Goal: Task Accomplishment & Management: Use online tool/utility

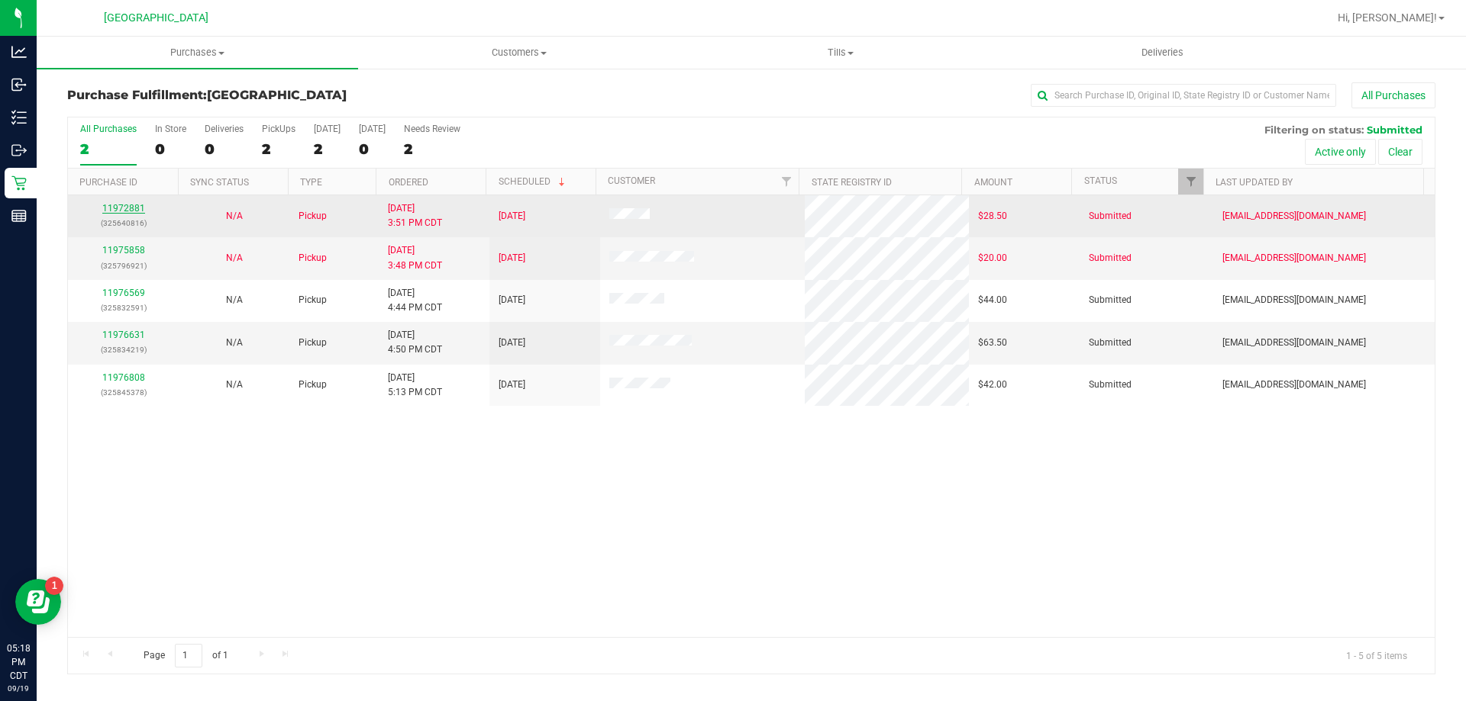
click at [113, 205] on link "11972881" at bounding box center [123, 208] width 43 height 11
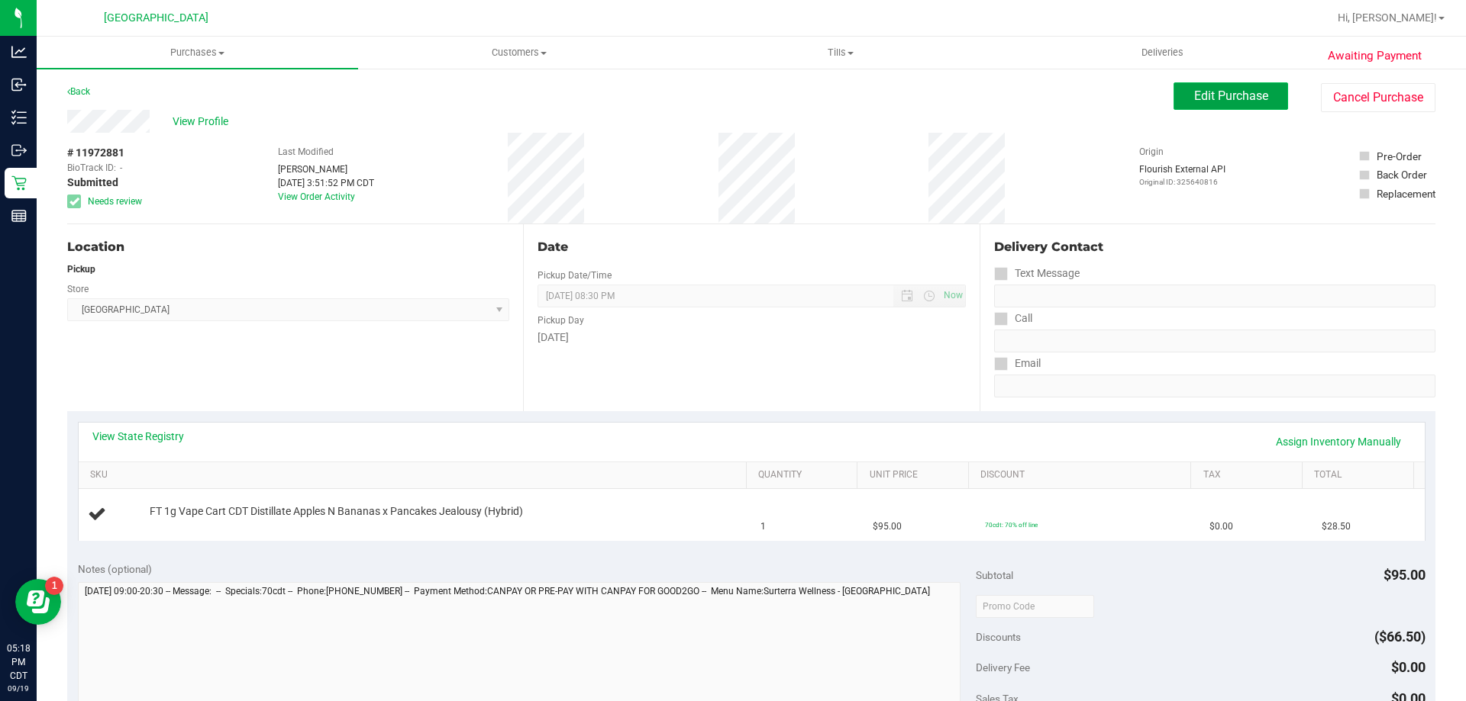
click at [1194, 99] on span "Edit Purchase" at bounding box center [1231, 96] width 74 height 15
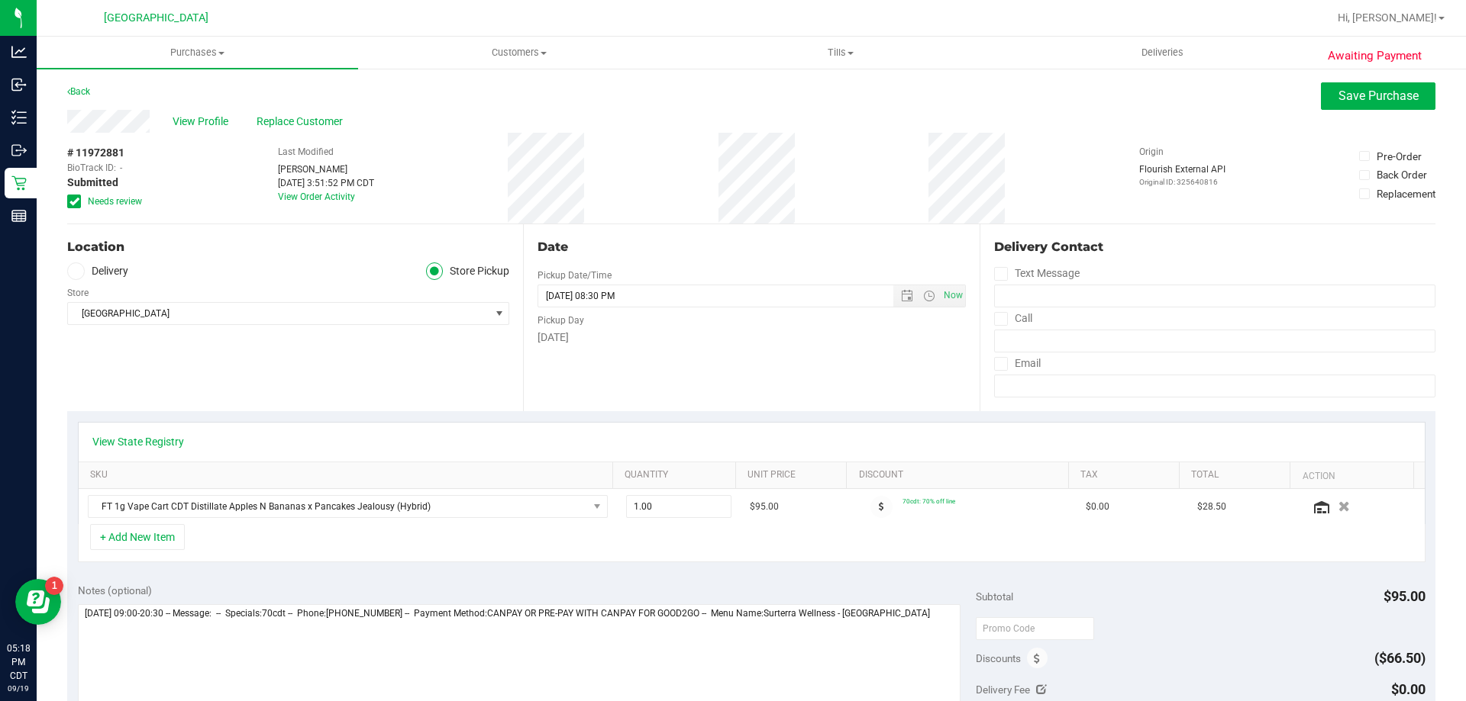
click at [76, 202] on icon at bounding box center [74, 202] width 10 height 0
click at [0, 0] on input "Needs review" at bounding box center [0, 0] width 0 height 0
click at [1401, 95] on span "Save Purchase" at bounding box center [1378, 96] width 80 height 15
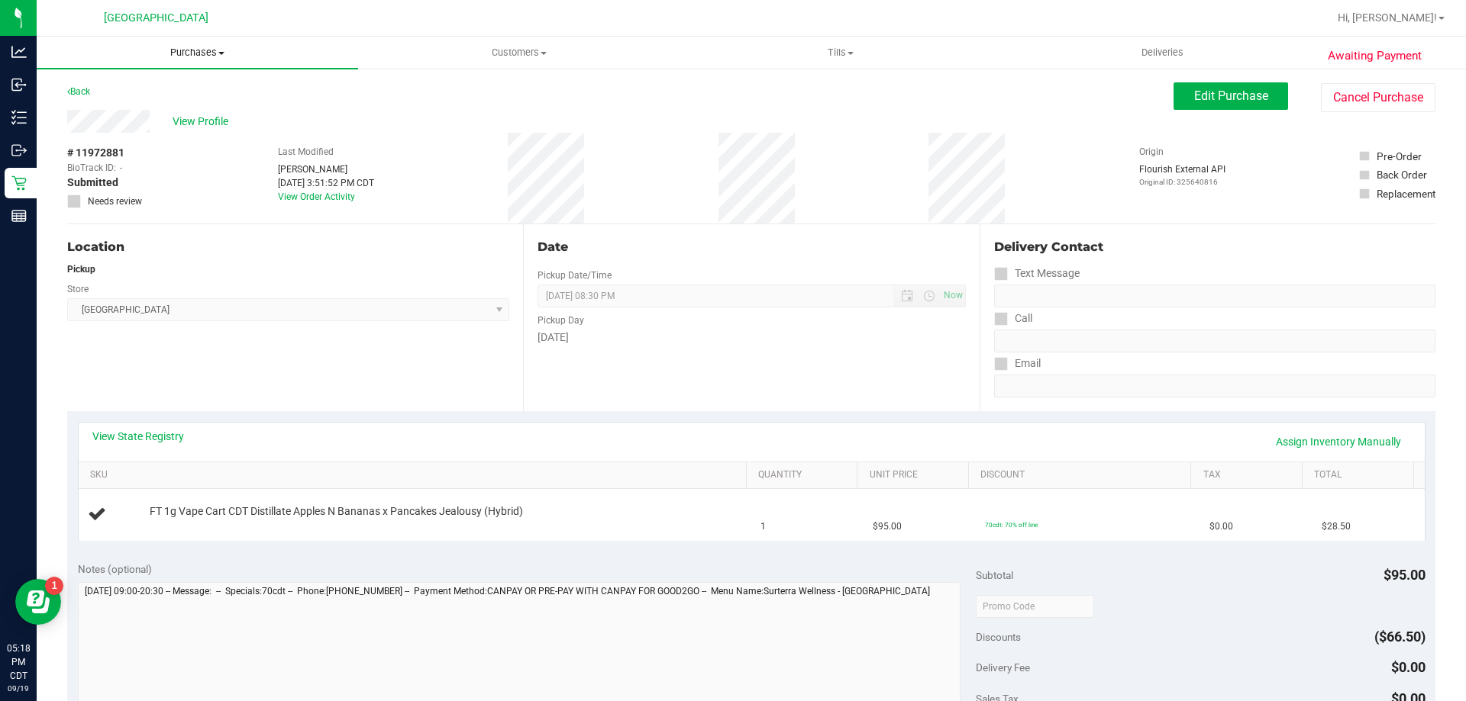
click at [189, 54] on span "Purchases" at bounding box center [197, 53] width 321 height 14
click at [163, 105] on li "Fulfillment" at bounding box center [197, 111] width 321 height 18
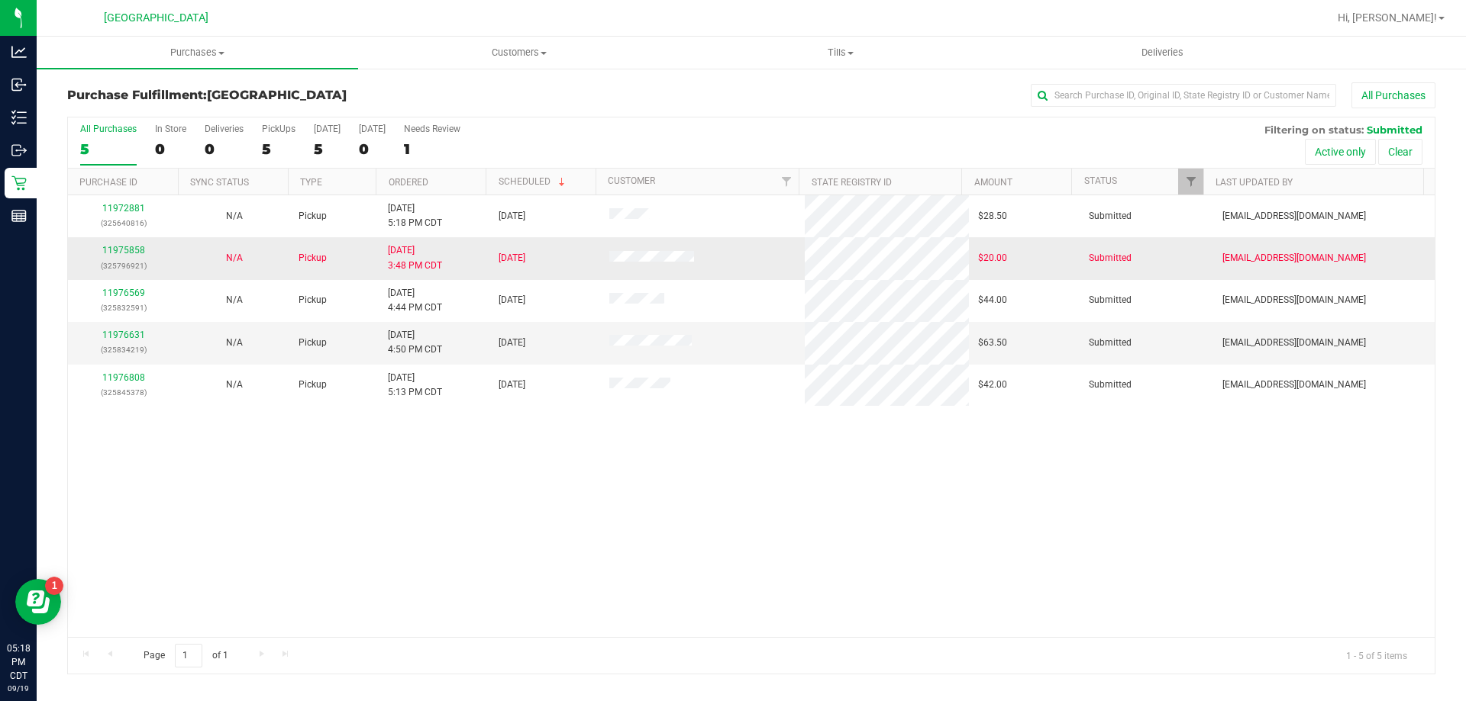
click at [134, 259] on p "(325796921)" at bounding box center [123, 266] width 92 height 15
click at [129, 254] on link "11975858" at bounding box center [123, 250] width 43 height 11
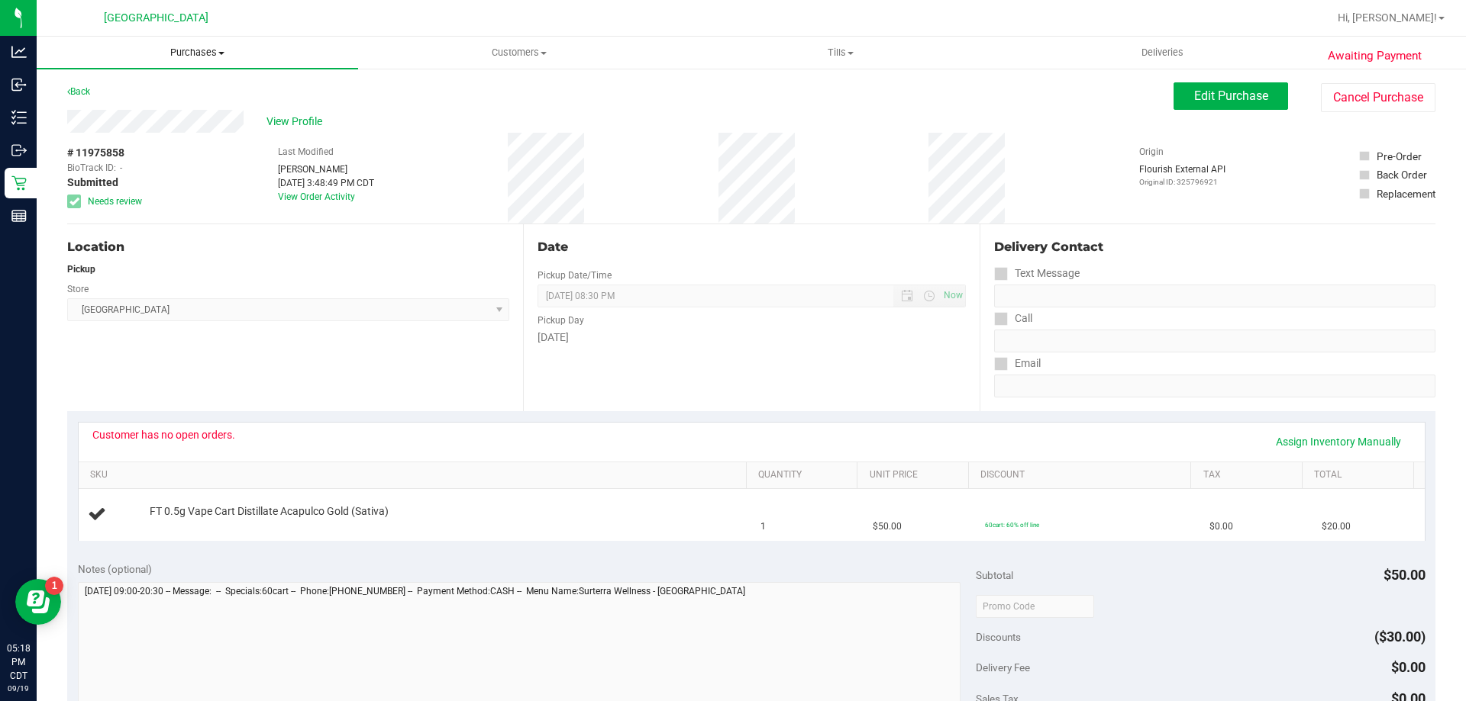
click at [189, 48] on span "Purchases" at bounding box center [197, 53] width 321 height 14
click at [134, 107] on li "Fulfillment" at bounding box center [197, 111] width 321 height 18
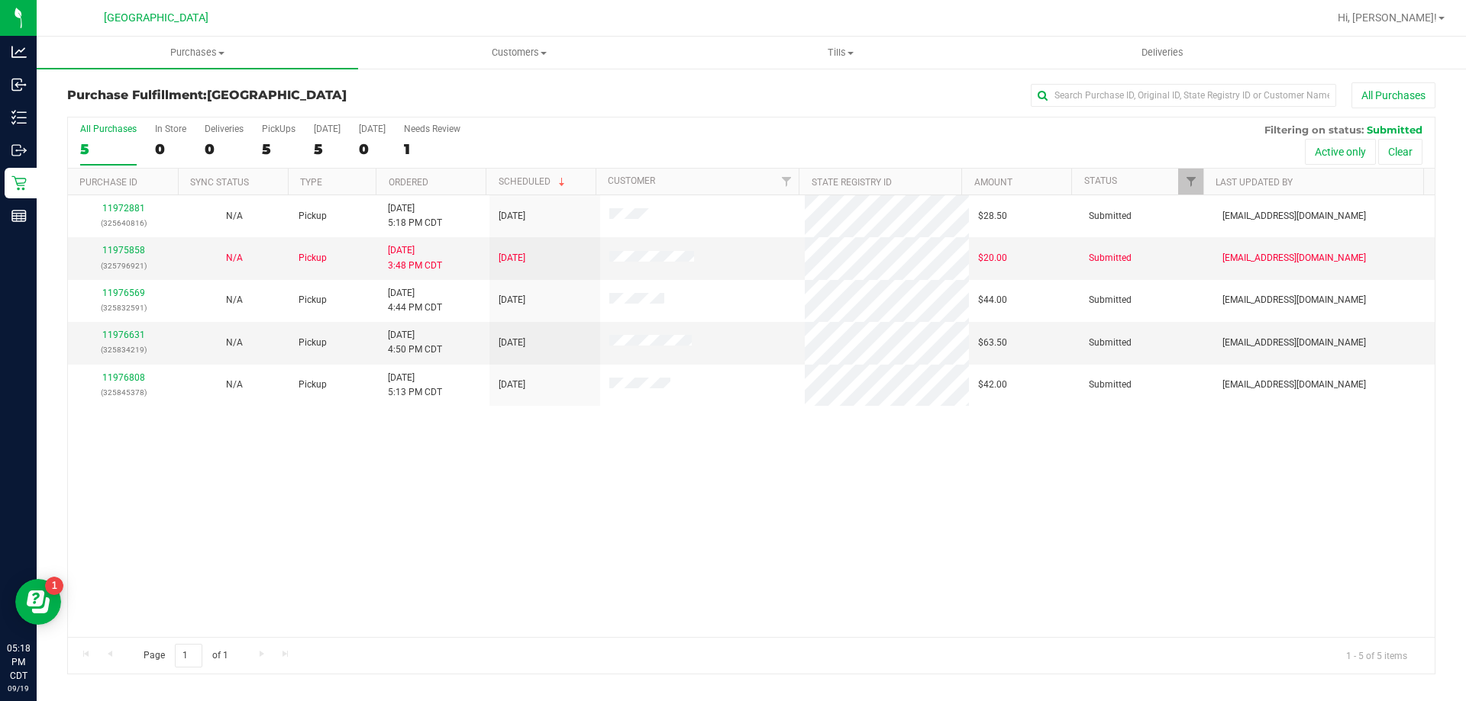
click at [522, 556] on div "11972881 (325640816) N/A Pickup [DATE] 5:18 PM CDT 9/19/2025 $28.50 Submitted […" at bounding box center [751, 416] width 1366 height 442
click at [122, 253] on link "11975858" at bounding box center [123, 250] width 43 height 11
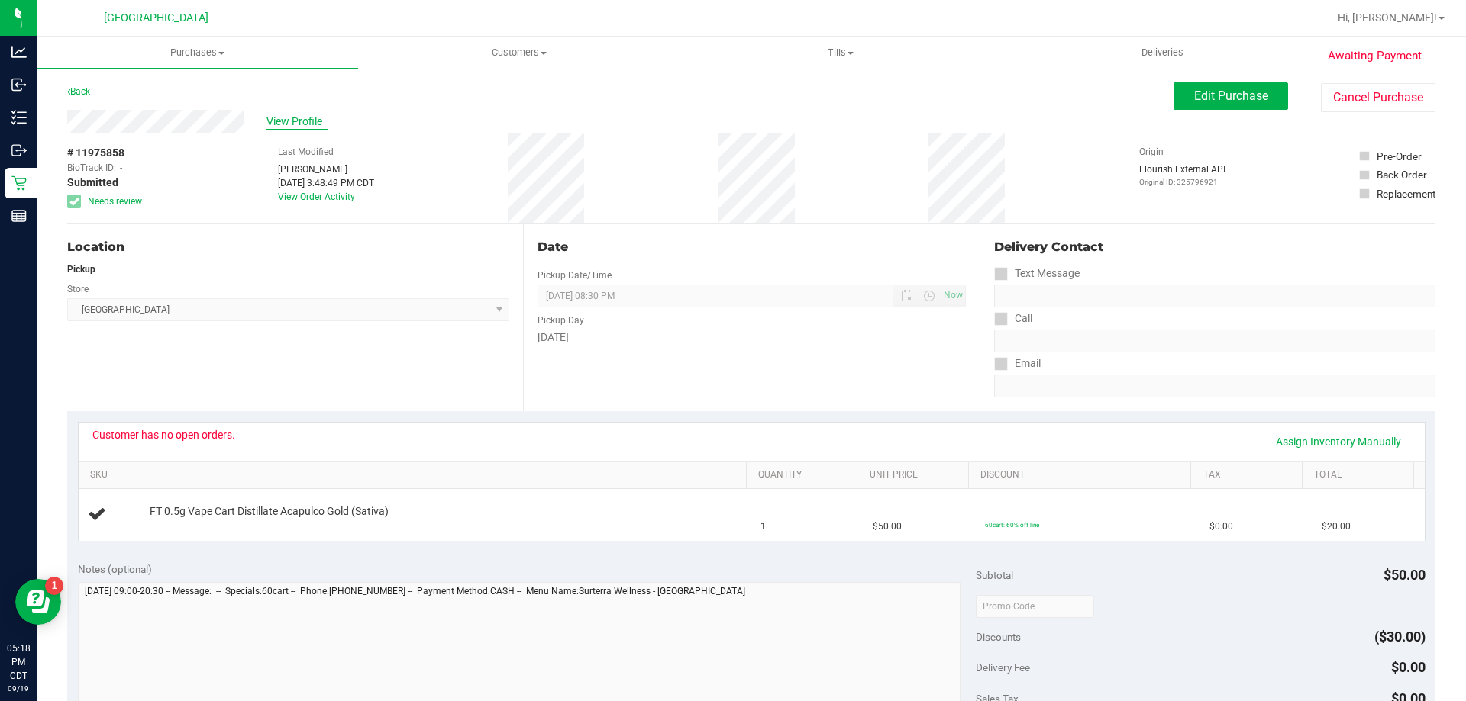
click at [305, 118] on span "View Profile" at bounding box center [296, 122] width 61 height 16
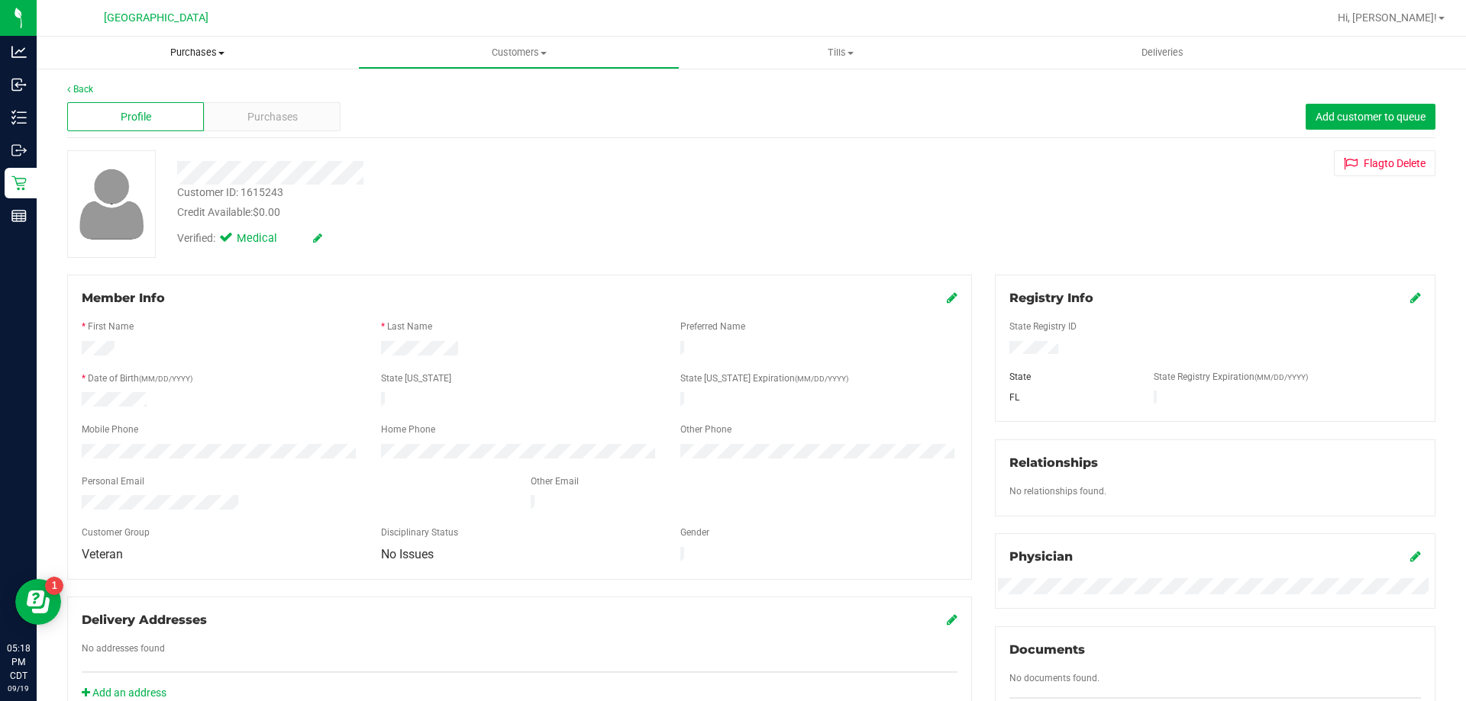
click at [189, 55] on span "Purchases" at bounding box center [197, 53] width 321 height 14
click at [167, 108] on li "Fulfillment" at bounding box center [197, 111] width 321 height 18
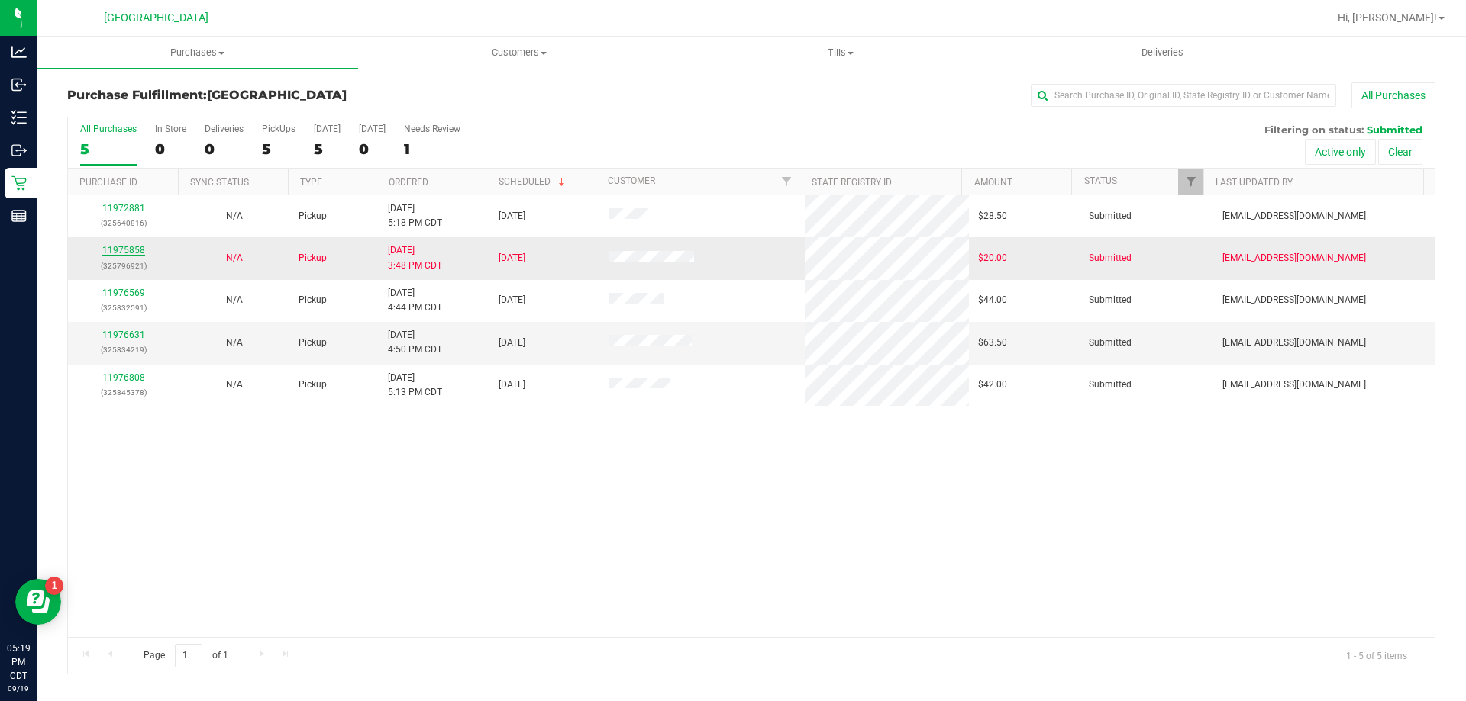
click at [126, 250] on link "11975858" at bounding box center [123, 250] width 43 height 11
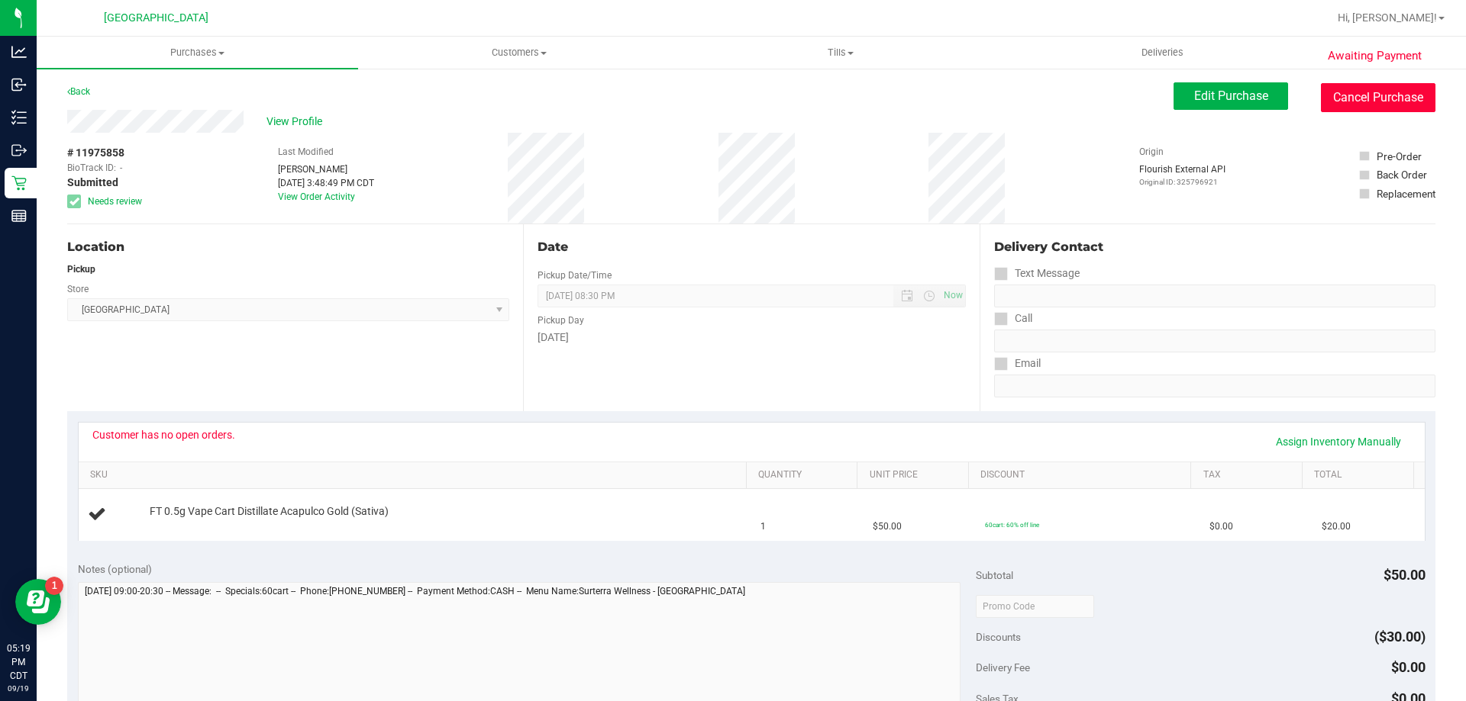
click at [1366, 104] on button "Cancel Purchase" at bounding box center [1377, 97] width 114 height 29
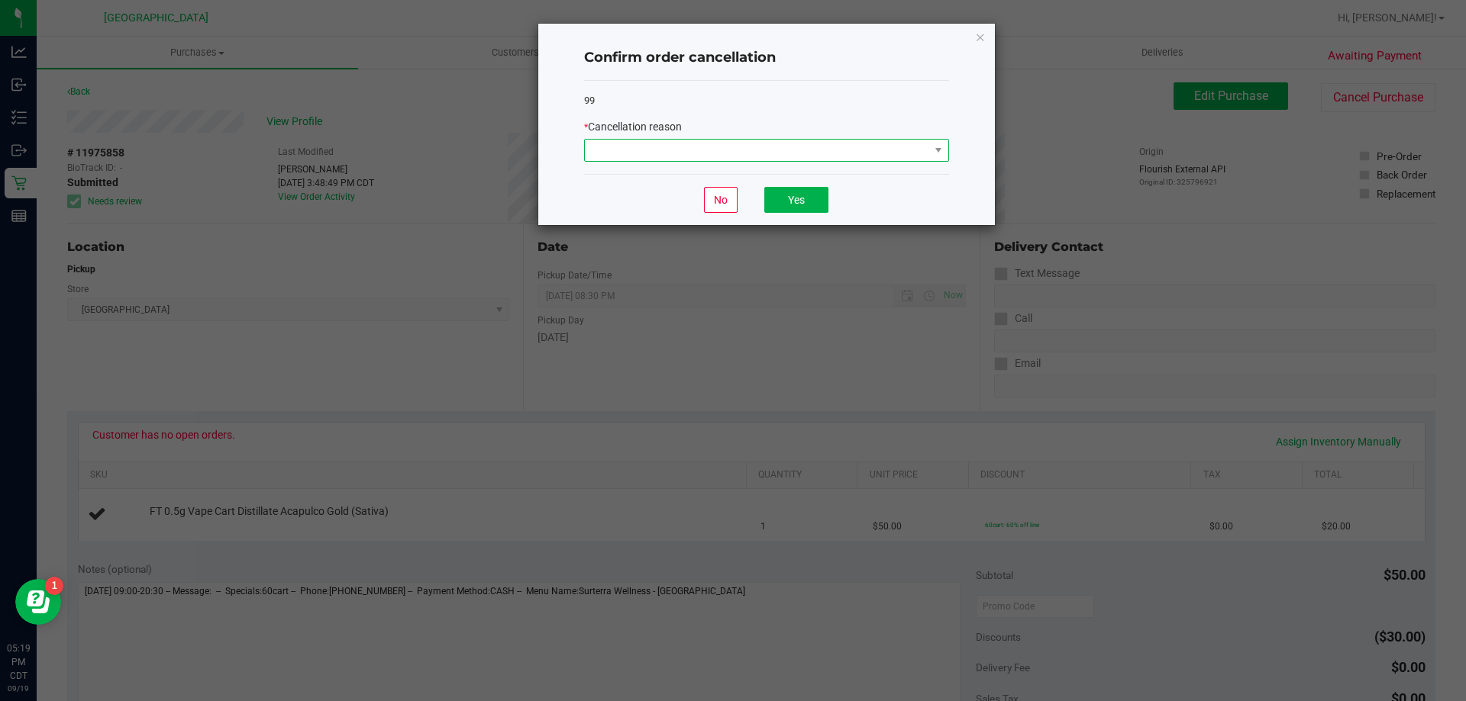
click at [914, 144] on span at bounding box center [757, 150] width 344 height 21
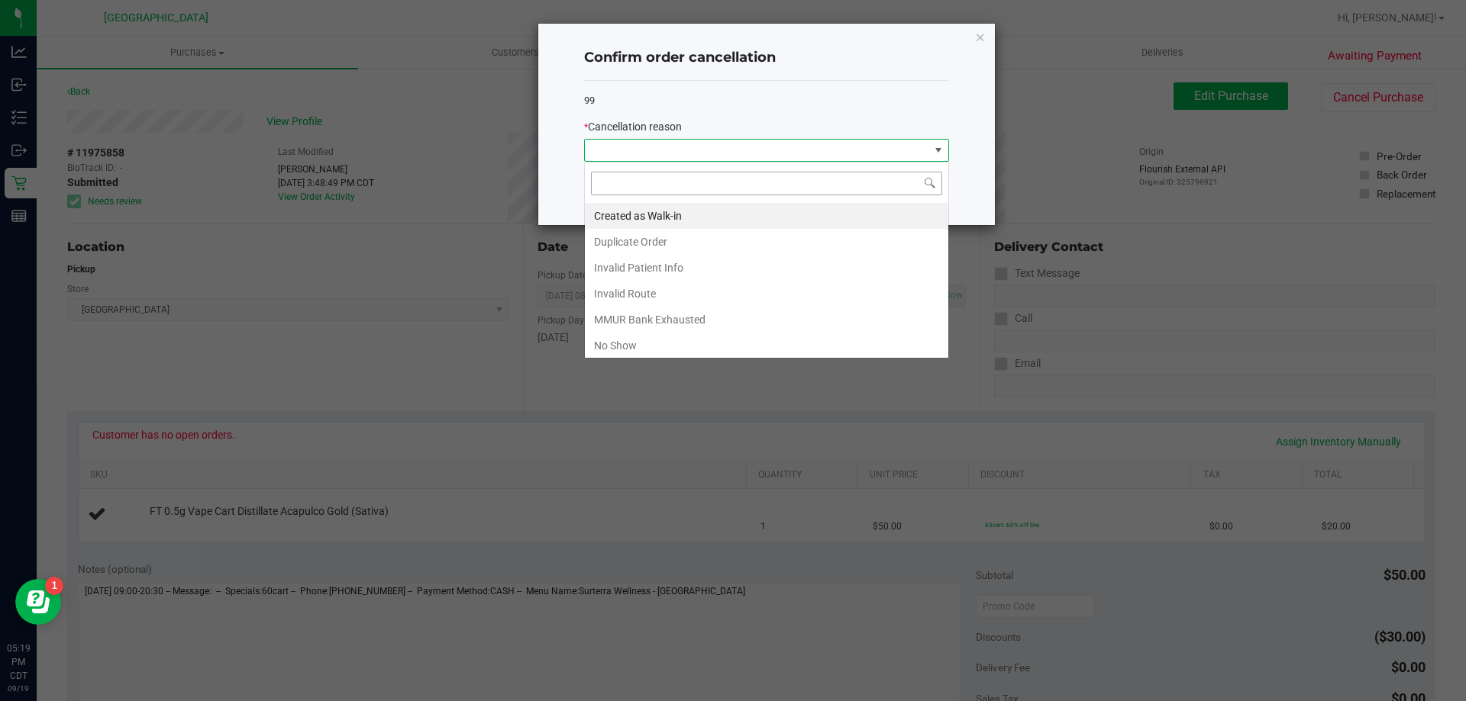
scroll to position [23, 365]
click at [697, 322] on li "MMUR Bank Exhausted" at bounding box center [766, 320] width 363 height 26
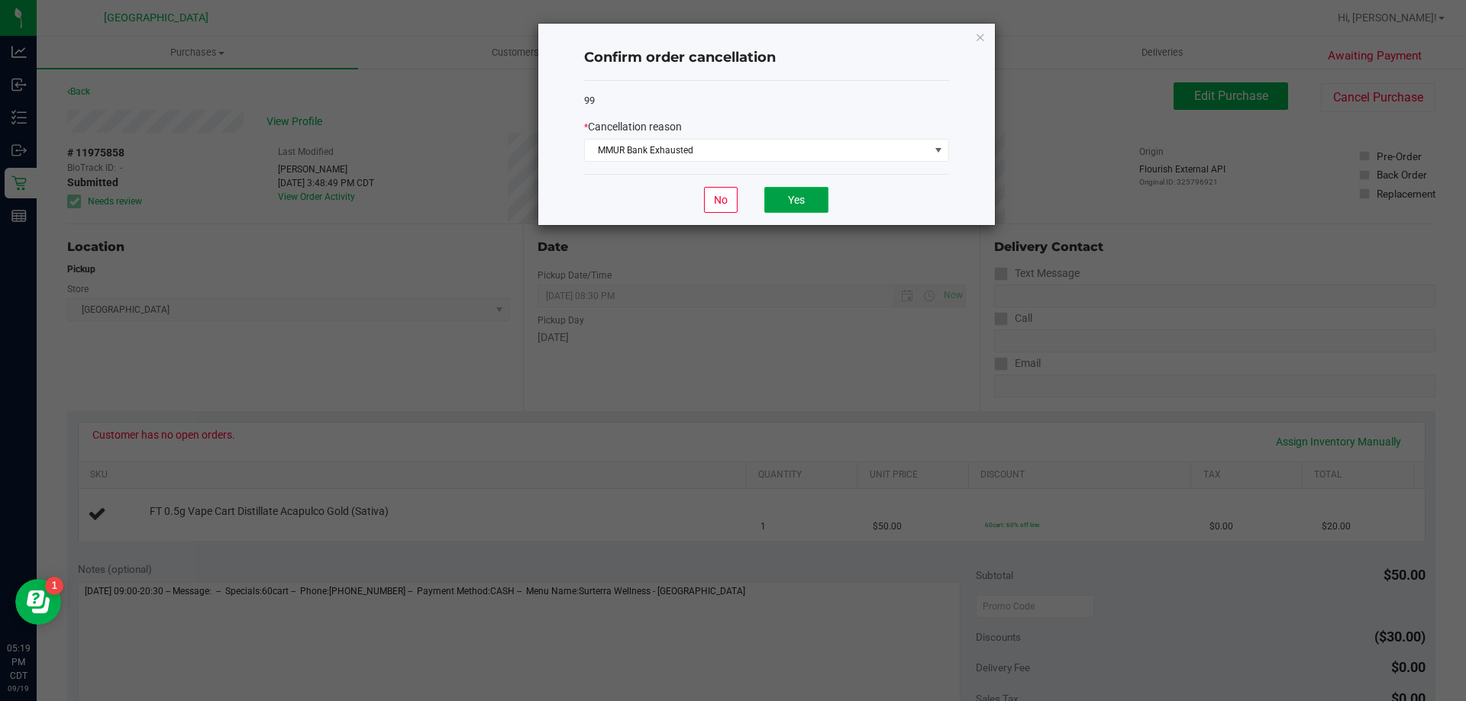
click at [769, 194] on button "Yes" at bounding box center [796, 200] width 64 height 26
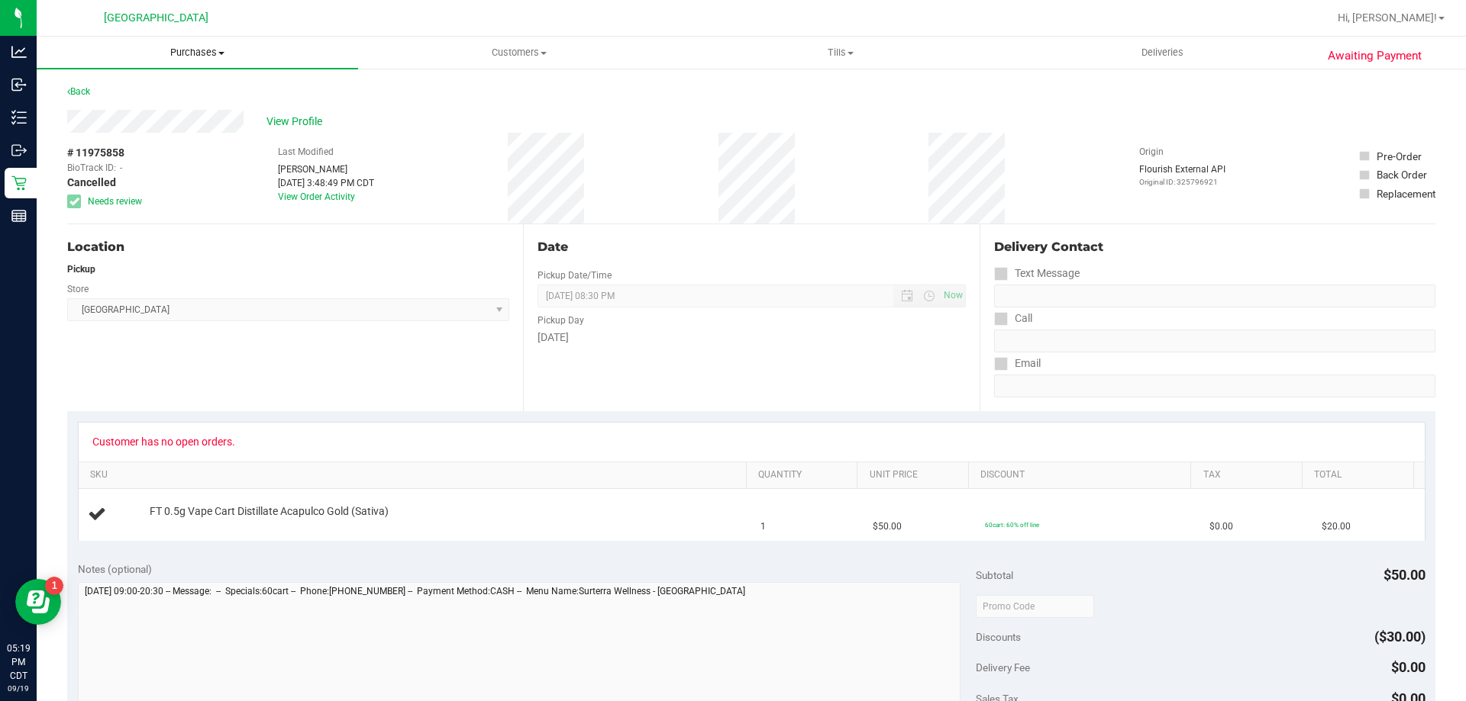
click at [186, 48] on span "Purchases" at bounding box center [197, 53] width 321 height 14
click at [180, 107] on li "Fulfillment" at bounding box center [197, 111] width 321 height 18
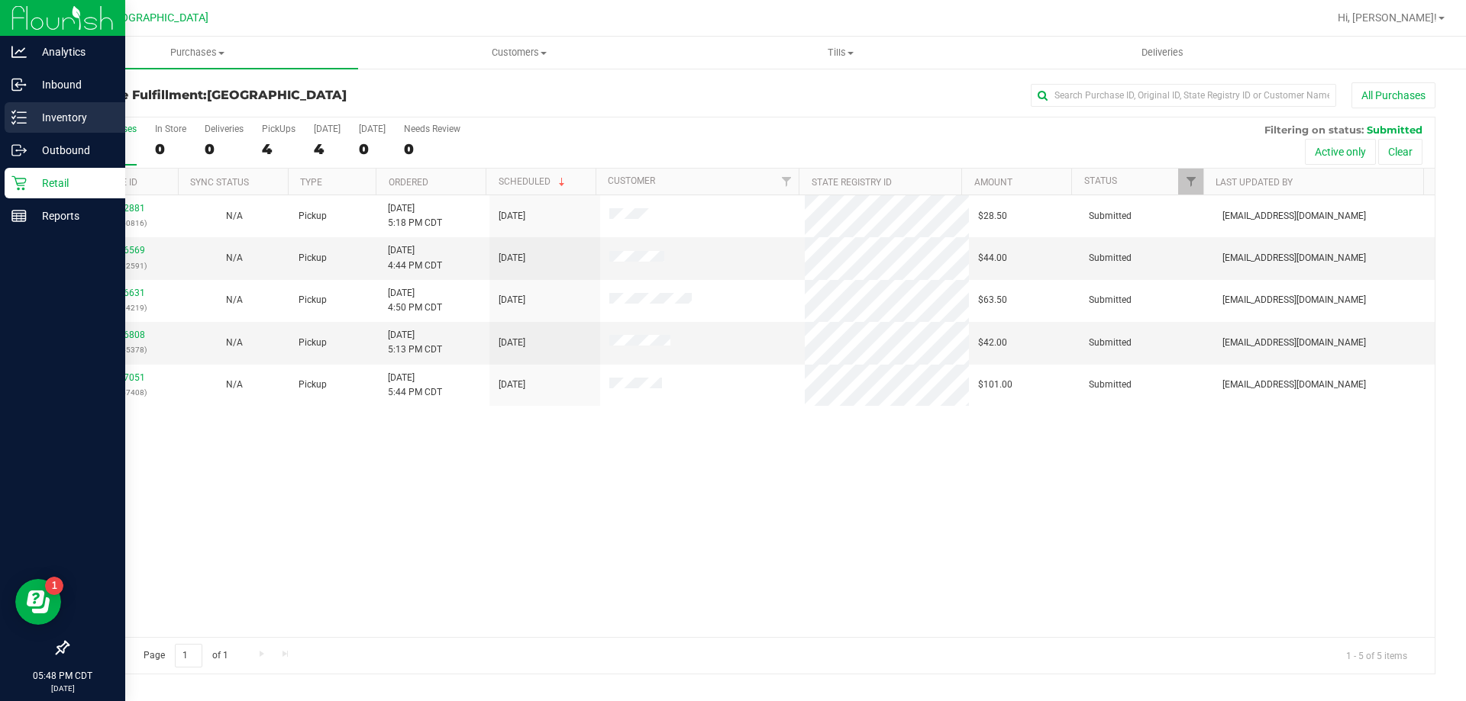
click at [56, 108] on p "Inventory" at bounding box center [73, 117] width 92 height 18
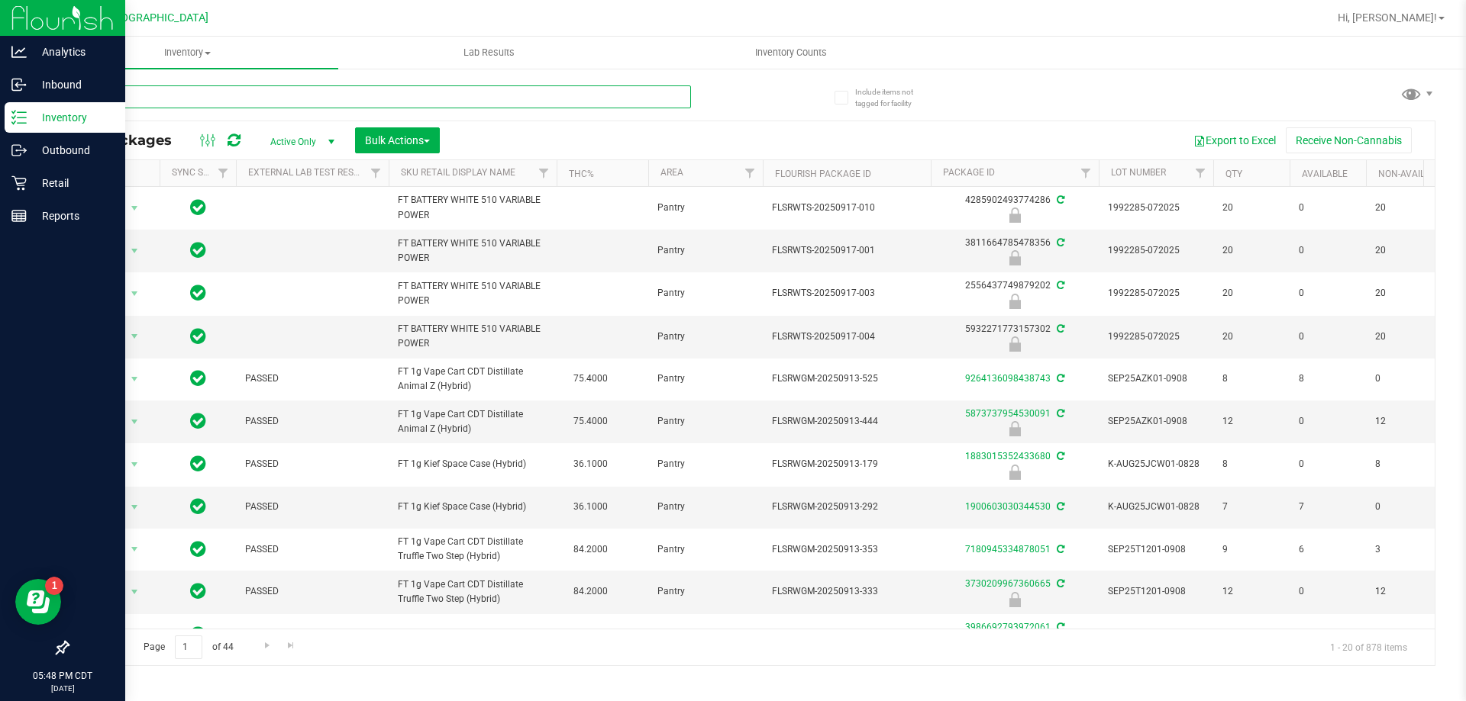
click at [544, 92] on input "text" at bounding box center [379, 96] width 624 height 23
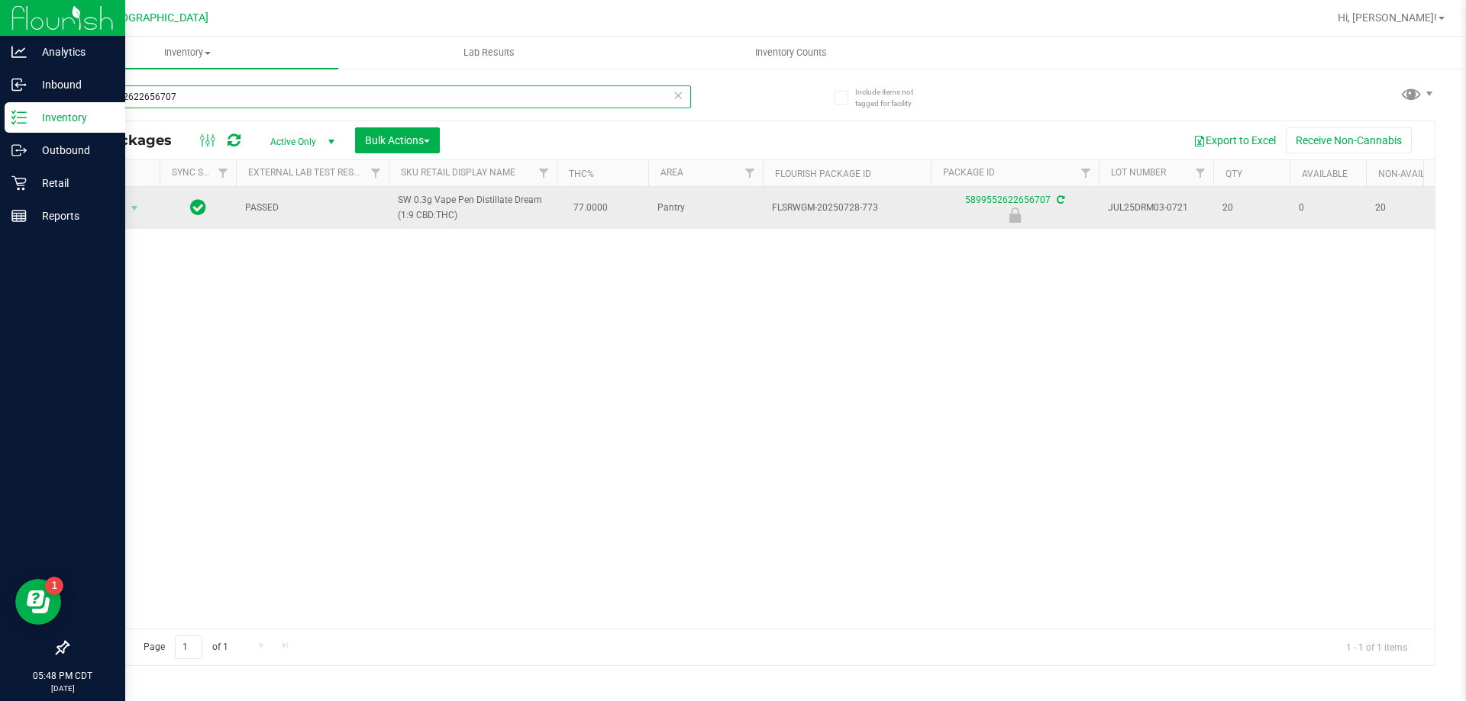
type input "5899552622656707"
click at [119, 210] on span "Action" at bounding box center [103, 208] width 41 height 21
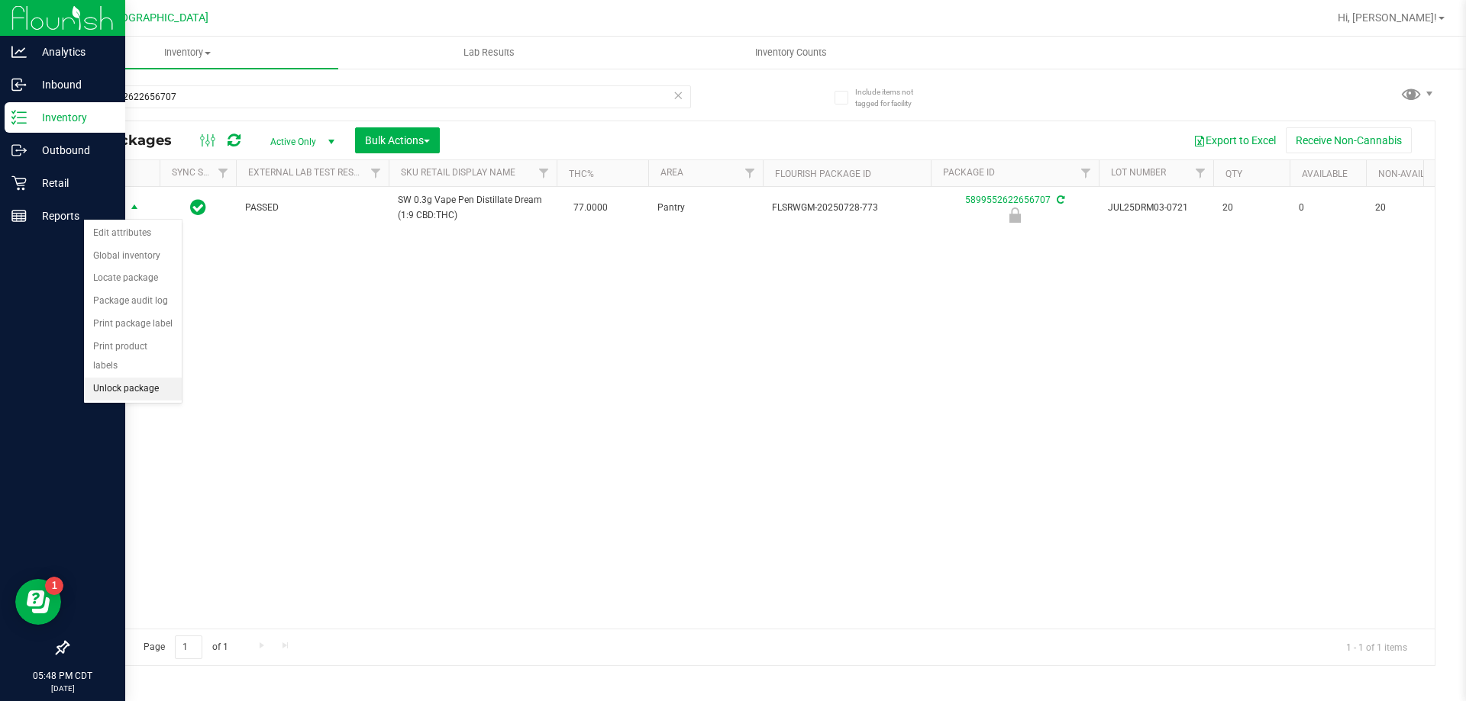
click at [152, 378] on li "Unlock package" at bounding box center [133, 389] width 98 height 23
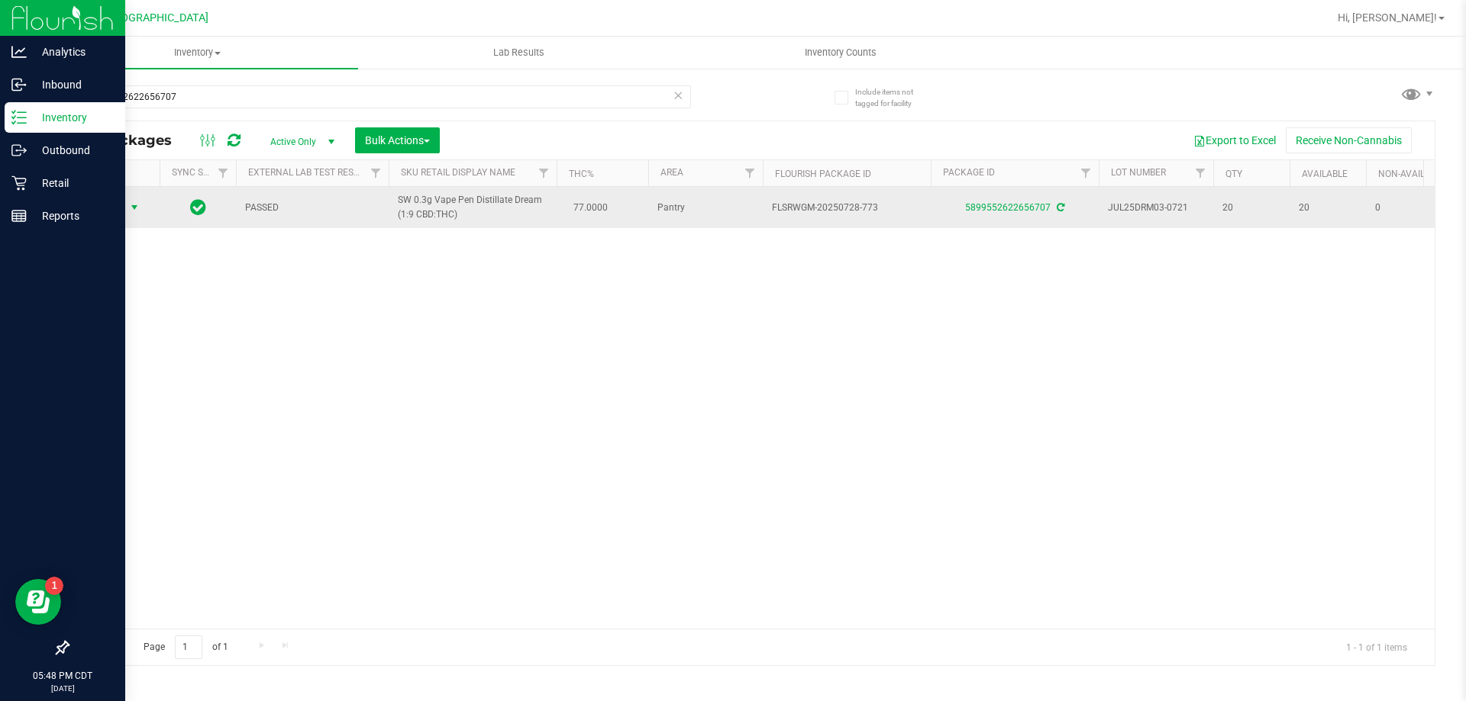
click at [137, 197] on span "select" at bounding box center [134, 207] width 19 height 21
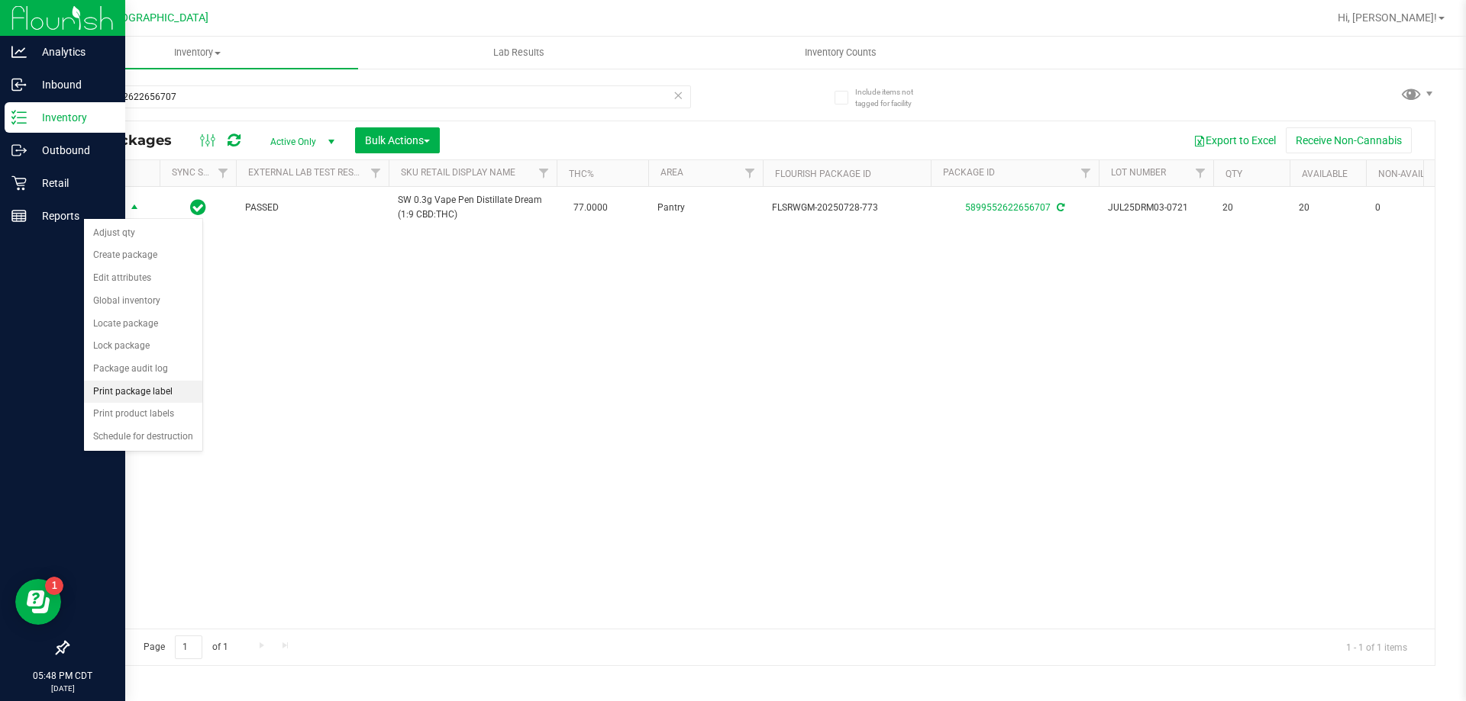
click at [145, 395] on li "Print package label" at bounding box center [143, 392] width 118 height 23
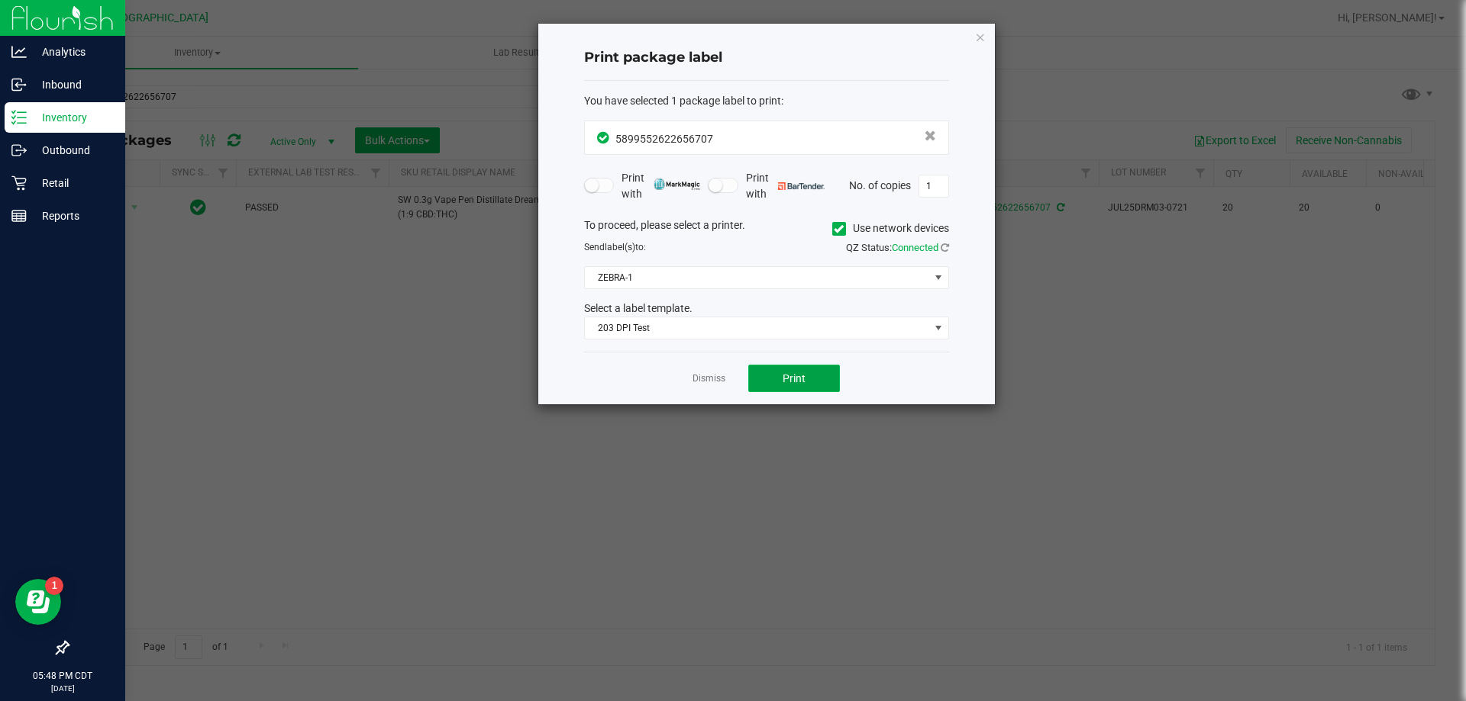
click at [777, 382] on button "Print" at bounding box center [794, 378] width 92 height 27
drag, startPoint x: 715, startPoint y: 392, endPoint x: 715, endPoint y: 376, distance: 15.3
click at [714, 386] on div "Dismiss Print" at bounding box center [766, 378] width 365 height 53
click at [715, 376] on link "Dismiss" at bounding box center [708, 378] width 33 height 13
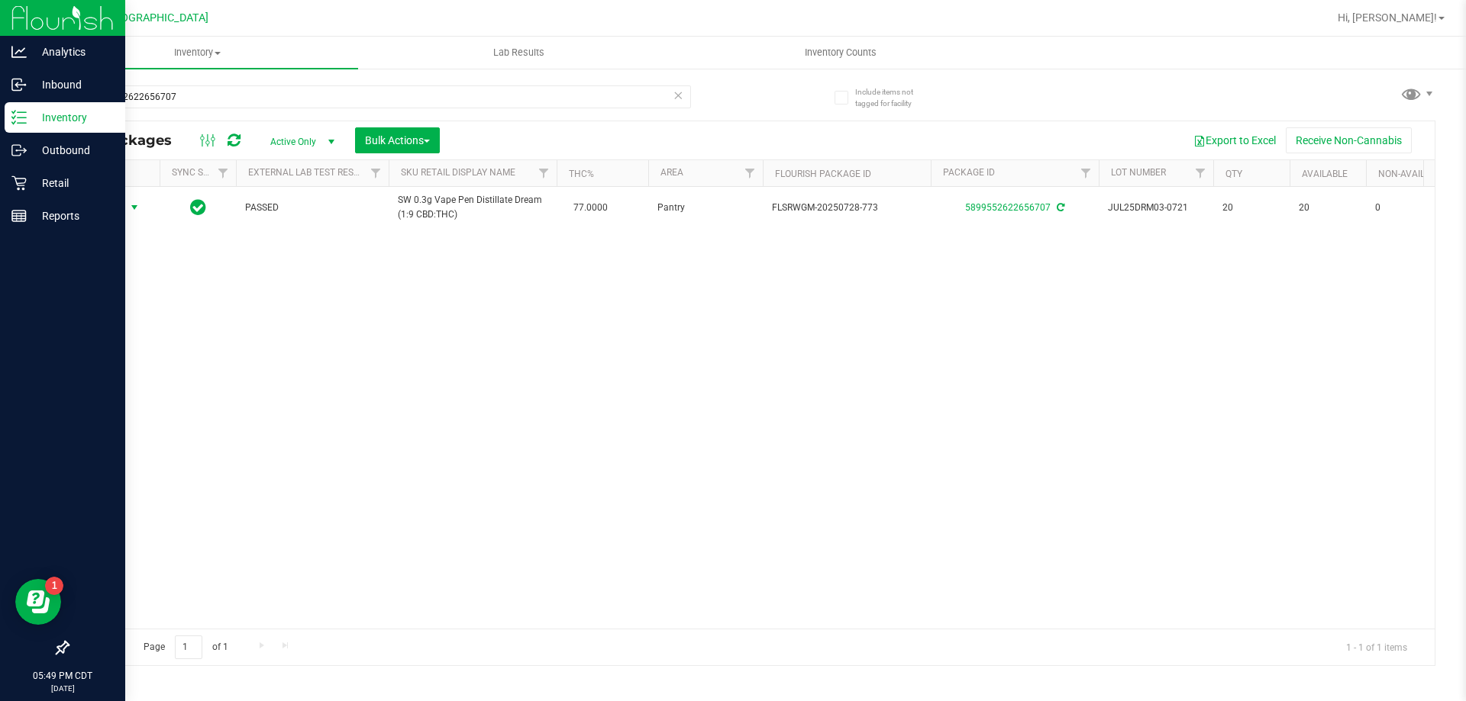
click at [680, 101] on icon at bounding box center [677, 94] width 11 height 18
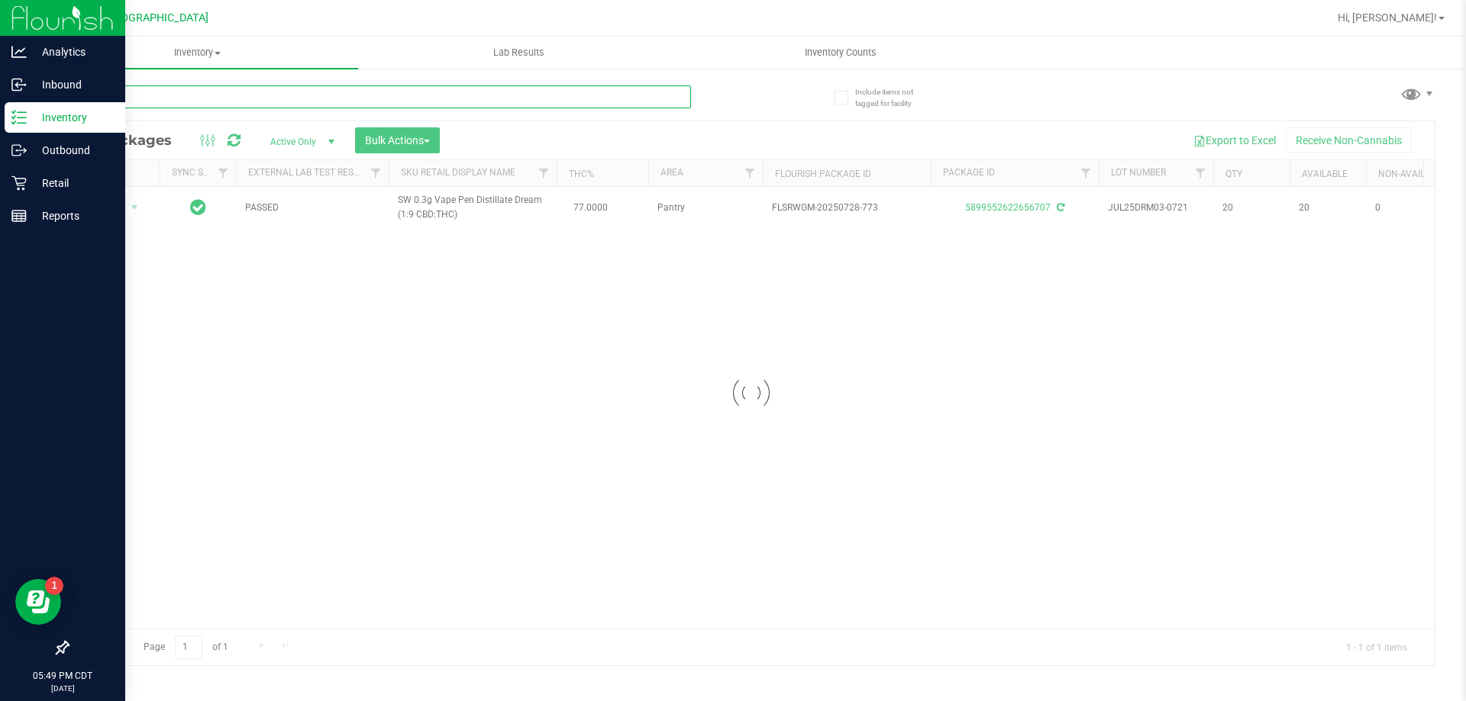
click at [624, 103] on input "text" at bounding box center [379, 96] width 624 height 23
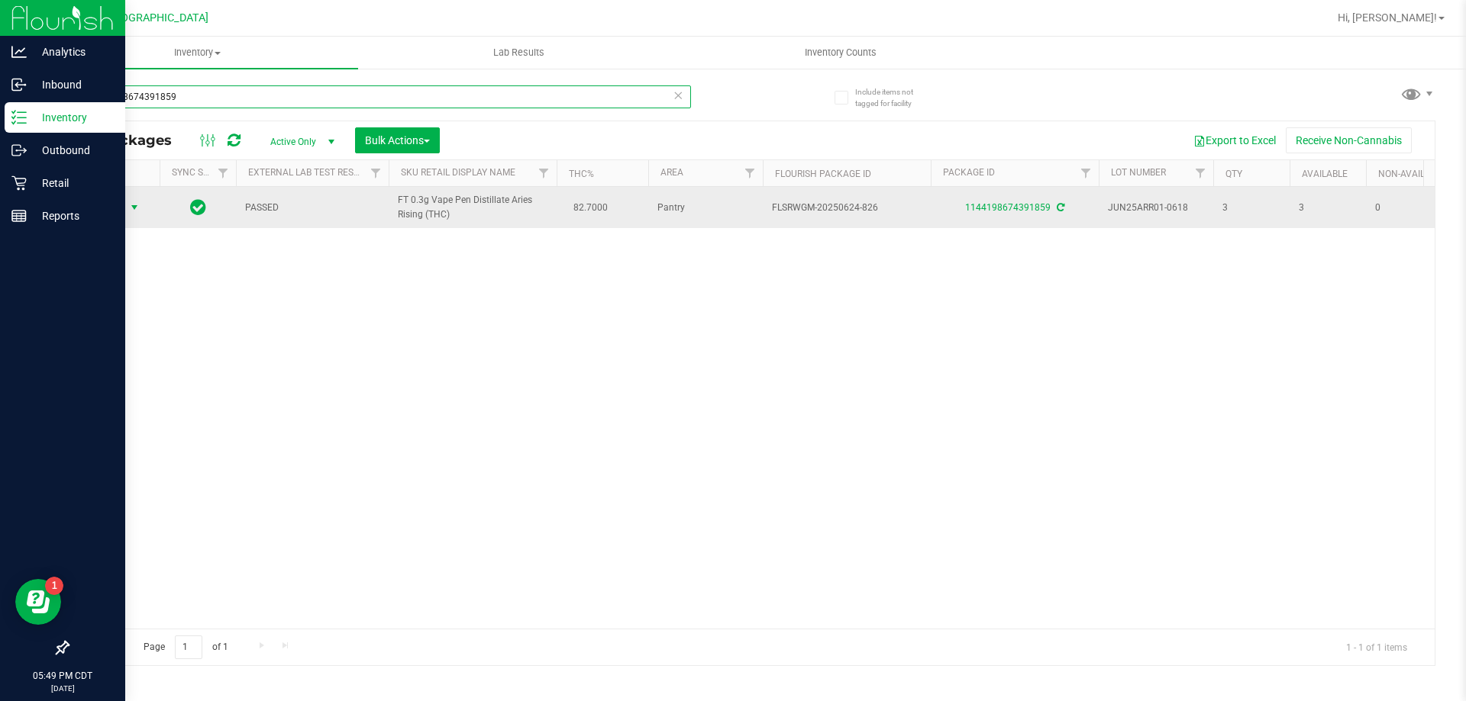
type input "1144198674391859"
click at [105, 208] on span "Action" at bounding box center [103, 207] width 41 height 21
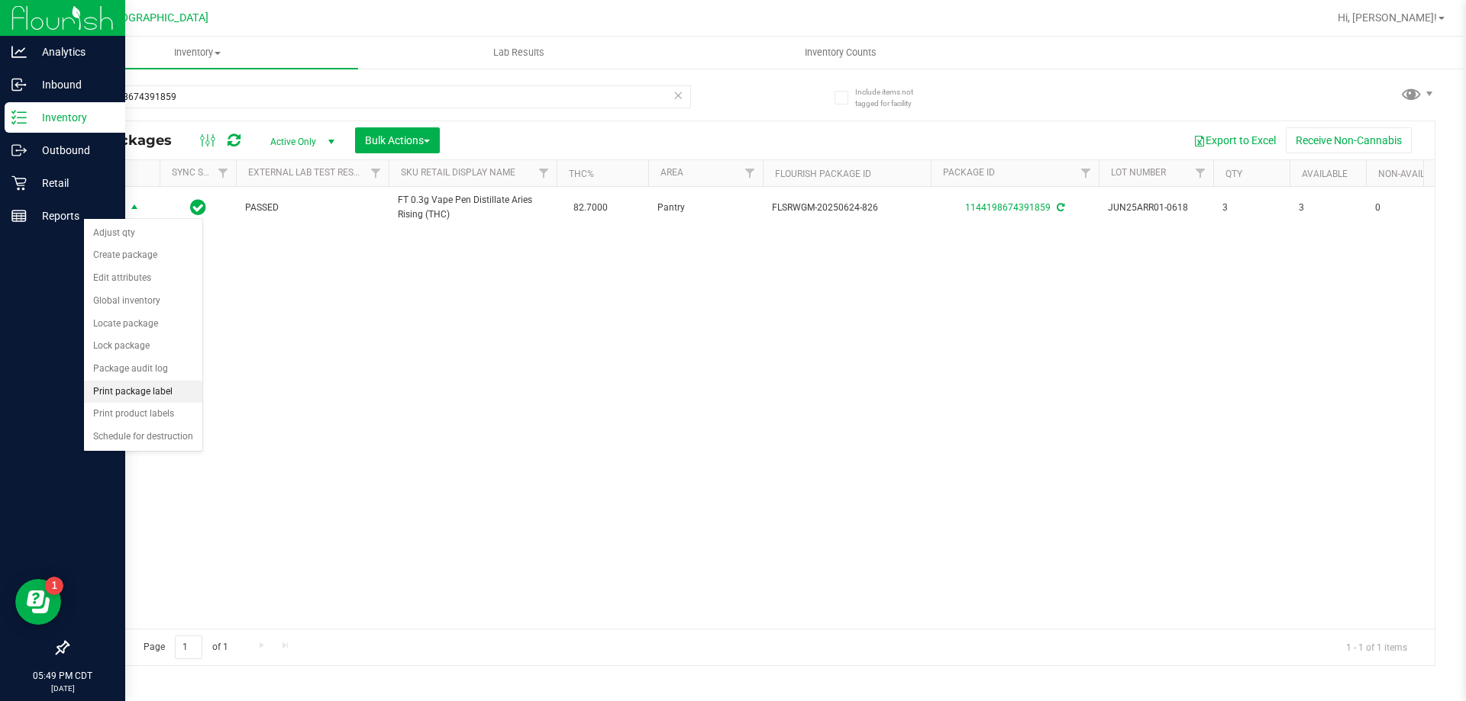
click at [163, 390] on li "Print package label" at bounding box center [143, 392] width 118 height 23
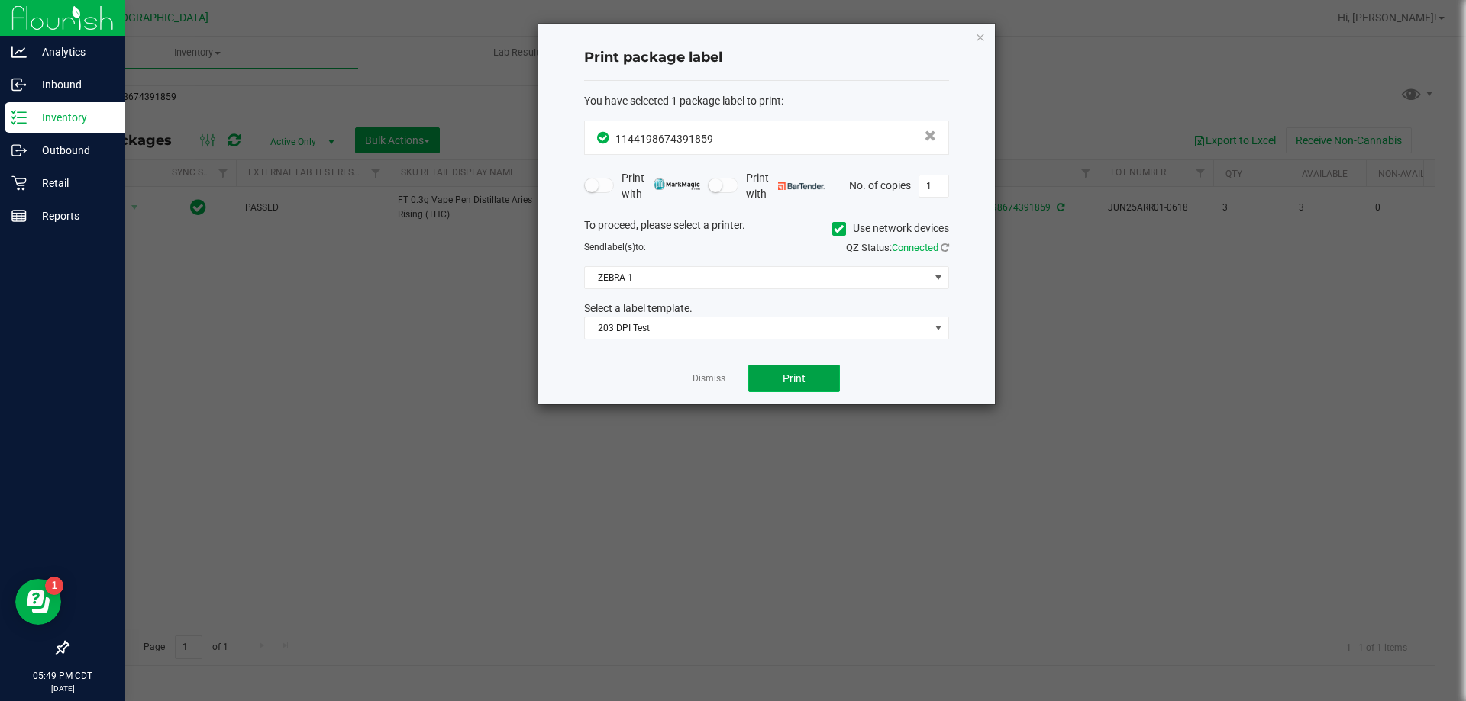
click at [795, 365] on button "Print" at bounding box center [794, 378] width 92 height 27
click at [703, 379] on link "Dismiss" at bounding box center [708, 378] width 33 height 13
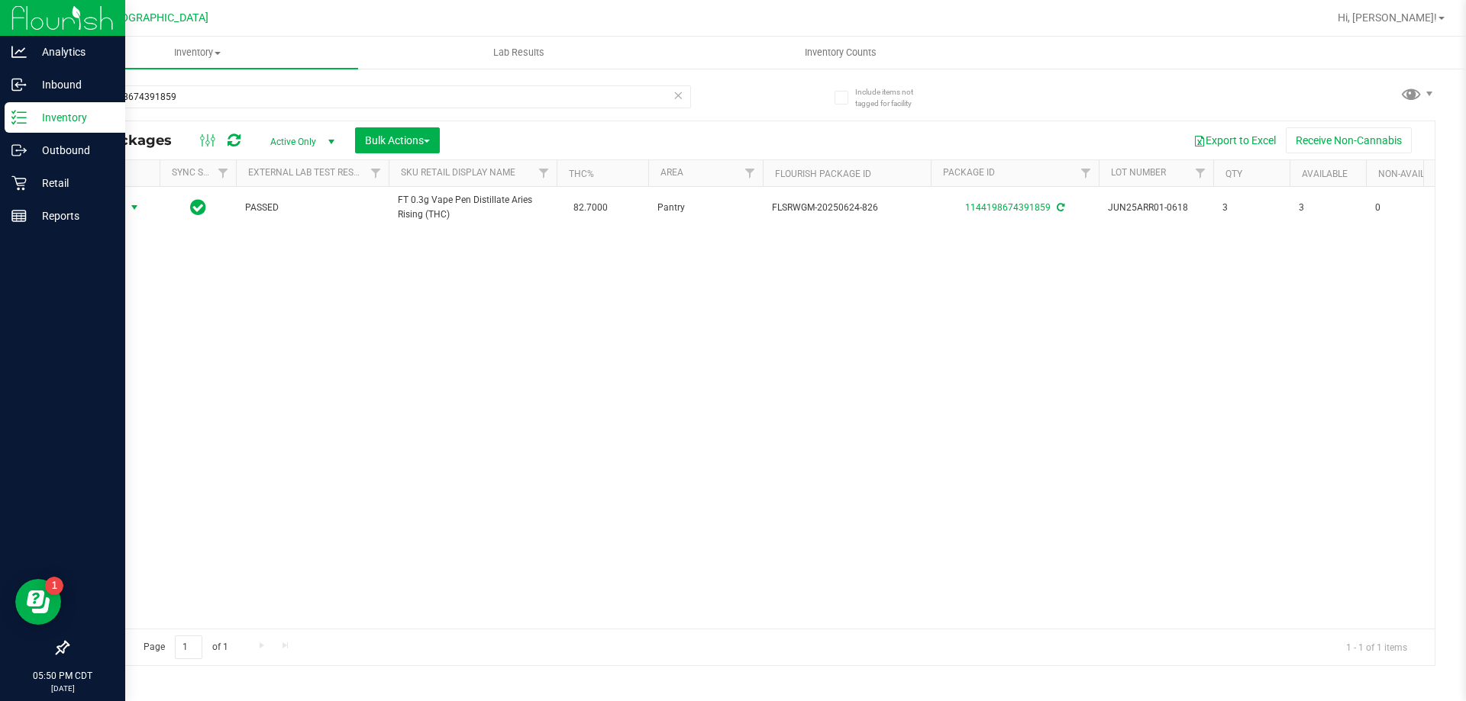
click at [676, 92] on icon at bounding box center [677, 94] width 11 height 18
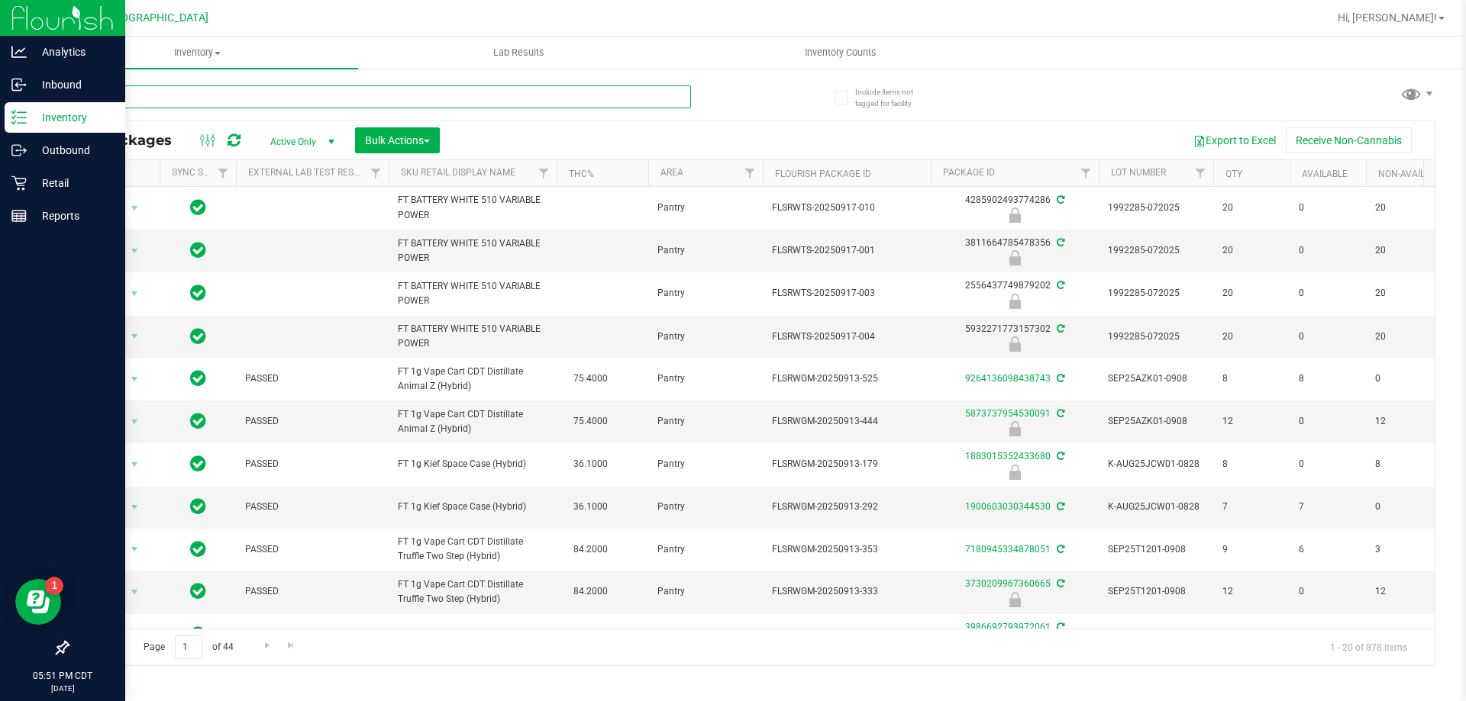
click at [671, 89] on input "text" at bounding box center [379, 96] width 624 height 23
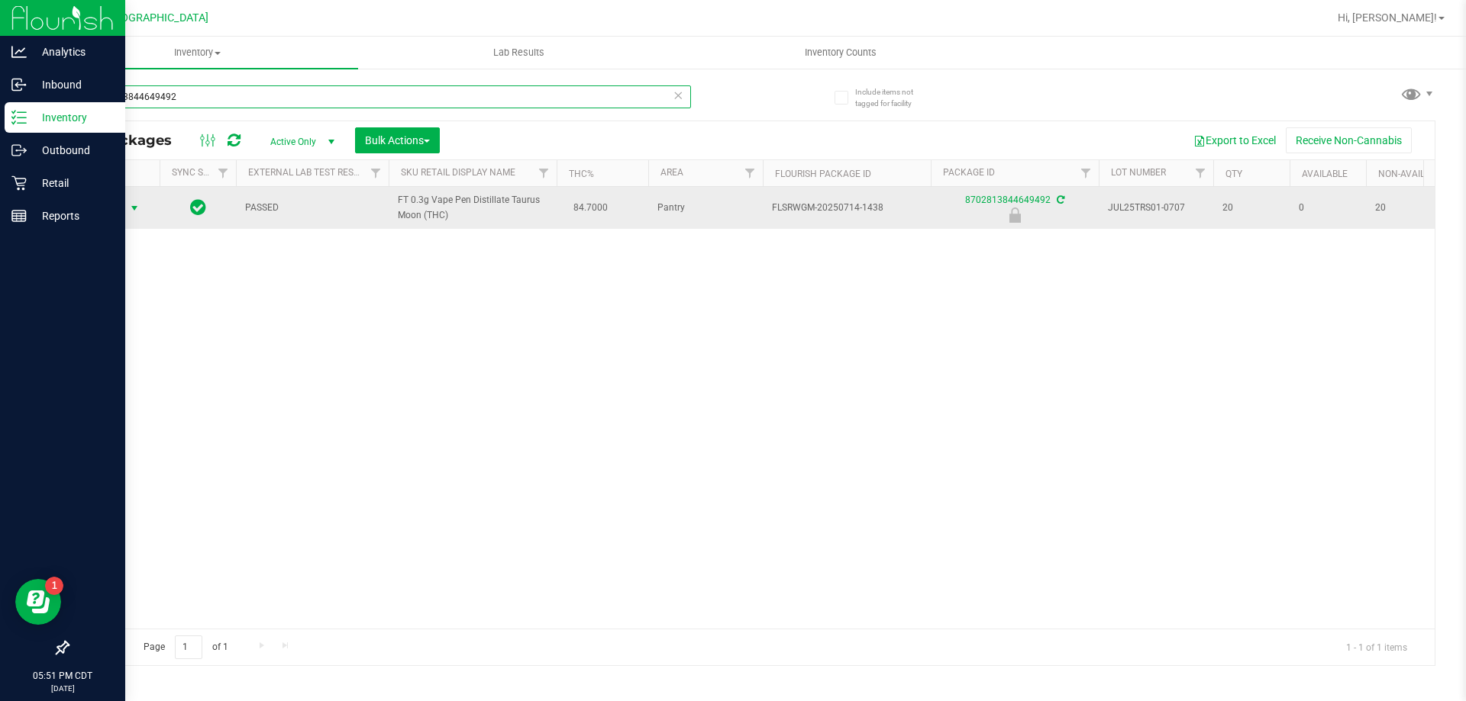
type input "8702813844649492"
click at [130, 205] on span "select" at bounding box center [134, 208] width 12 height 12
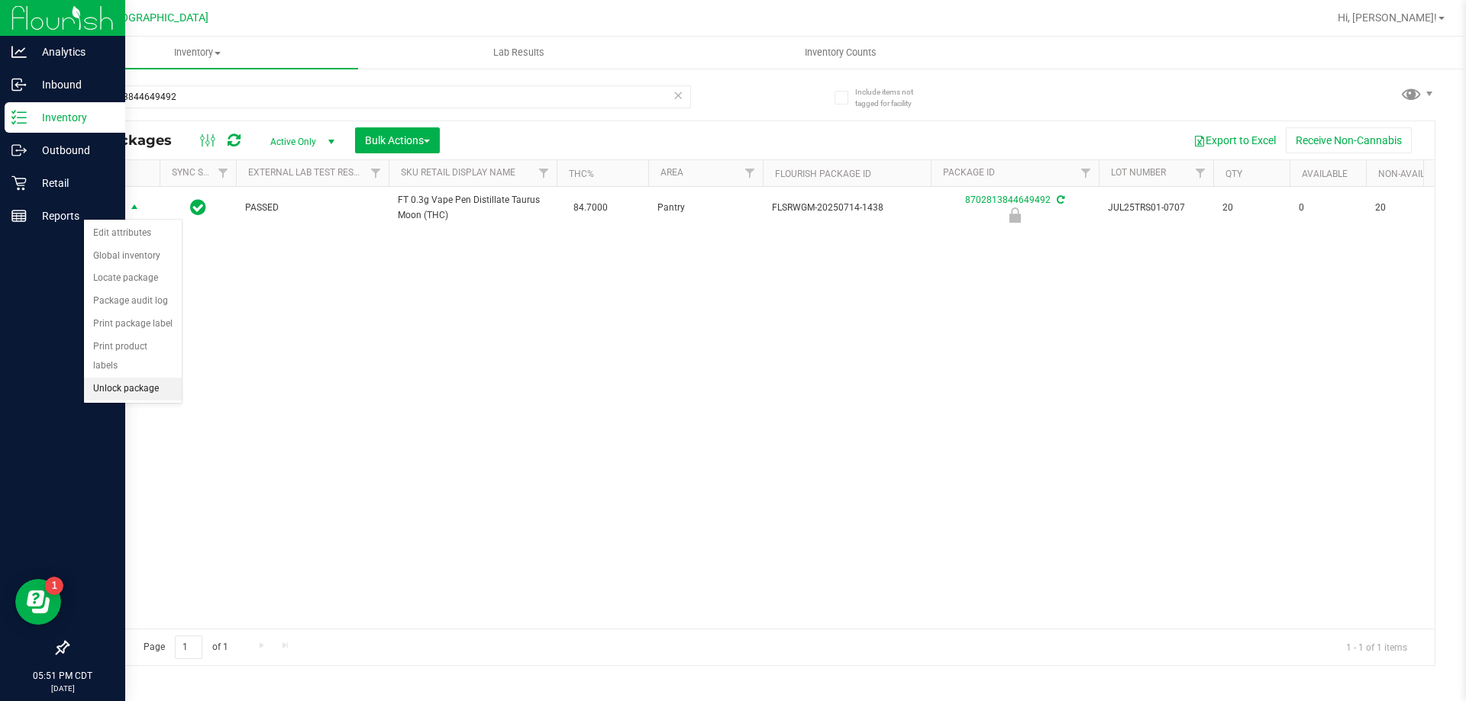
click at [133, 378] on li "Unlock package" at bounding box center [133, 389] width 98 height 23
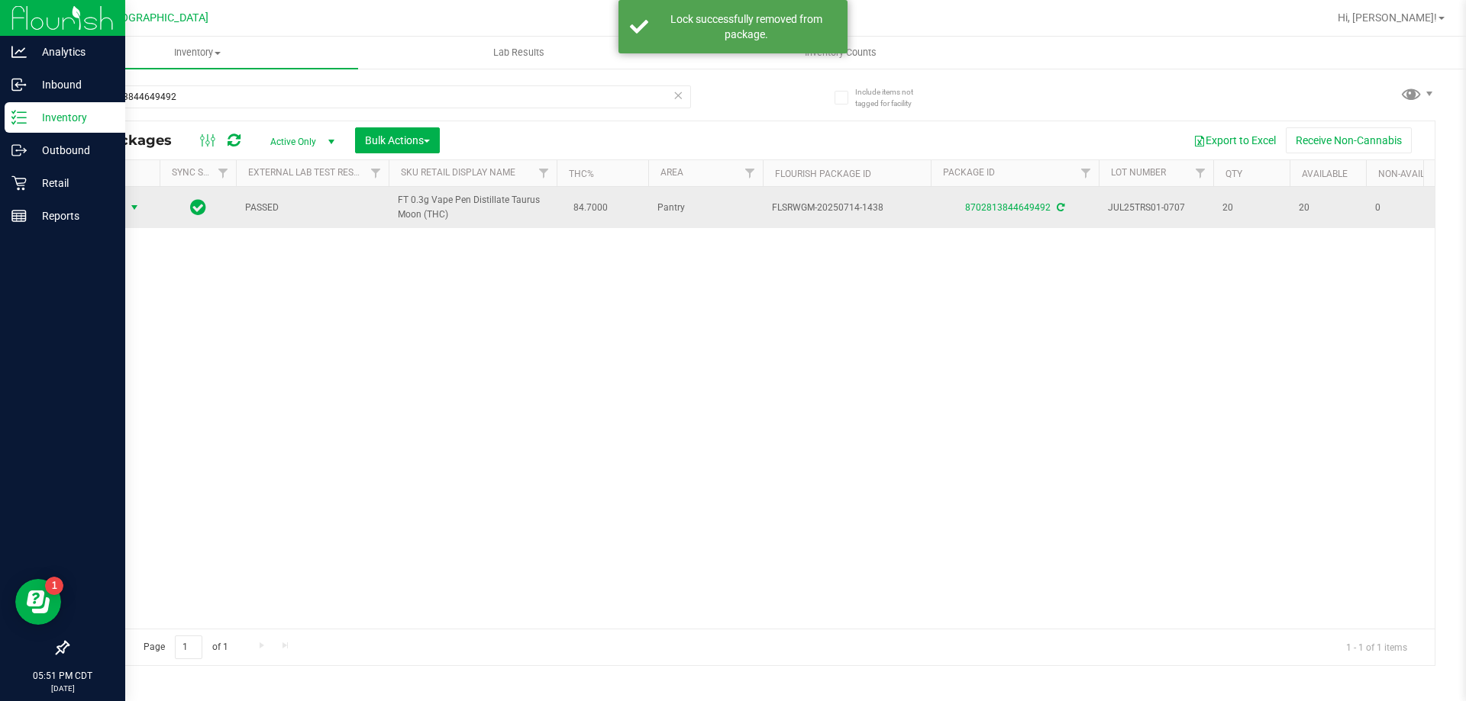
click at [112, 209] on span "Action" at bounding box center [103, 207] width 41 height 21
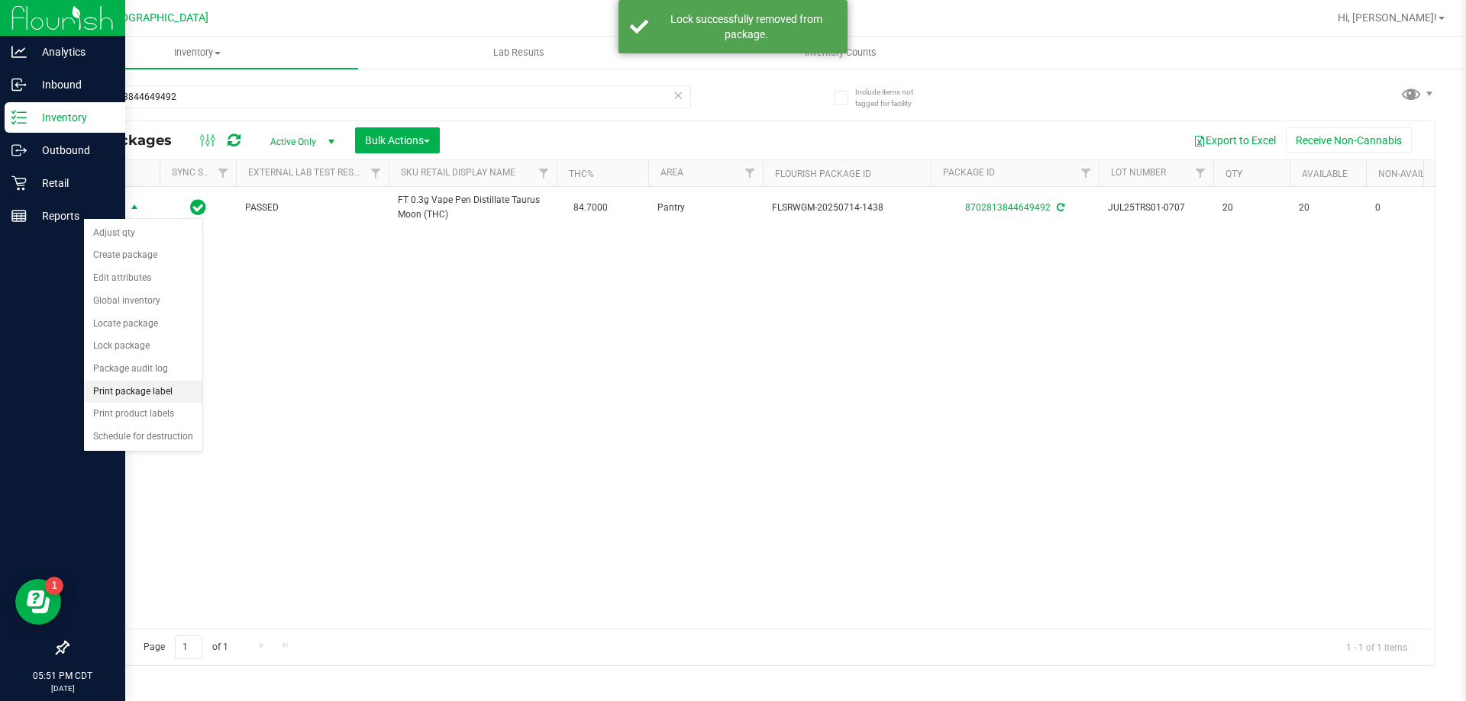
click at [159, 395] on li "Print package label" at bounding box center [143, 392] width 118 height 23
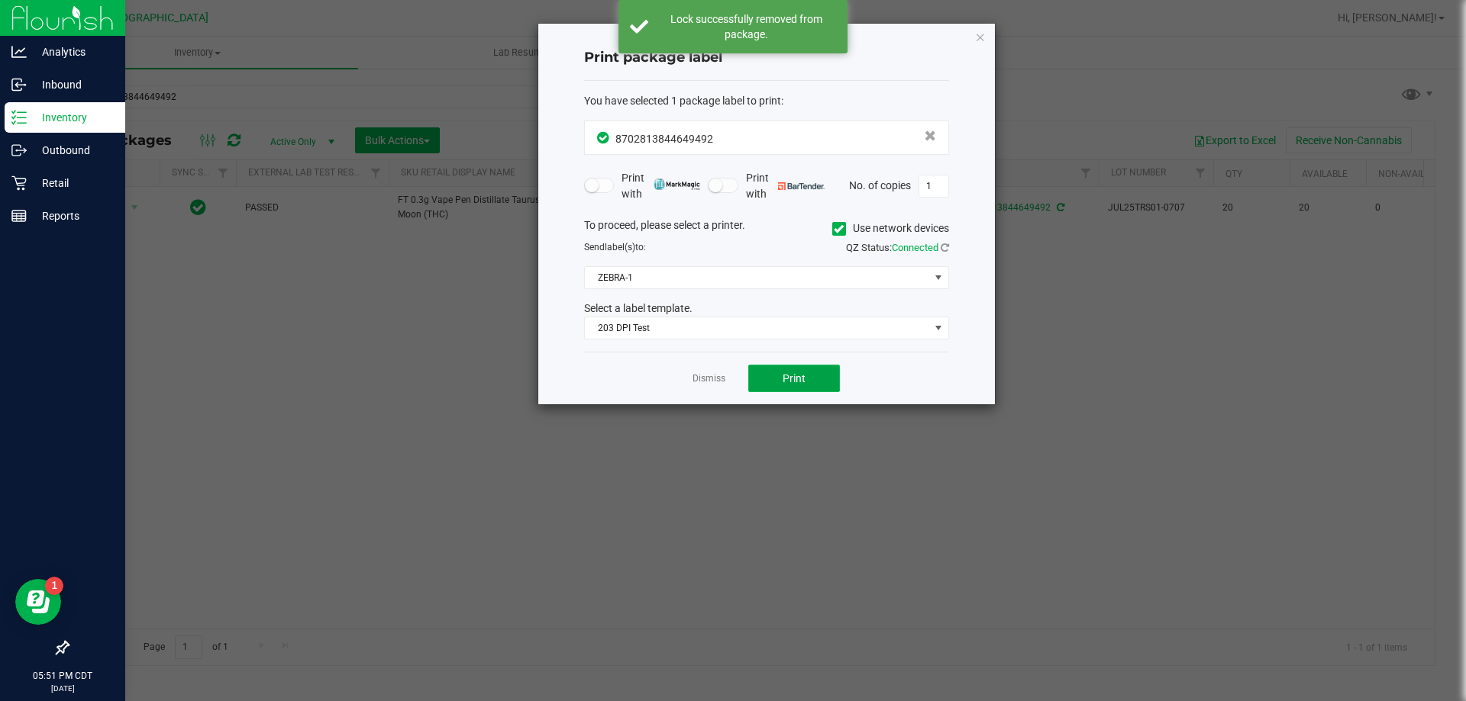
click at [778, 382] on button "Print" at bounding box center [794, 378] width 92 height 27
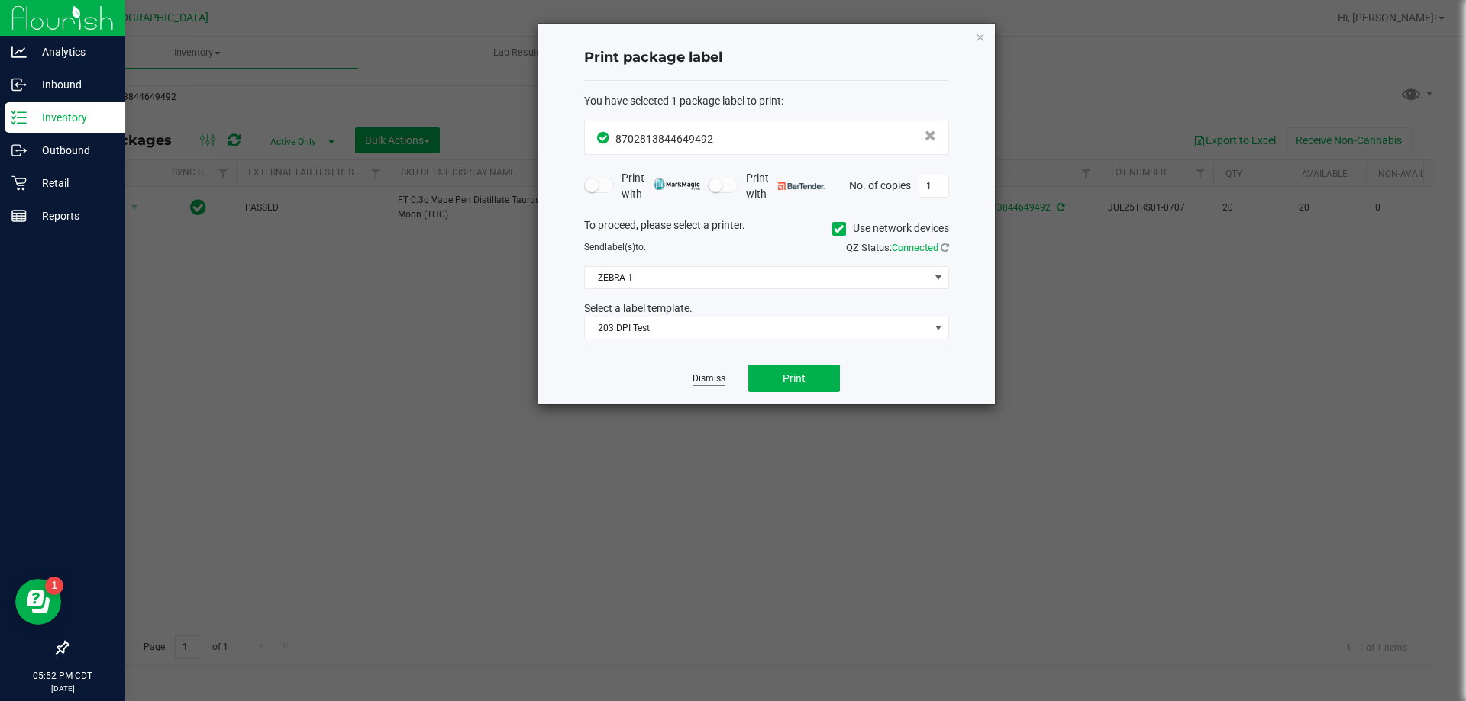
click at [710, 383] on link "Dismiss" at bounding box center [708, 378] width 33 height 13
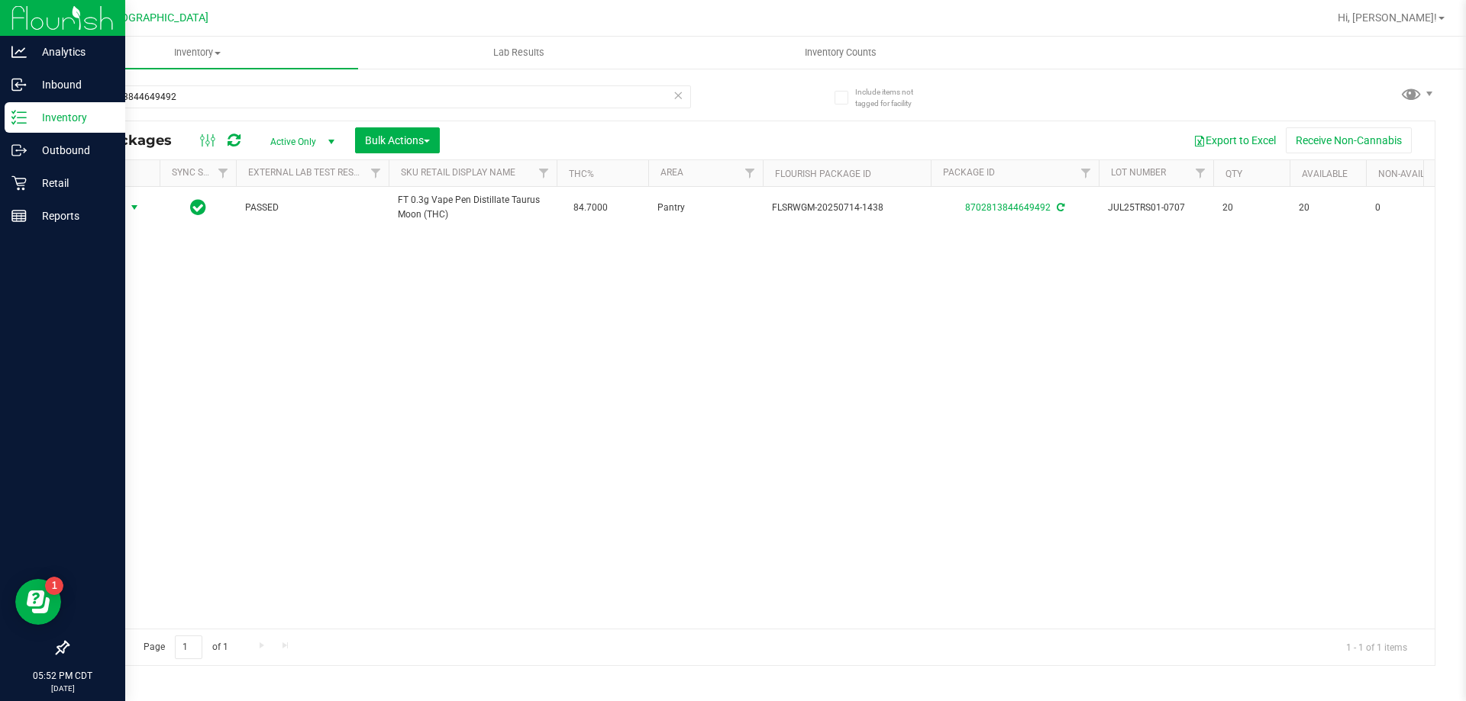
click at [682, 98] on icon at bounding box center [677, 94] width 11 height 18
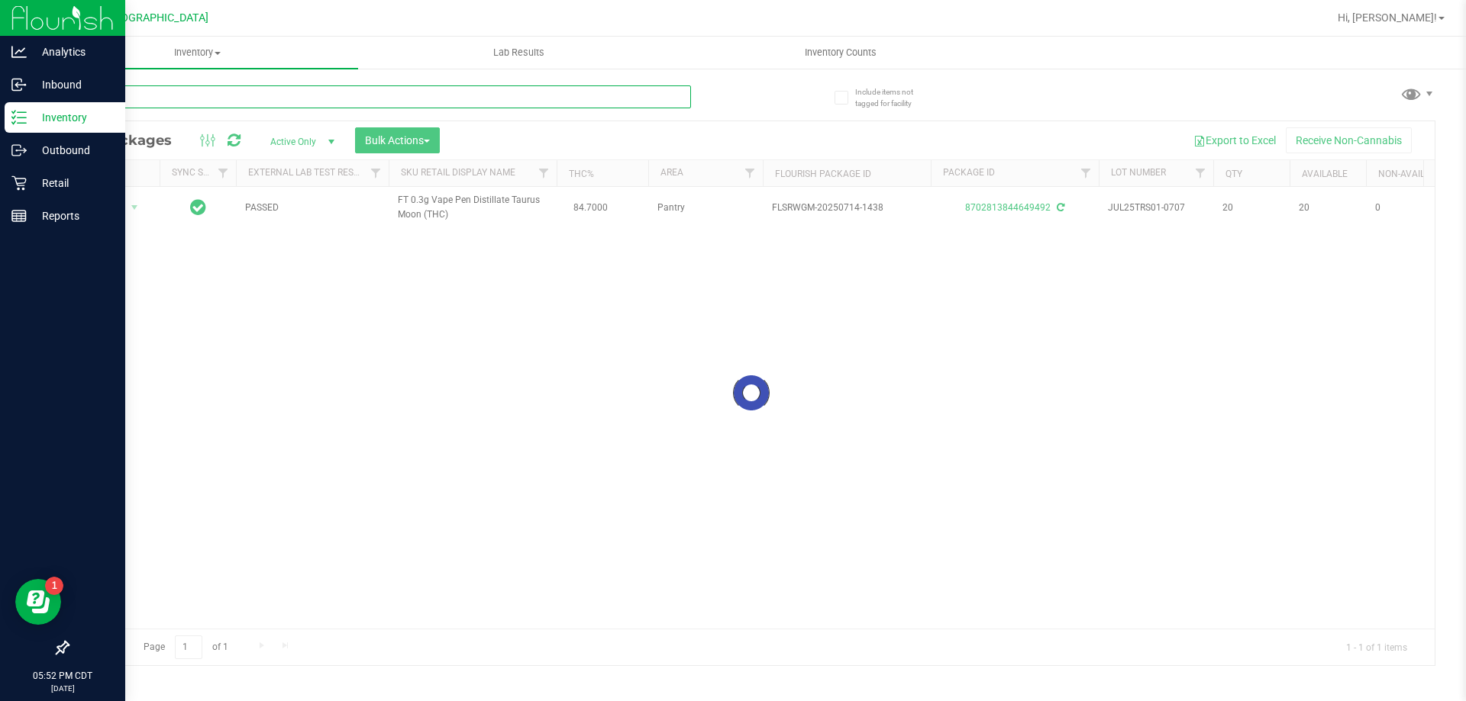
click at [639, 98] on input "text" at bounding box center [379, 96] width 624 height 23
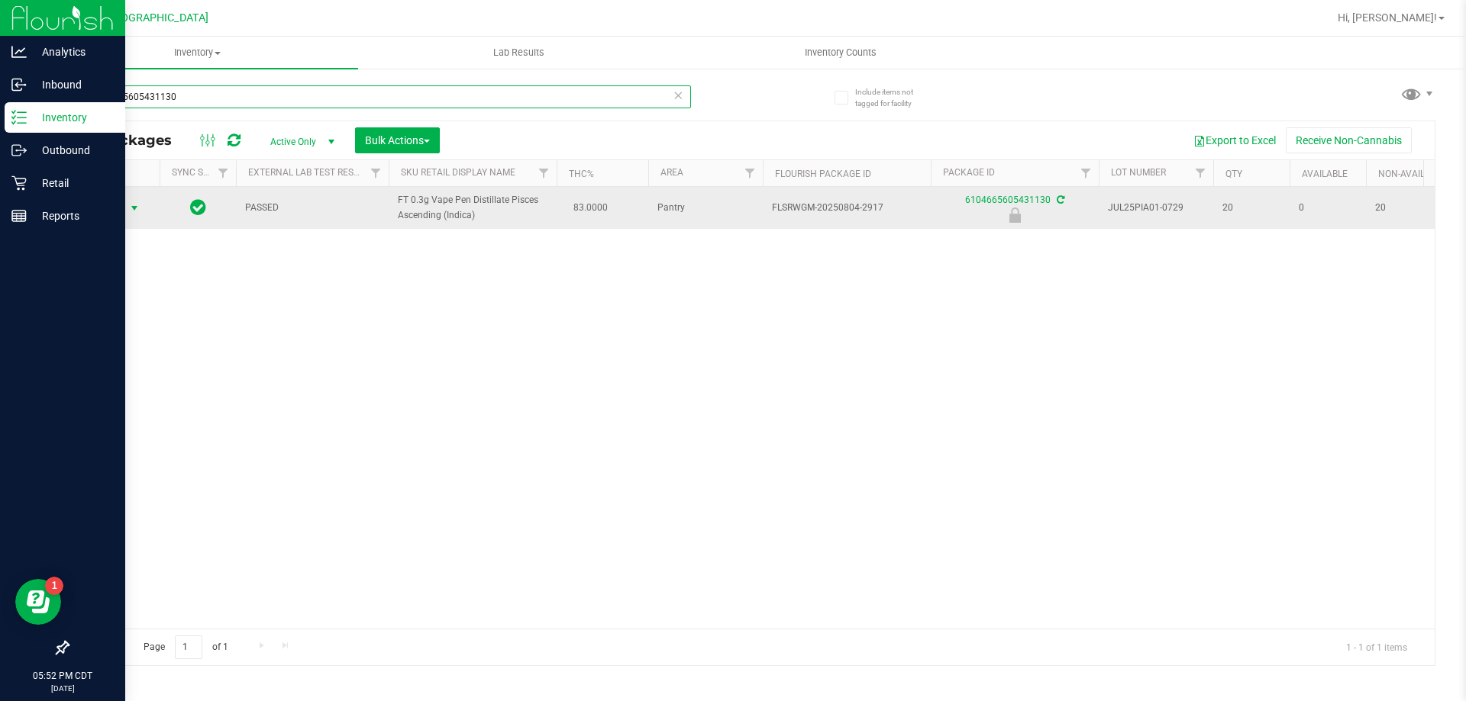
type input "6104665605431130"
click at [128, 211] on span "select" at bounding box center [134, 208] width 12 height 12
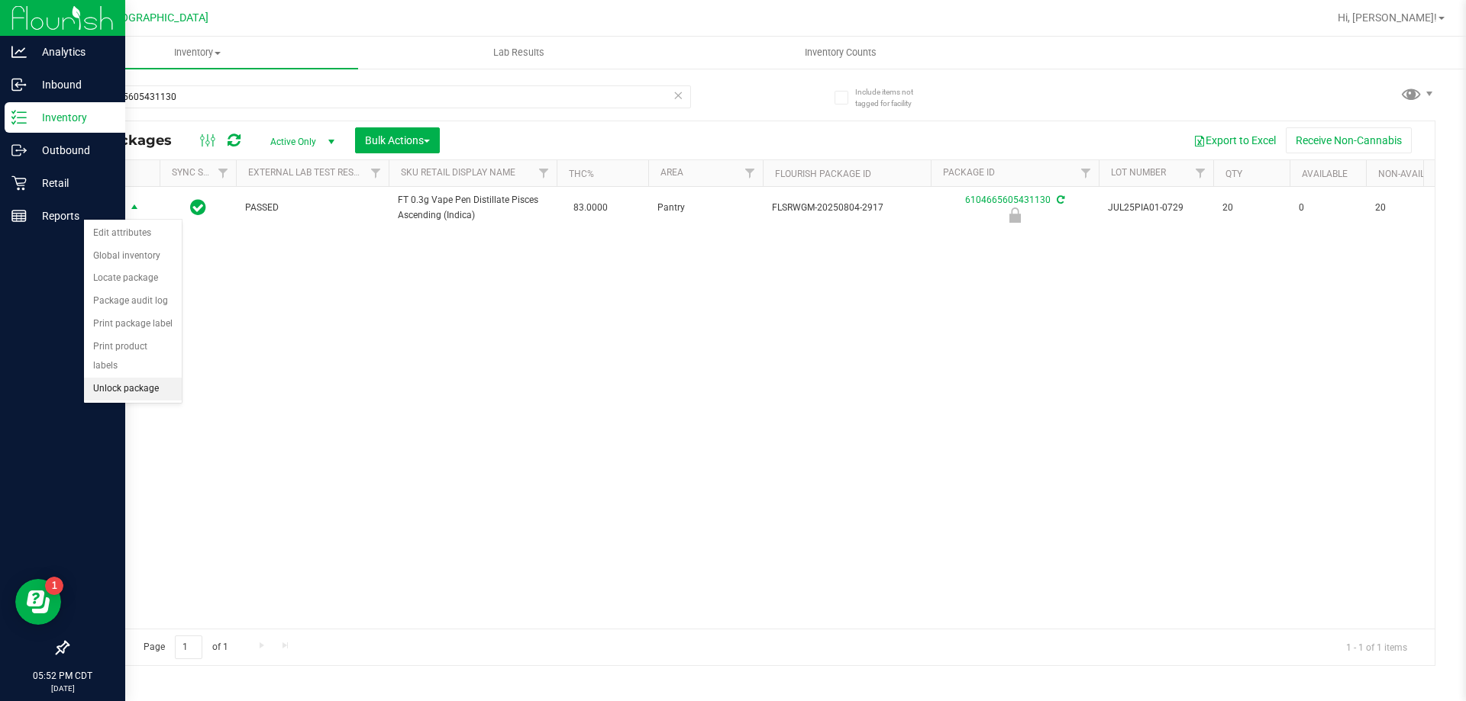
click at [144, 378] on li "Unlock package" at bounding box center [133, 389] width 98 height 23
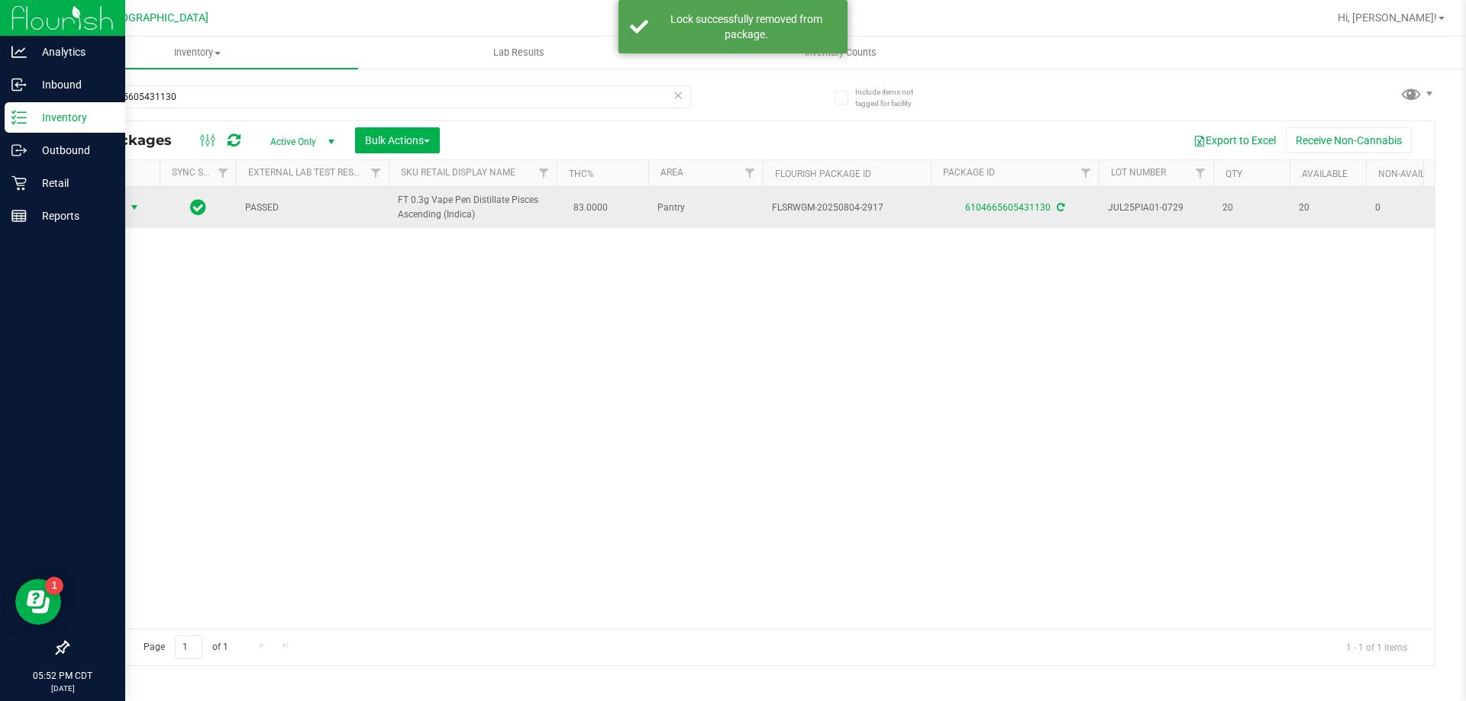
click at [106, 202] on span "Action" at bounding box center [103, 207] width 41 height 21
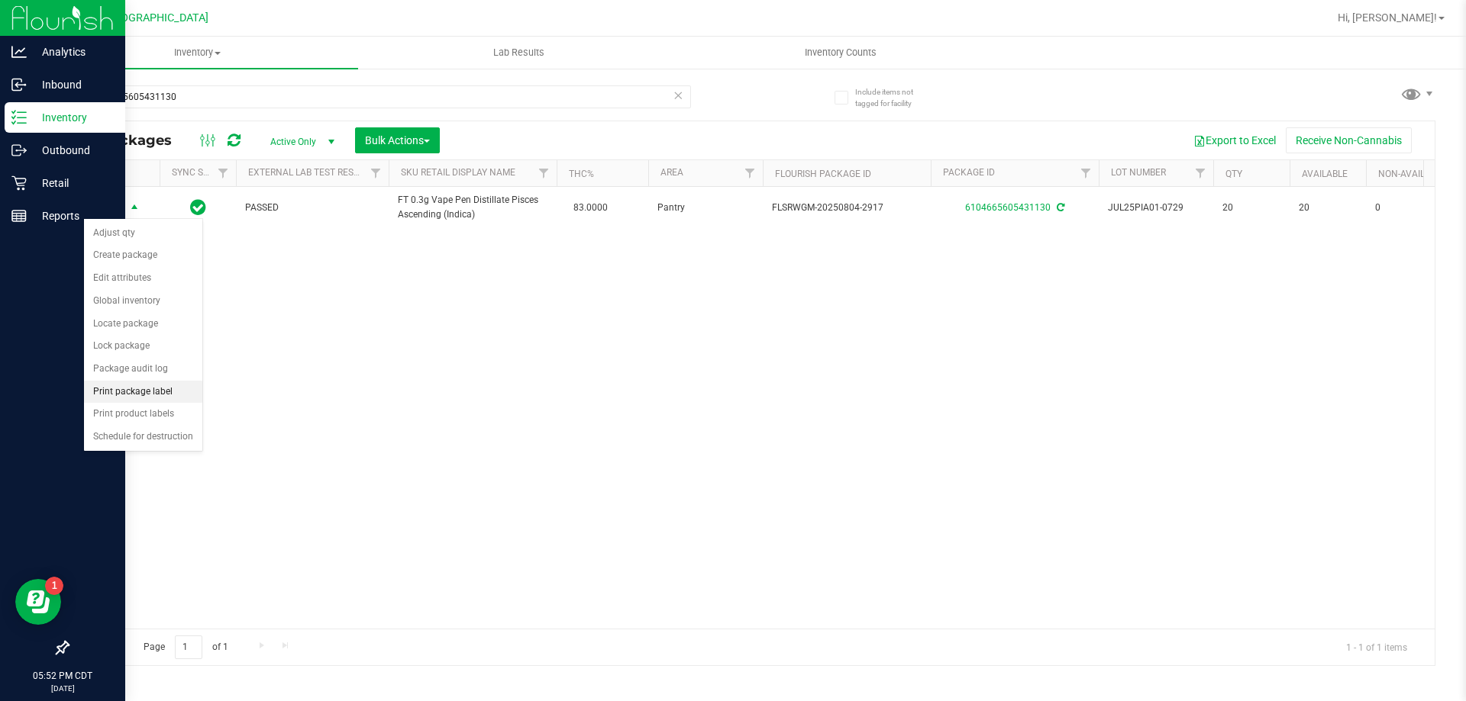
click at [154, 394] on li "Print package label" at bounding box center [143, 392] width 118 height 23
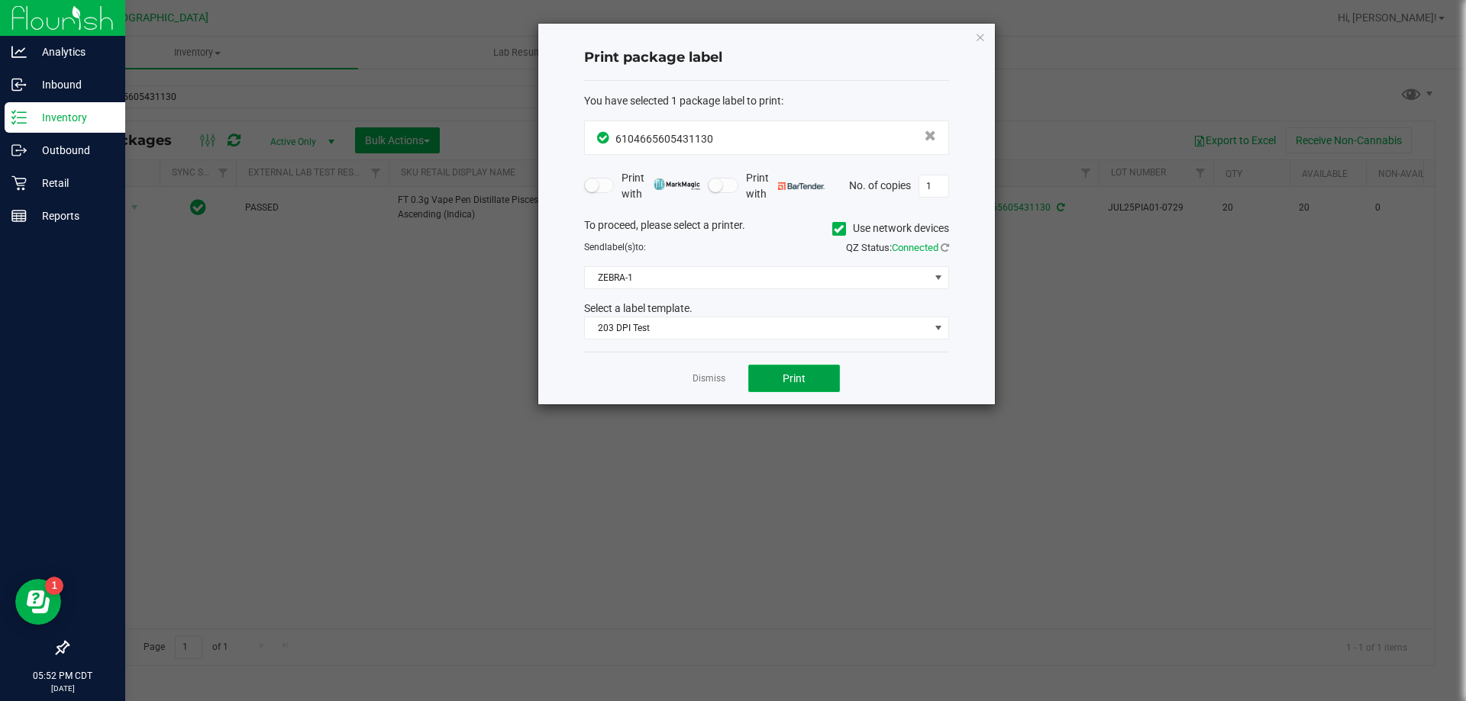
click at [782, 373] on span "Print" at bounding box center [793, 378] width 23 height 12
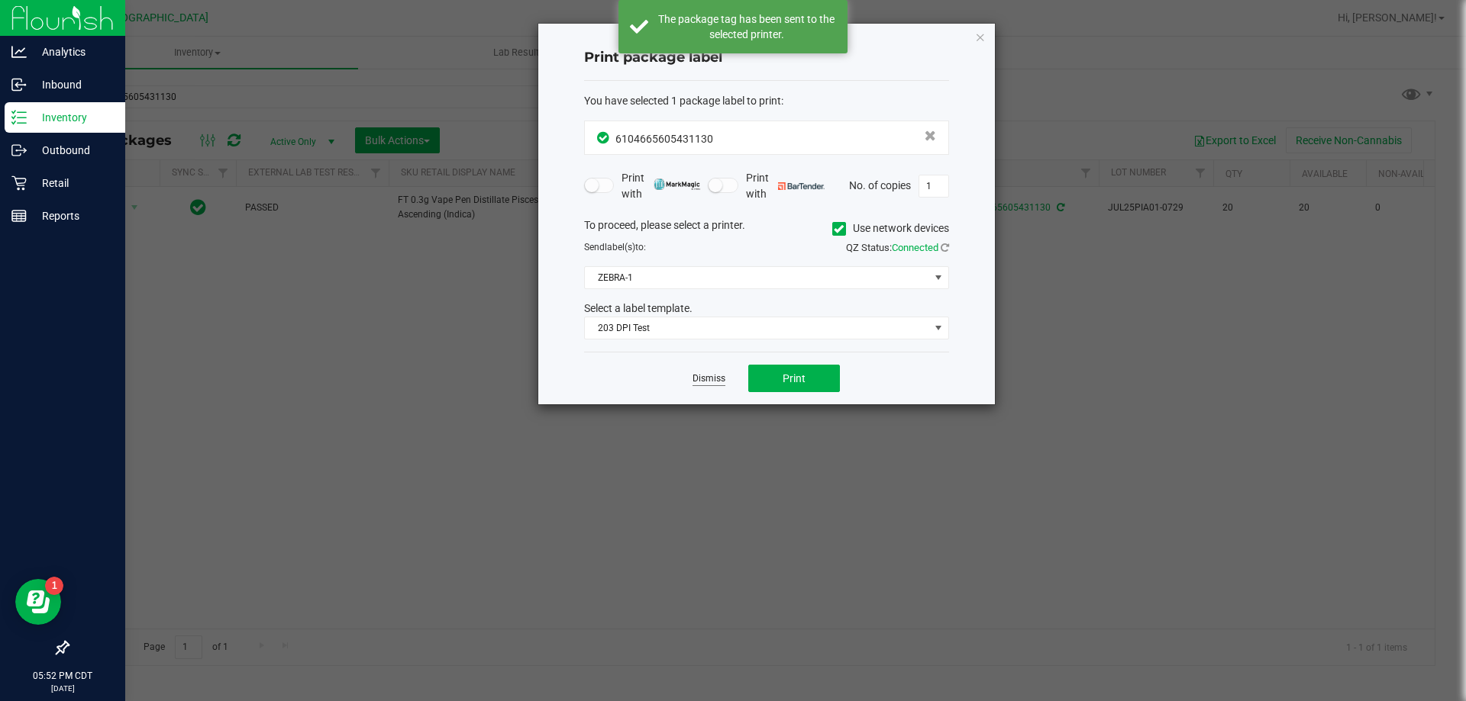
click at [702, 379] on link "Dismiss" at bounding box center [708, 378] width 33 height 13
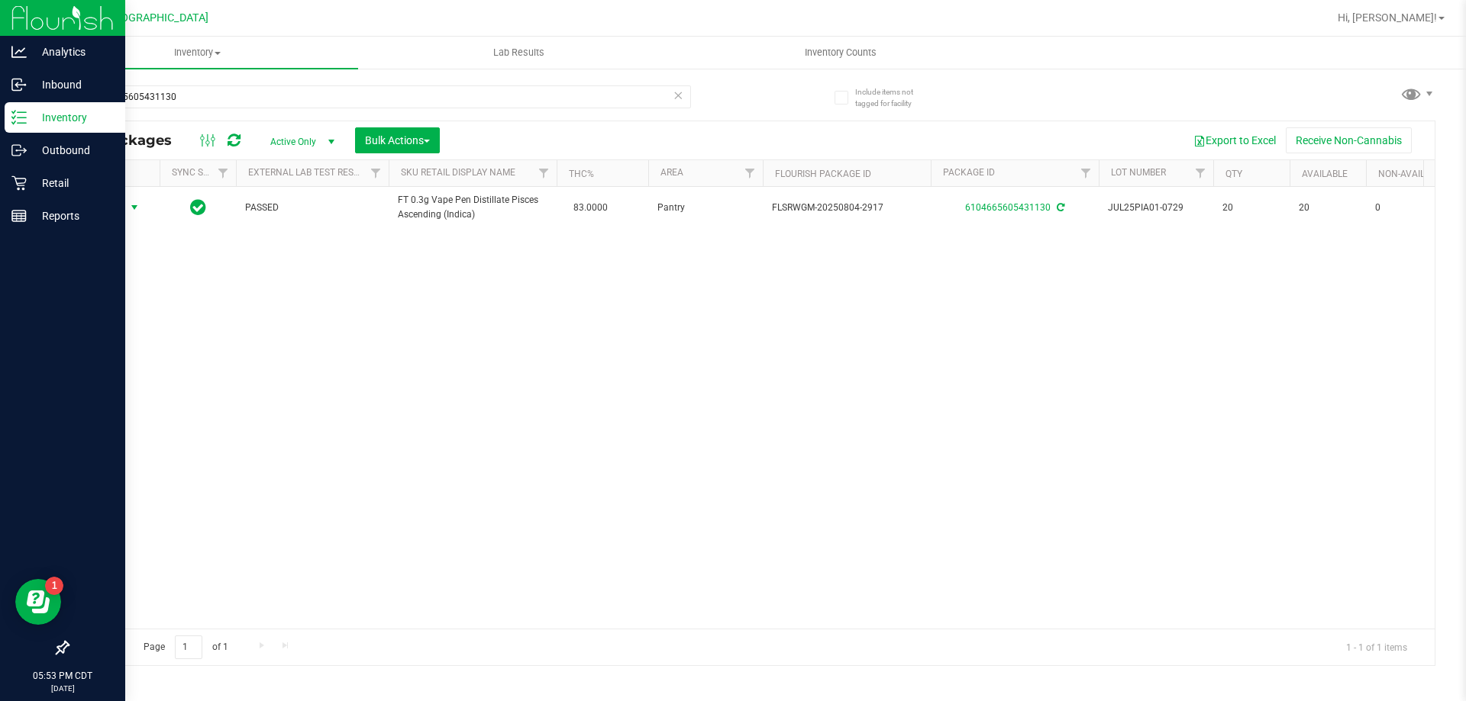
click at [679, 94] on icon at bounding box center [677, 94] width 11 height 18
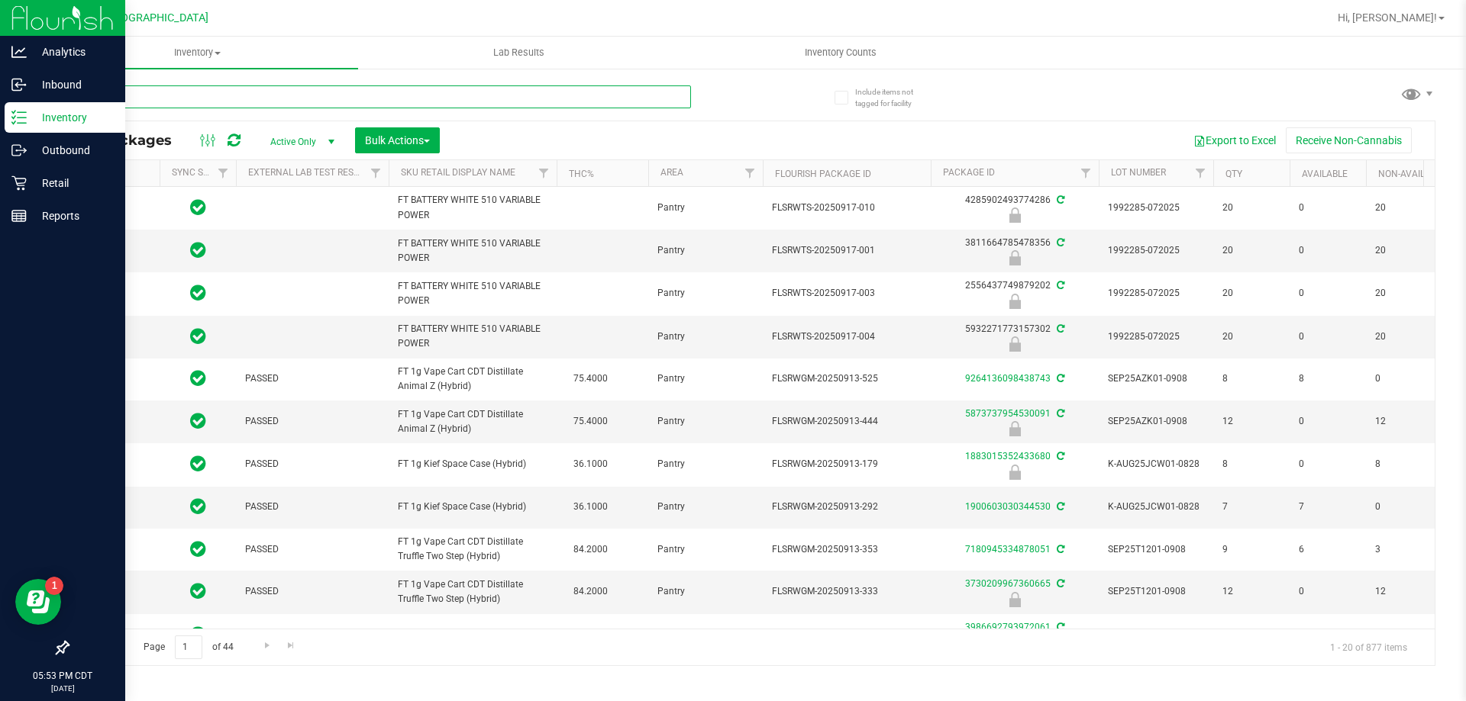
click at [635, 95] on input "text" at bounding box center [379, 96] width 624 height 23
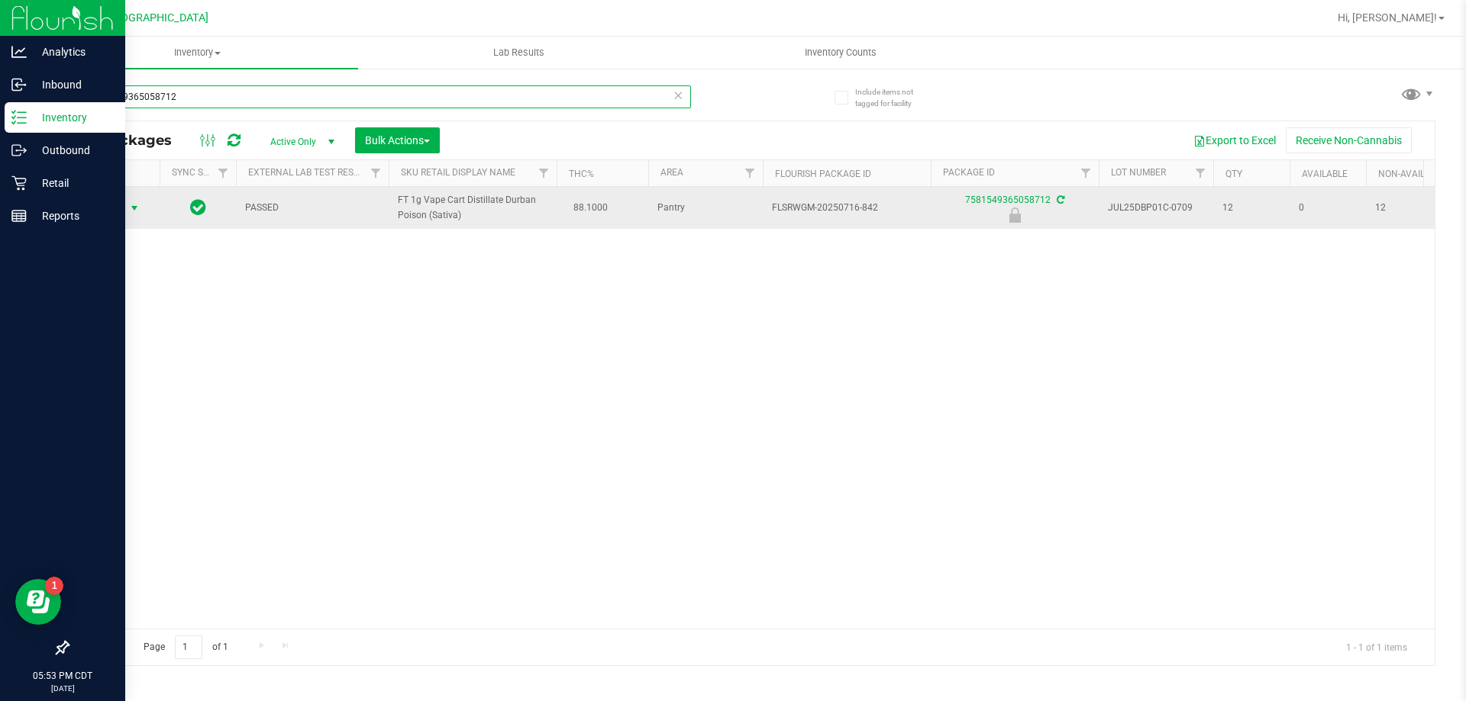
type input "7581549365058712"
click at [125, 208] on span "select" at bounding box center [134, 208] width 19 height 21
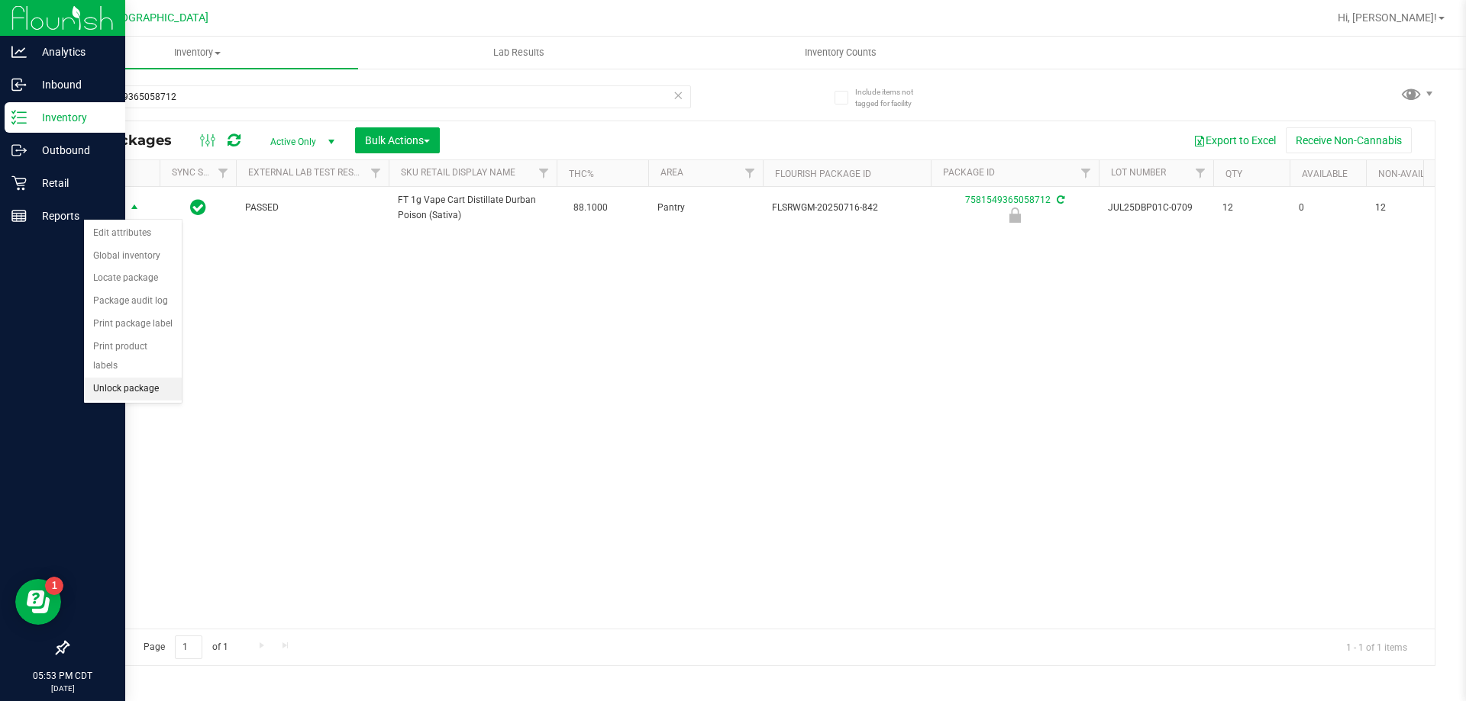
click at [148, 378] on li "Unlock package" at bounding box center [133, 389] width 98 height 23
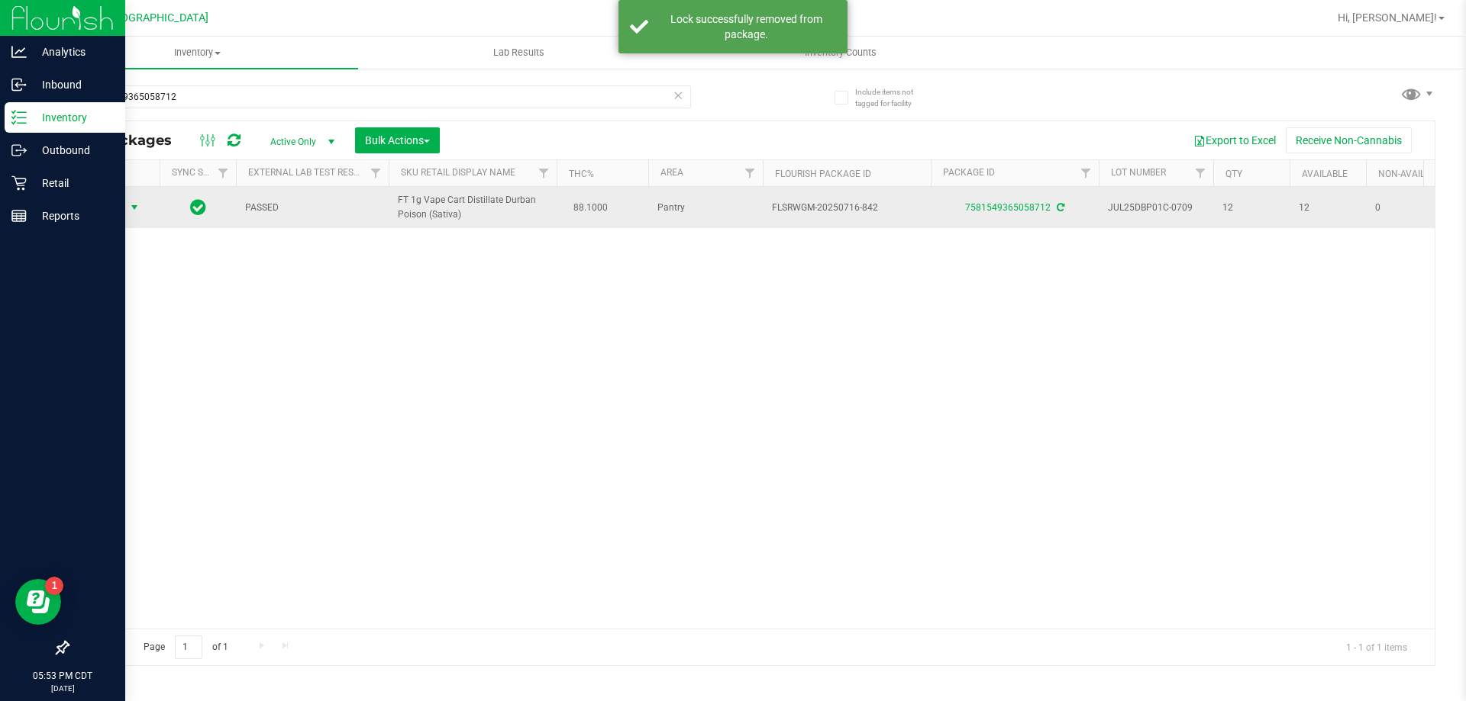
click at [114, 210] on span "Action" at bounding box center [103, 207] width 41 height 21
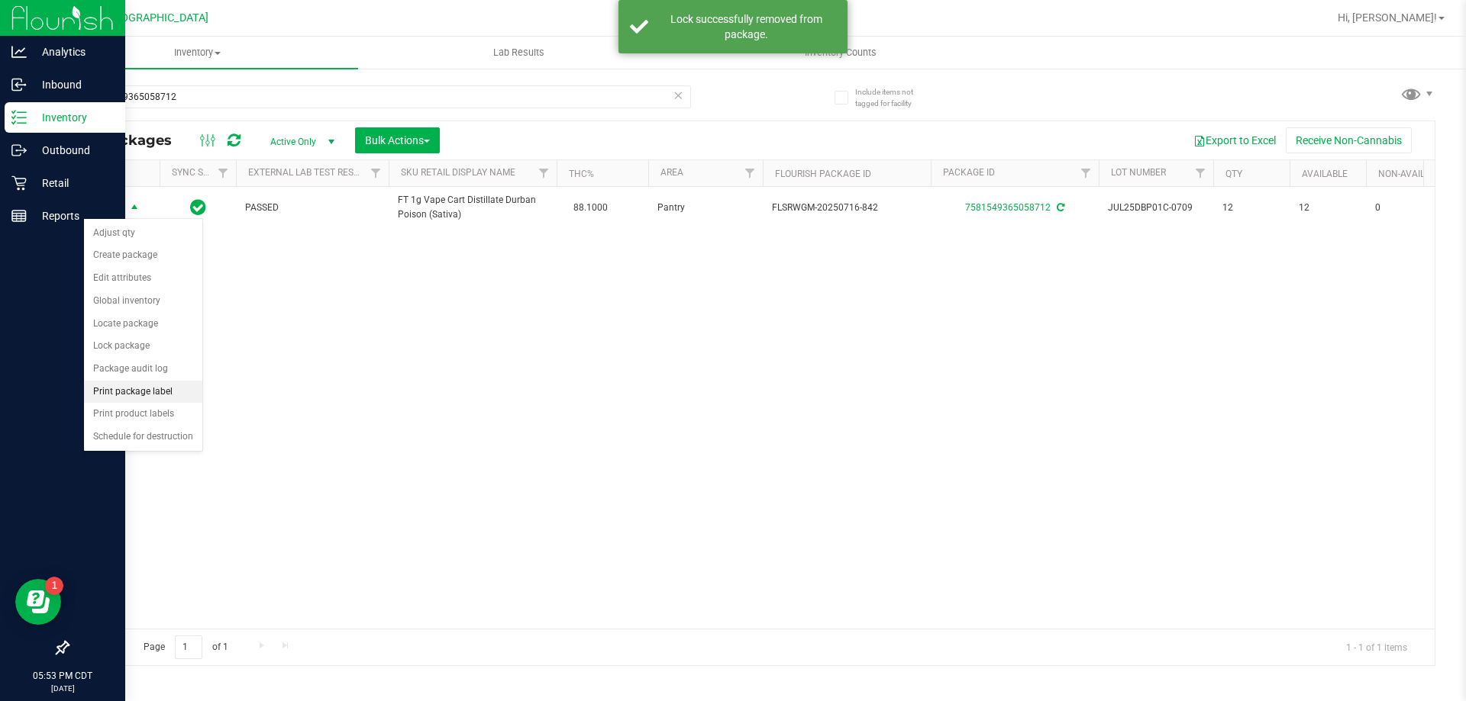
click at [169, 389] on li "Print package label" at bounding box center [143, 392] width 118 height 23
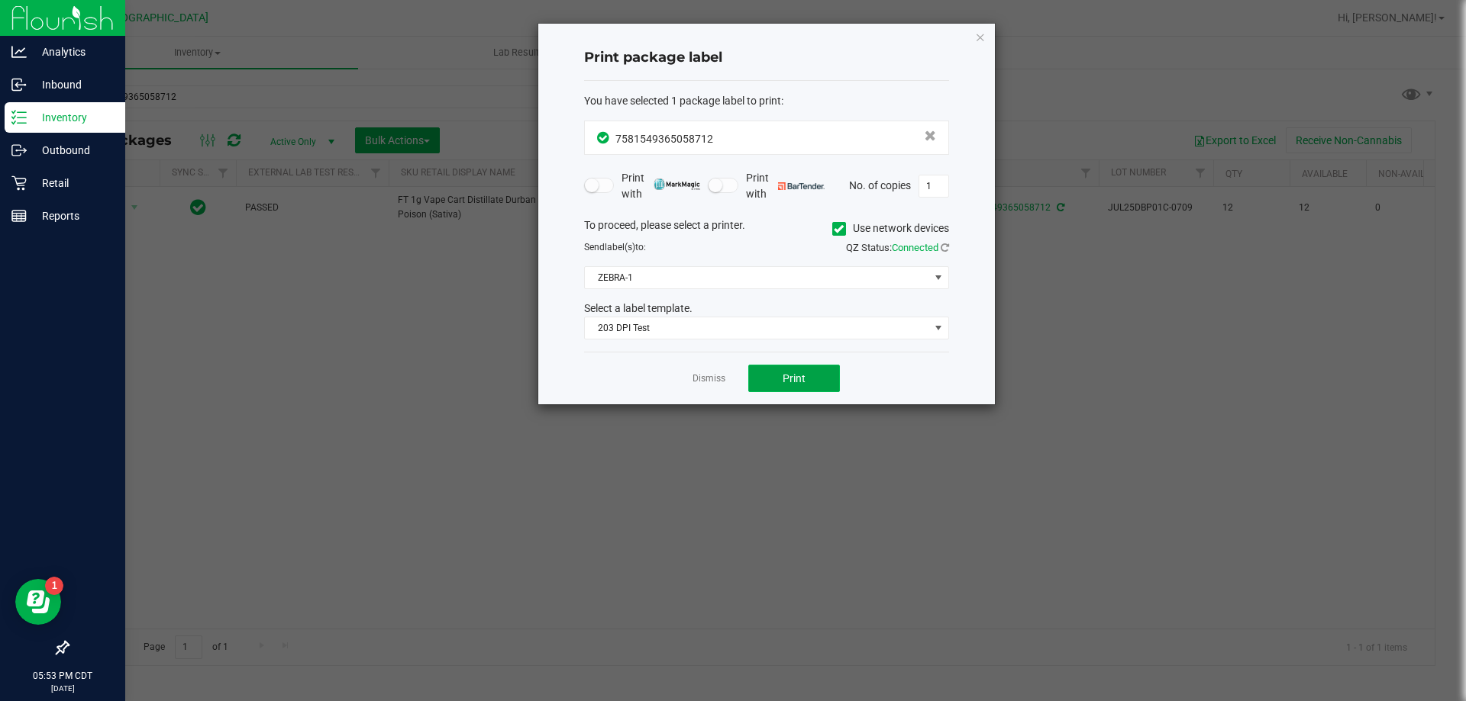
click at [766, 382] on button "Print" at bounding box center [794, 378] width 92 height 27
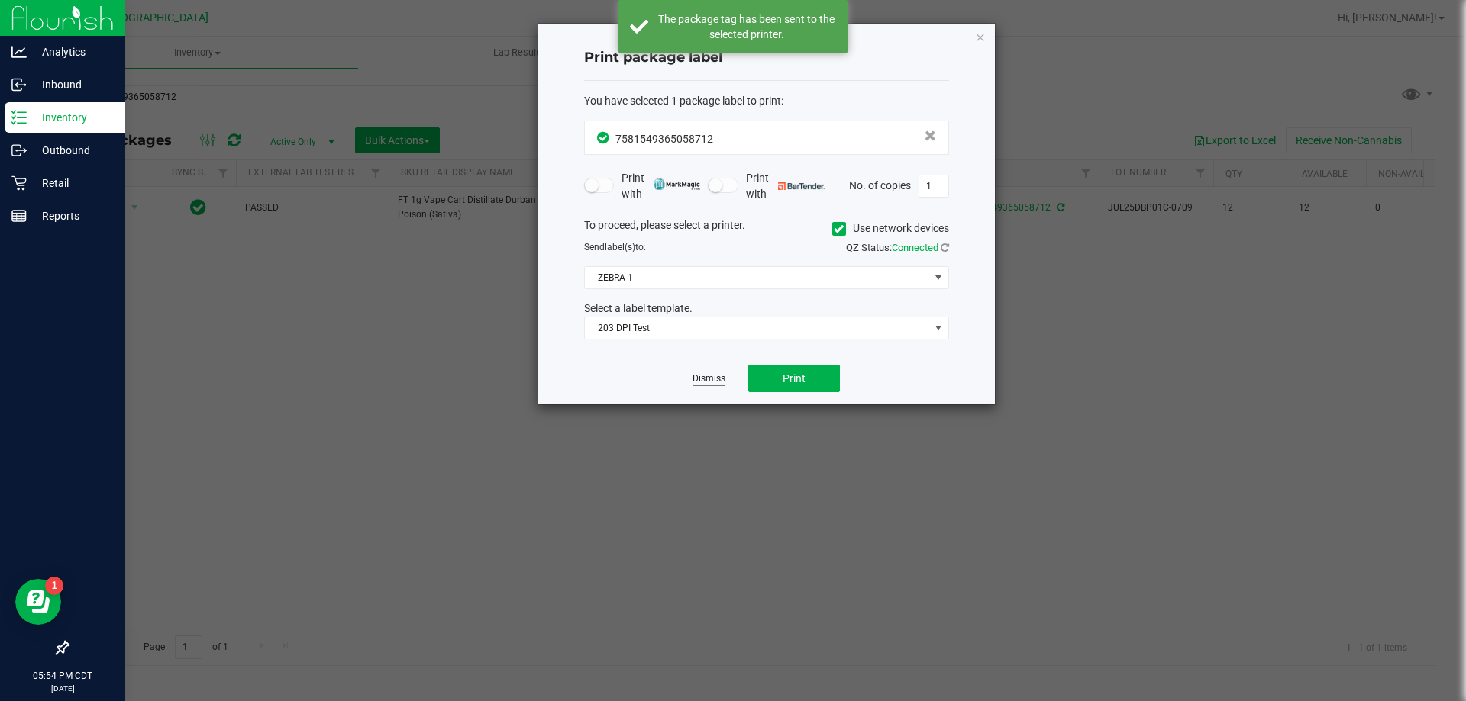
click at [718, 379] on link "Dismiss" at bounding box center [708, 378] width 33 height 13
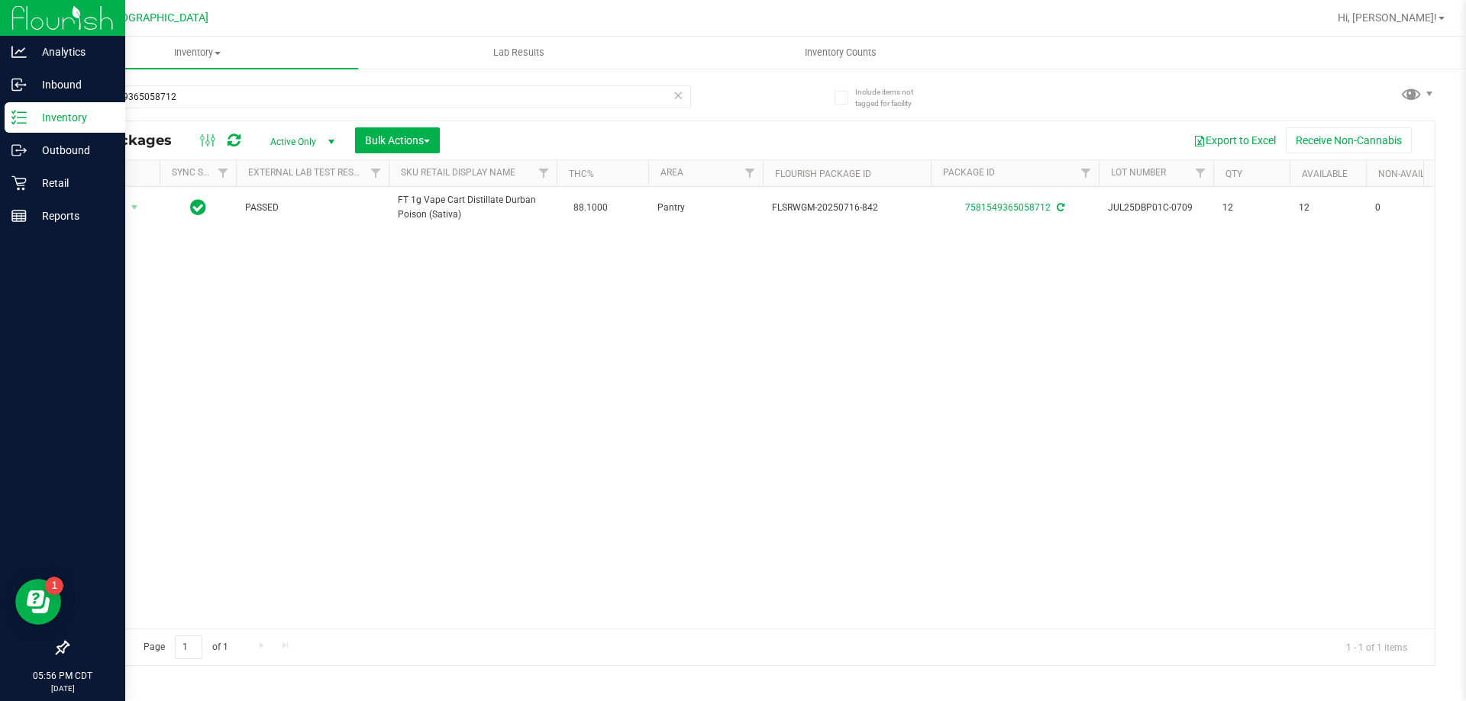
click at [682, 95] on icon at bounding box center [677, 94] width 11 height 18
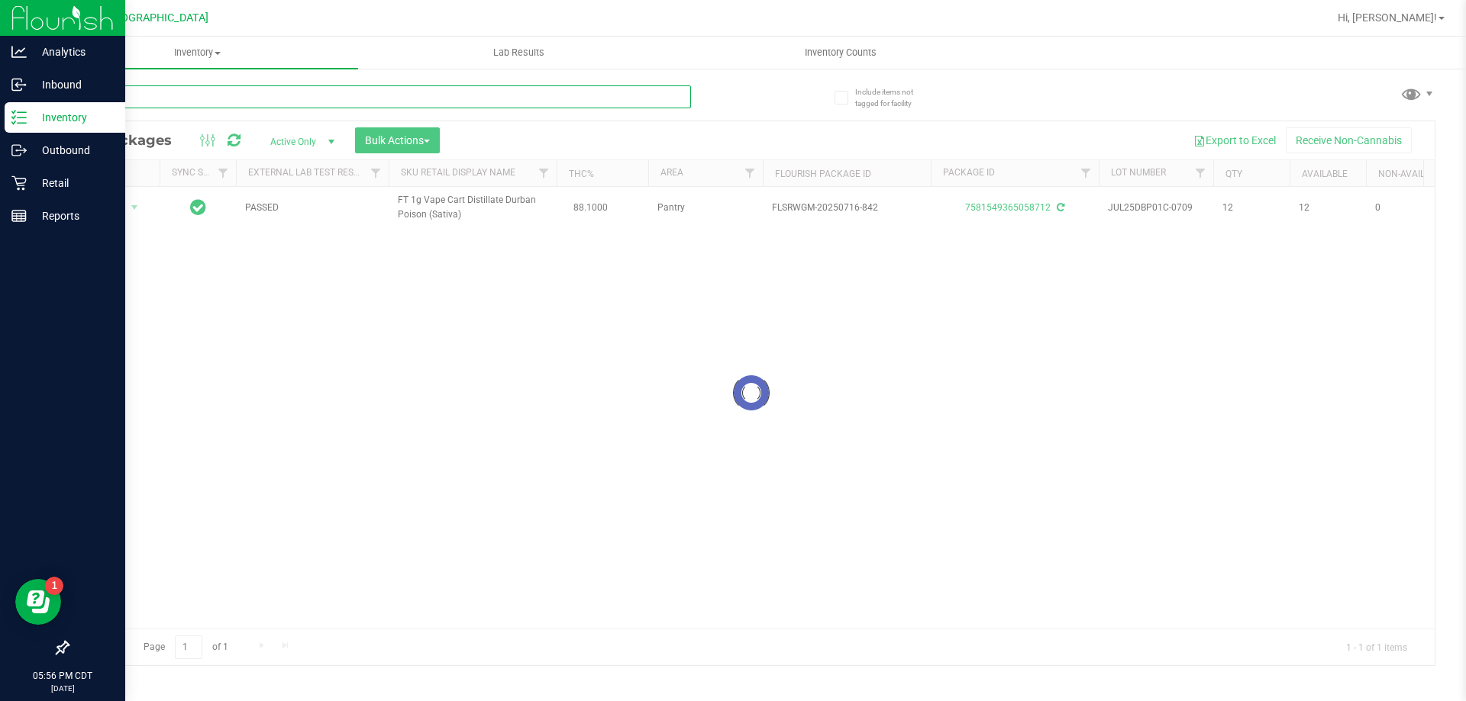
click at [633, 95] on input "text" at bounding box center [379, 96] width 624 height 23
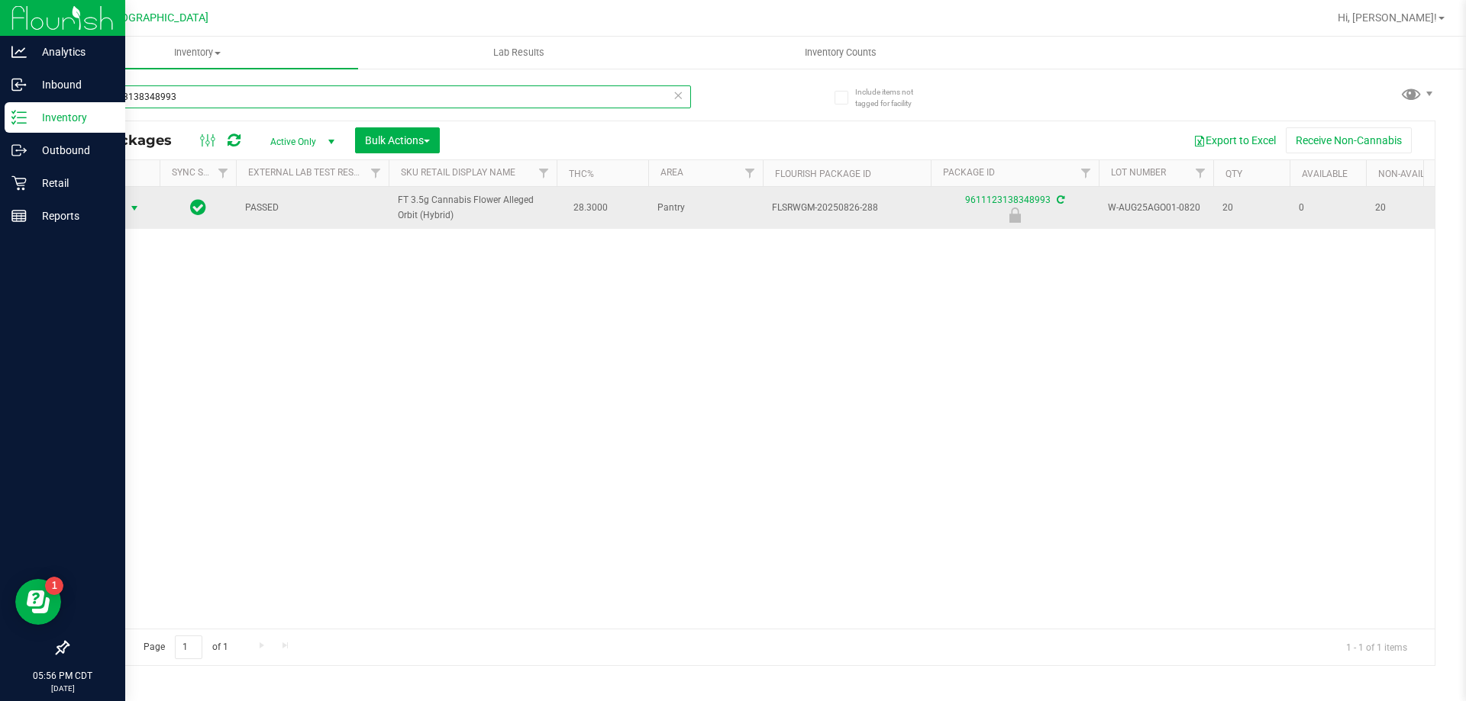
type input "9611123138348993"
click at [122, 211] on span "Action" at bounding box center [103, 208] width 41 height 21
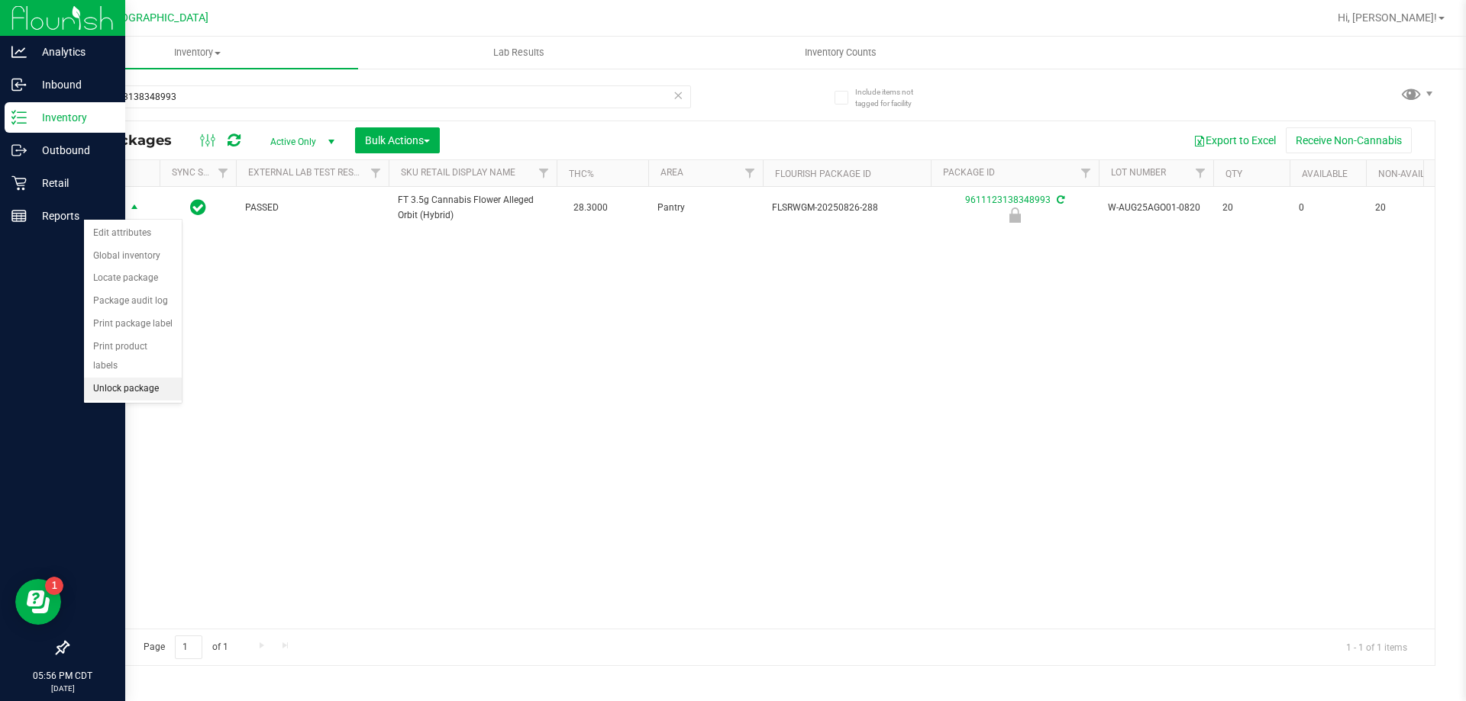
click at [134, 378] on li "Unlock package" at bounding box center [133, 389] width 98 height 23
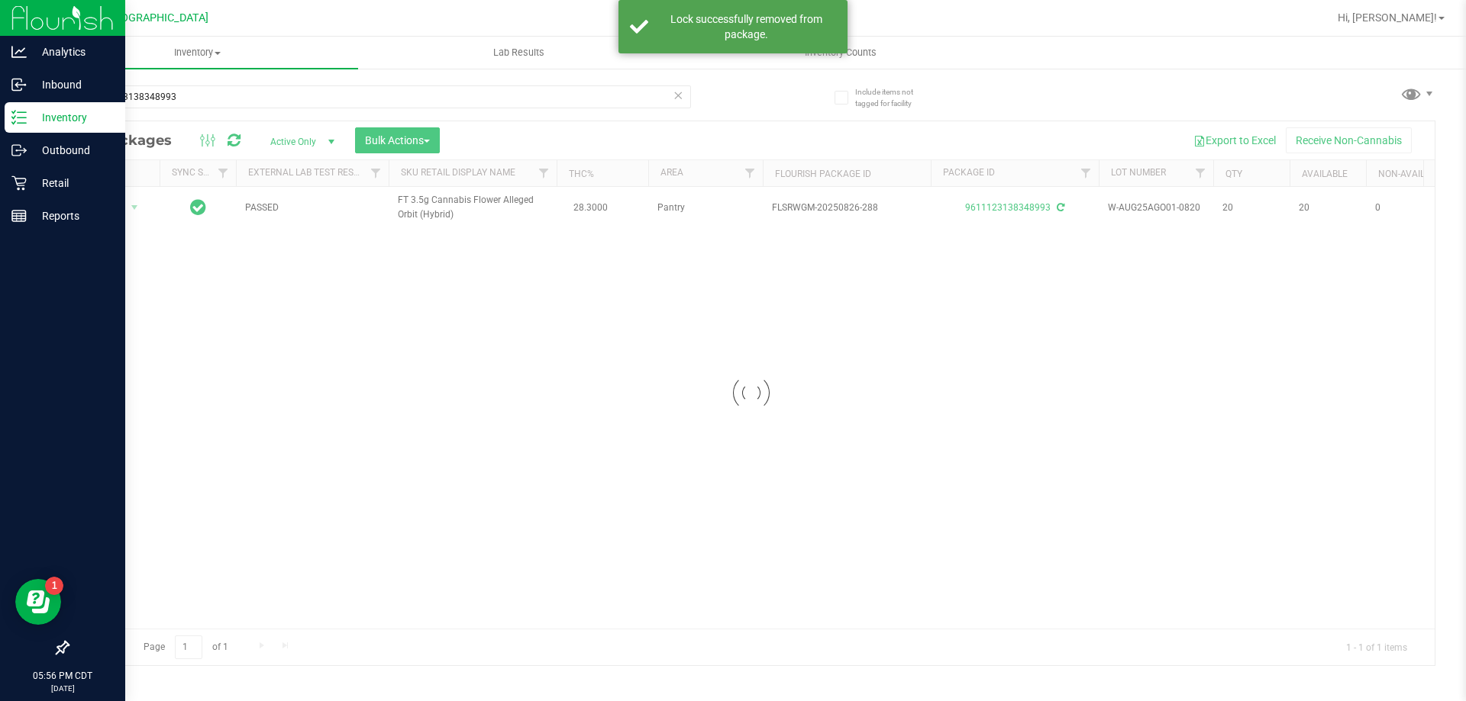
click at [114, 214] on div at bounding box center [751, 393] width 1366 height 544
click at [120, 205] on div at bounding box center [751, 393] width 1366 height 544
click at [121, 208] on span "Action" at bounding box center [103, 207] width 41 height 21
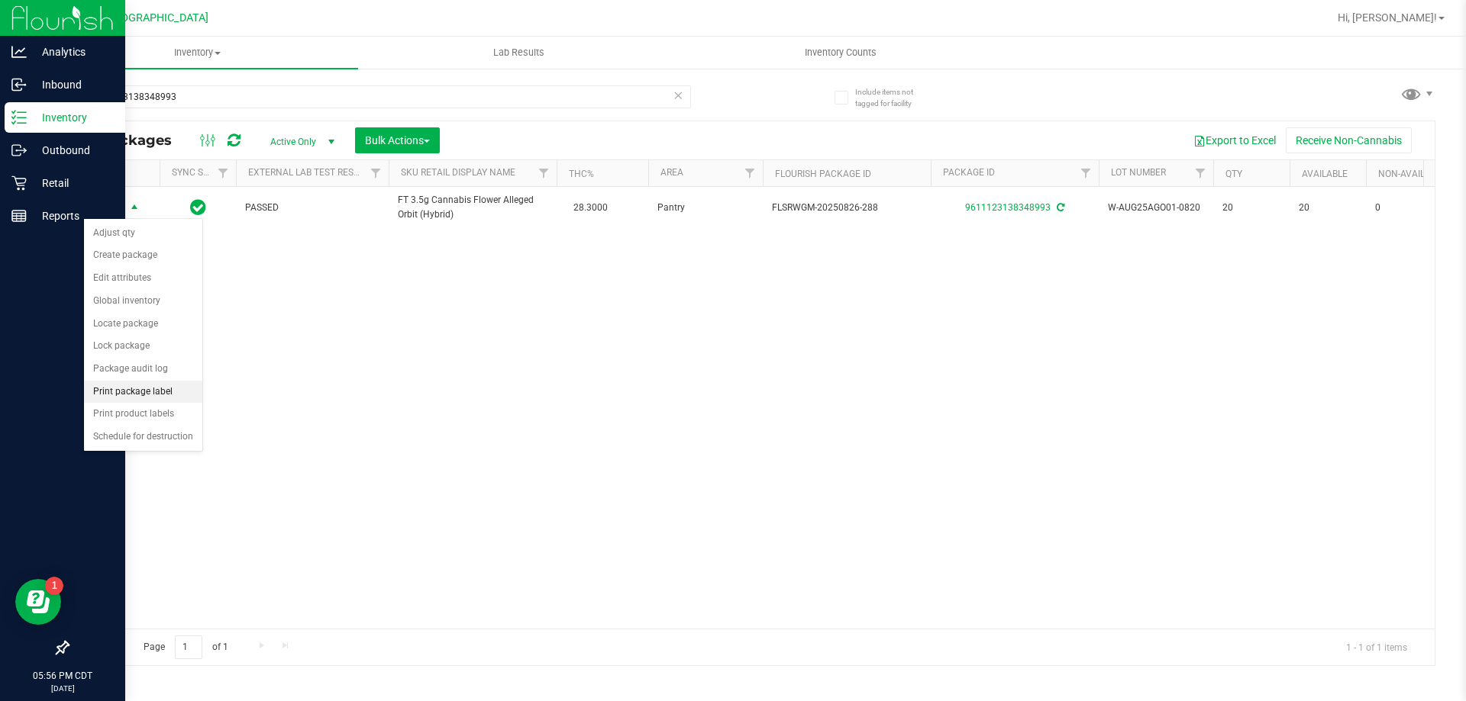
click at [189, 394] on li "Print package label" at bounding box center [143, 392] width 118 height 23
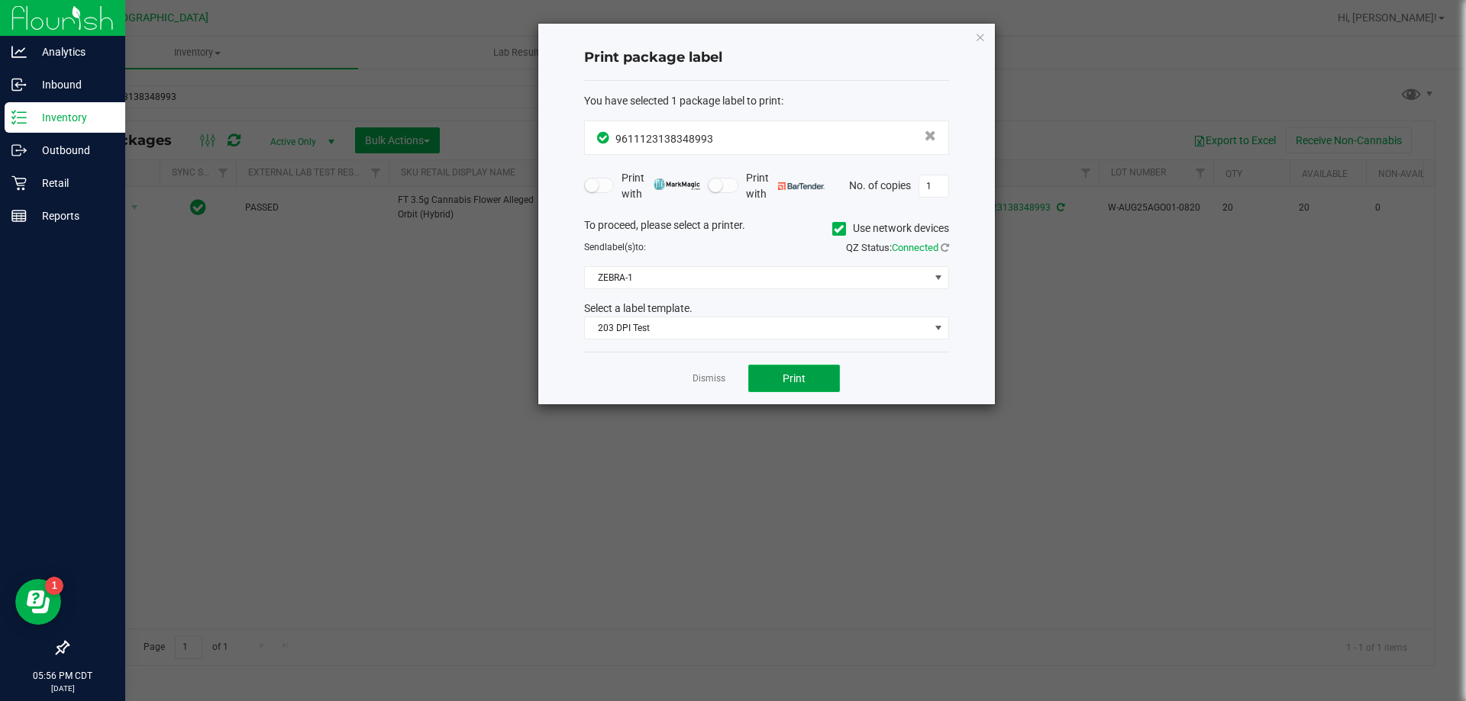
click at [763, 369] on button "Print" at bounding box center [794, 378] width 92 height 27
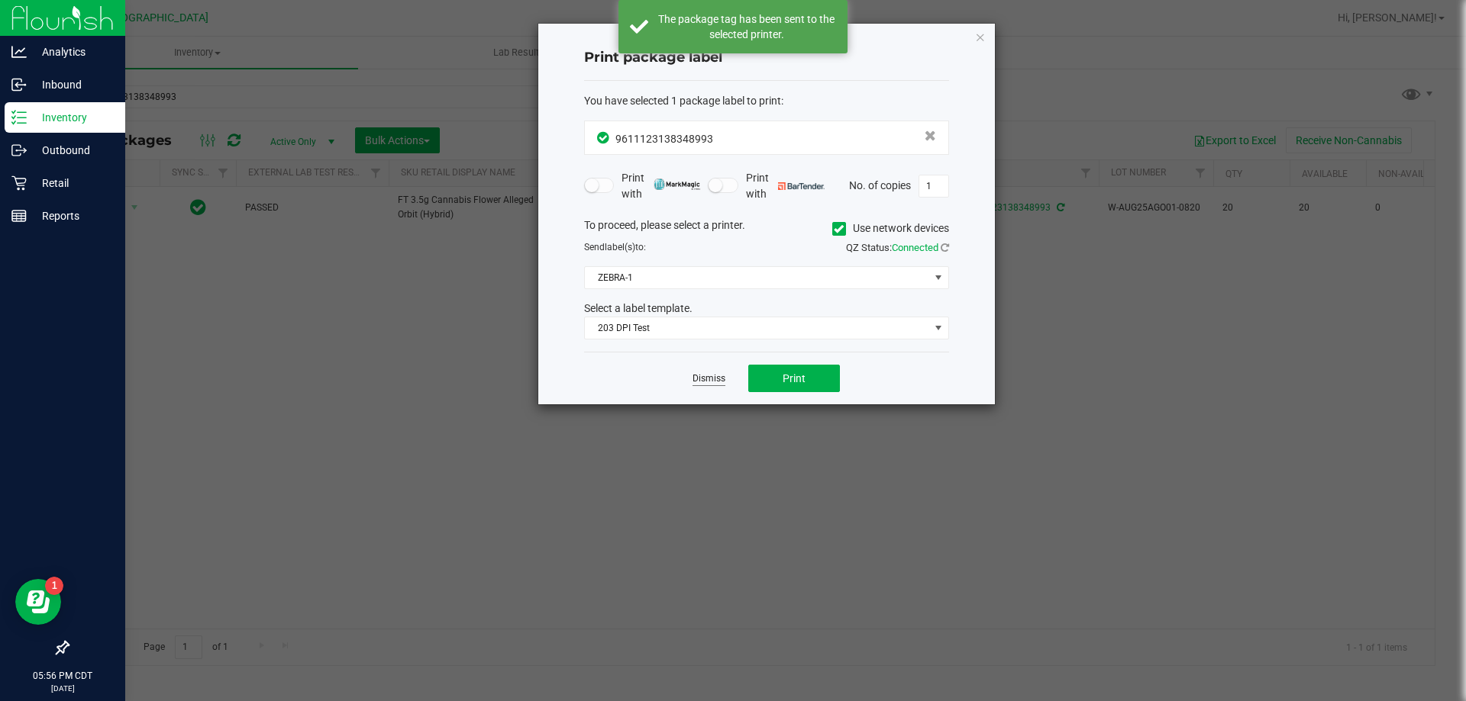
click at [711, 385] on link "Dismiss" at bounding box center [708, 378] width 33 height 13
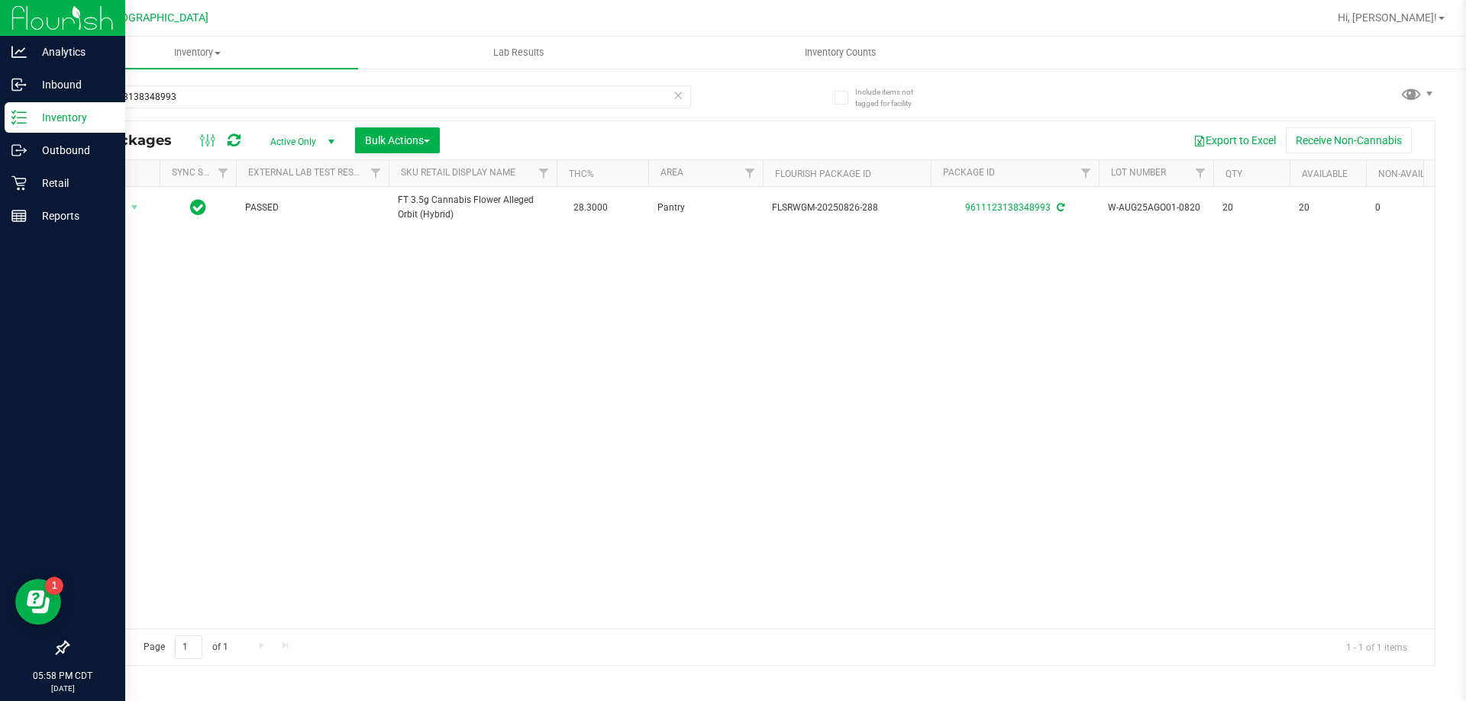
click at [681, 98] on icon at bounding box center [677, 94] width 11 height 18
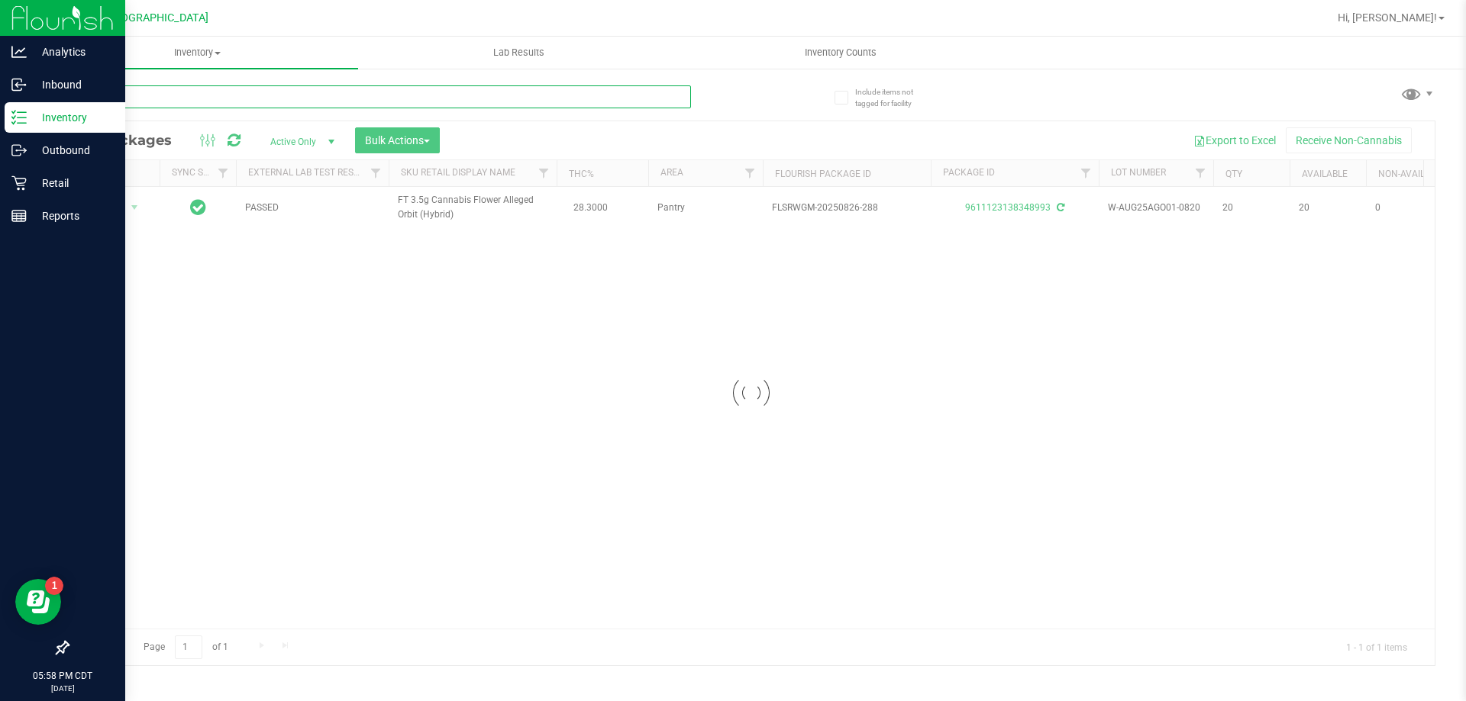
click at [651, 98] on input "text" at bounding box center [379, 96] width 624 height 23
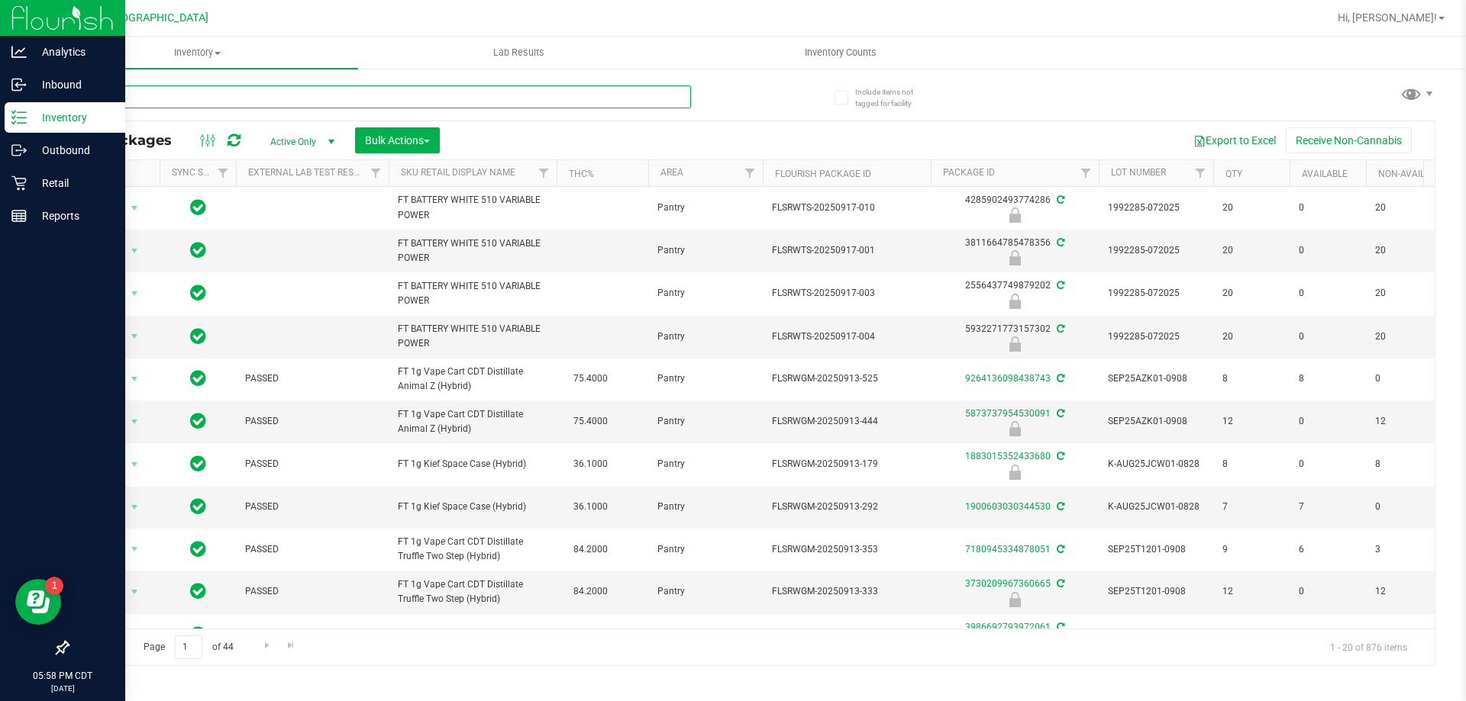
click at [649, 98] on input "text" at bounding box center [379, 96] width 624 height 23
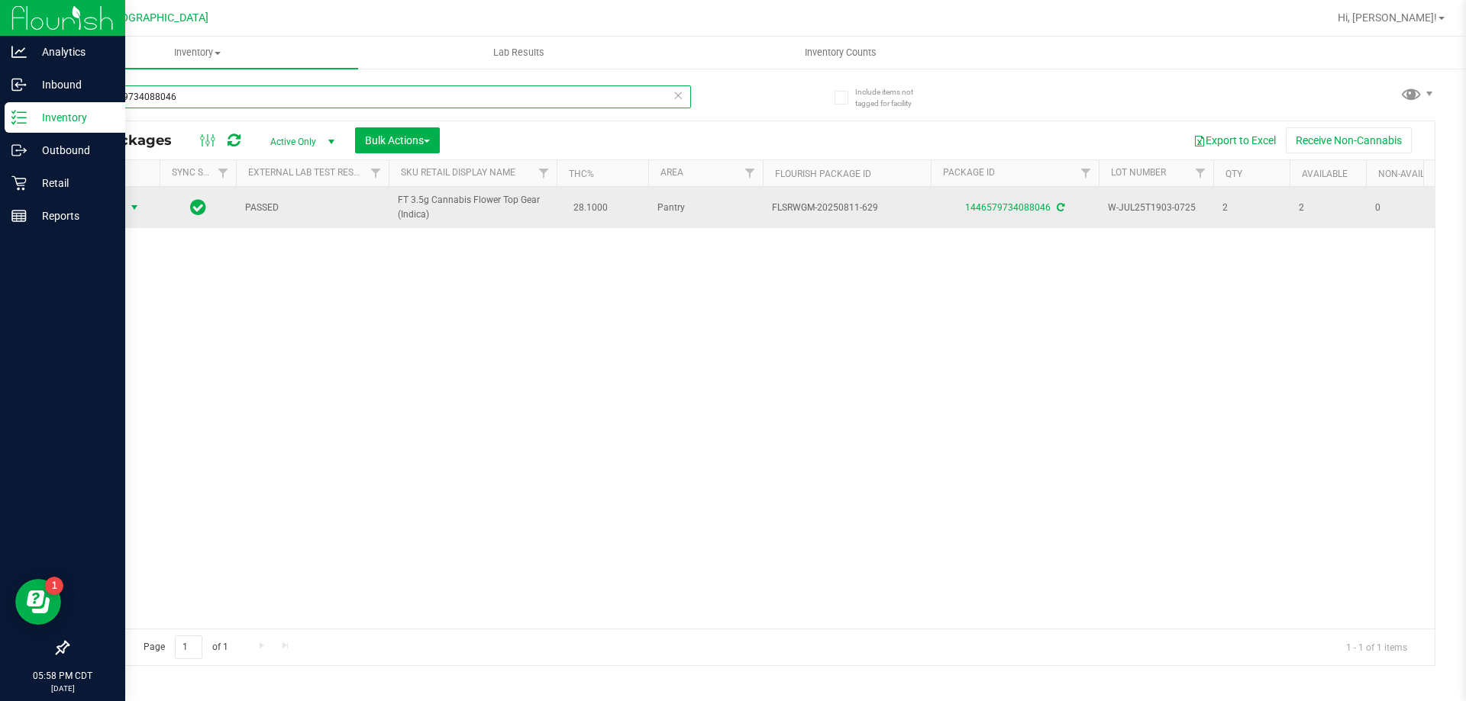
type input "1446579734088046"
click at [125, 210] on span "select" at bounding box center [134, 207] width 19 height 21
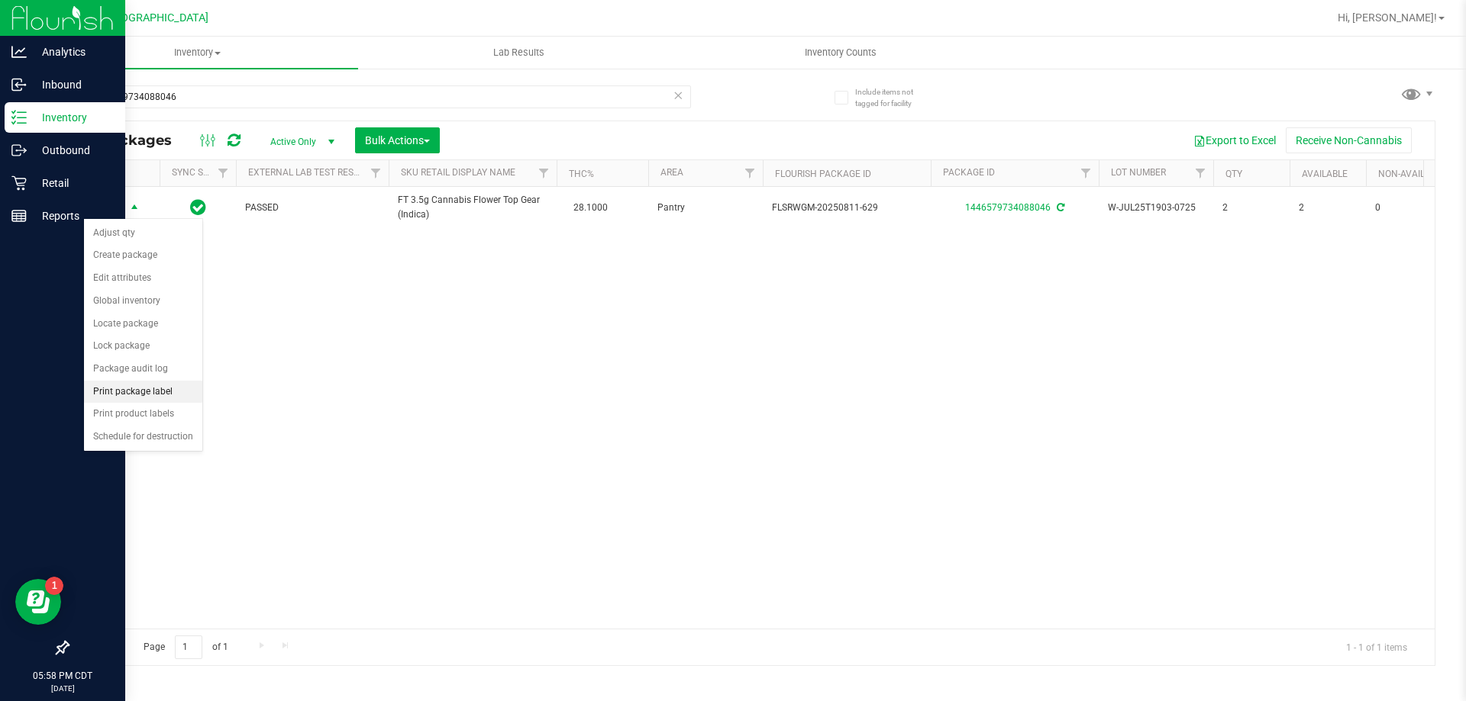
click at [172, 396] on li "Print package label" at bounding box center [143, 392] width 118 height 23
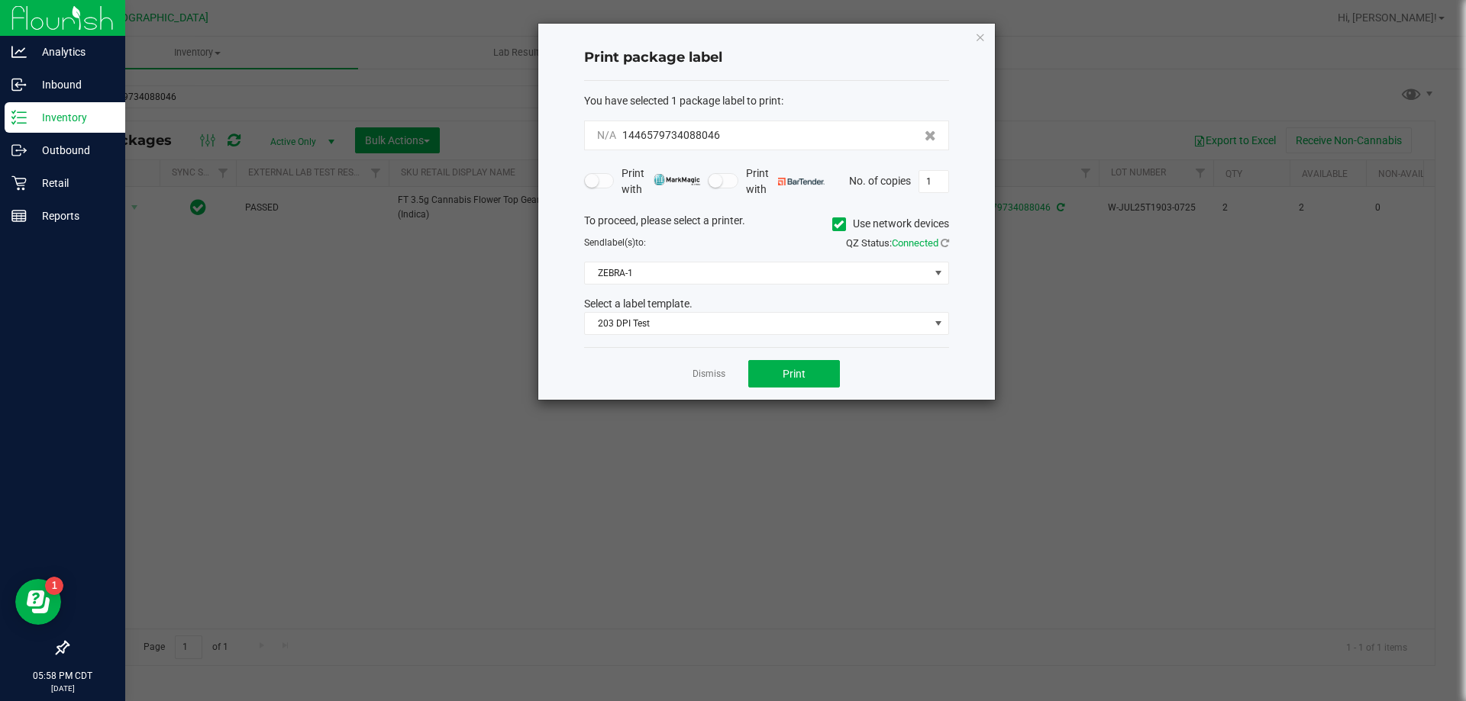
click at [847, 361] on div "Dismiss Print" at bounding box center [766, 373] width 365 height 53
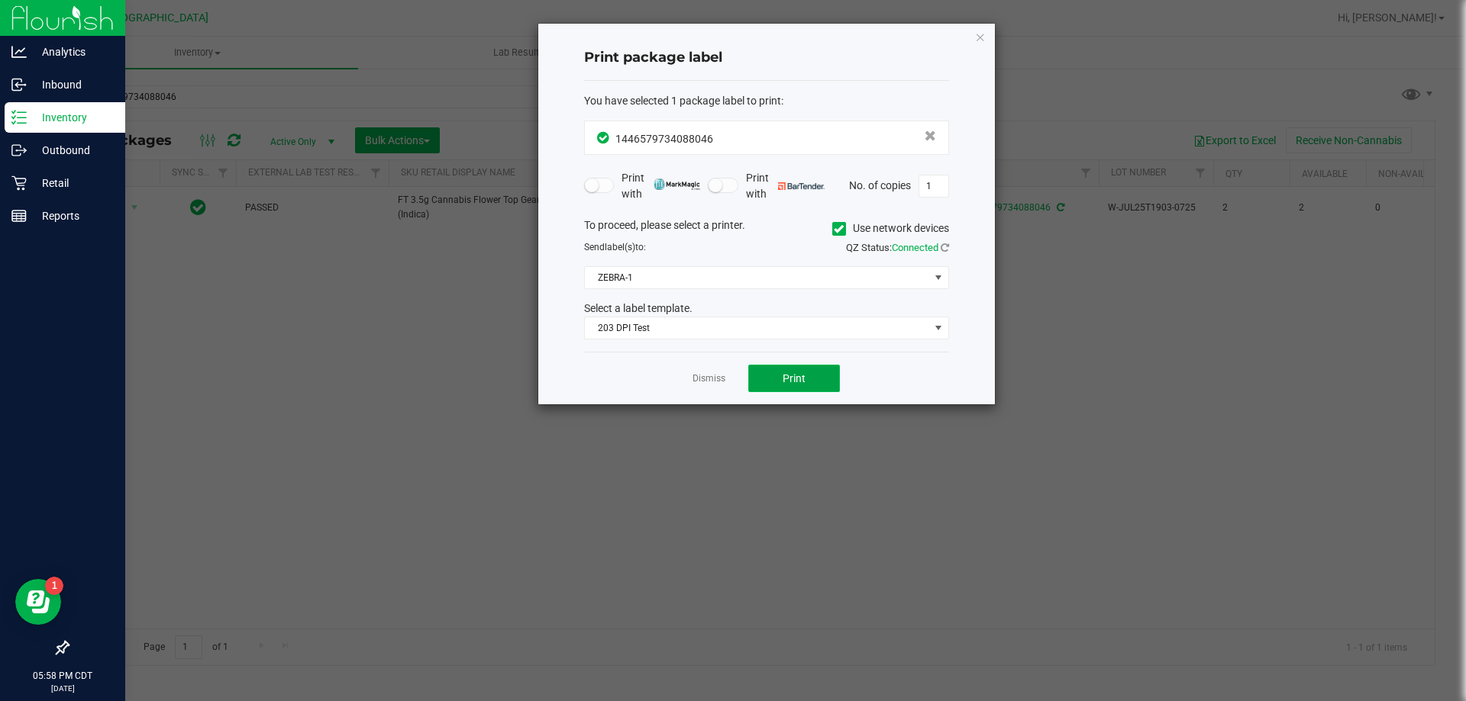
click at [806, 378] on button "Print" at bounding box center [794, 378] width 92 height 27
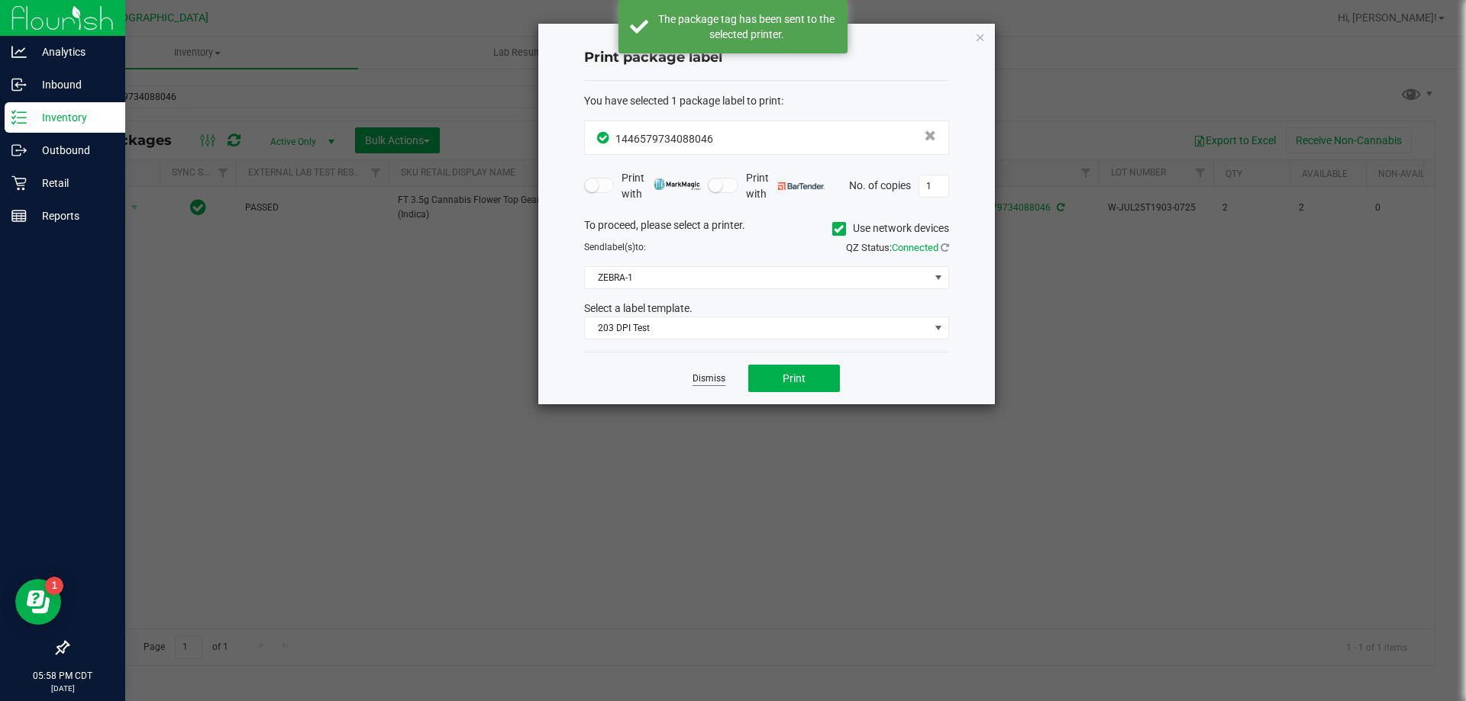
click at [718, 379] on link "Dismiss" at bounding box center [708, 378] width 33 height 13
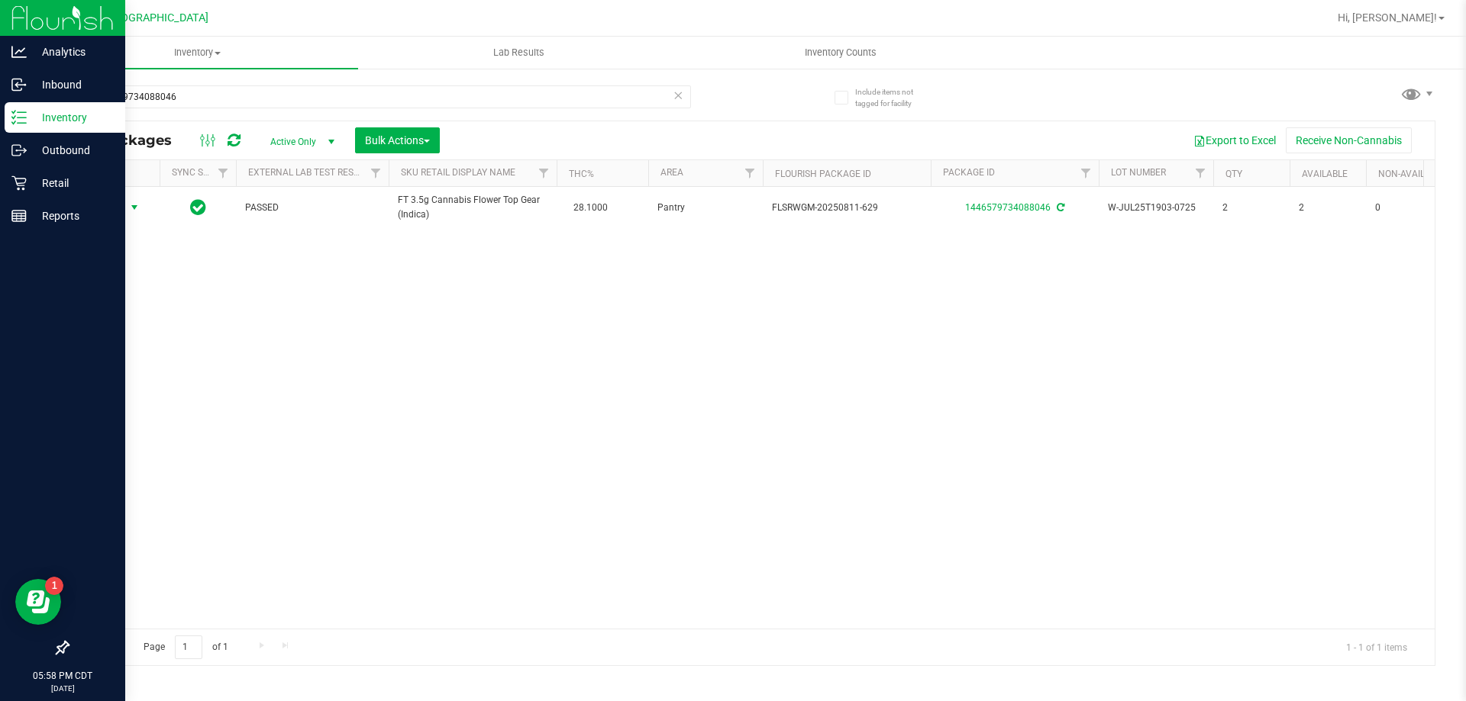
click at [676, 99] on icon at bounding box center [677, 94] width 11 height 18
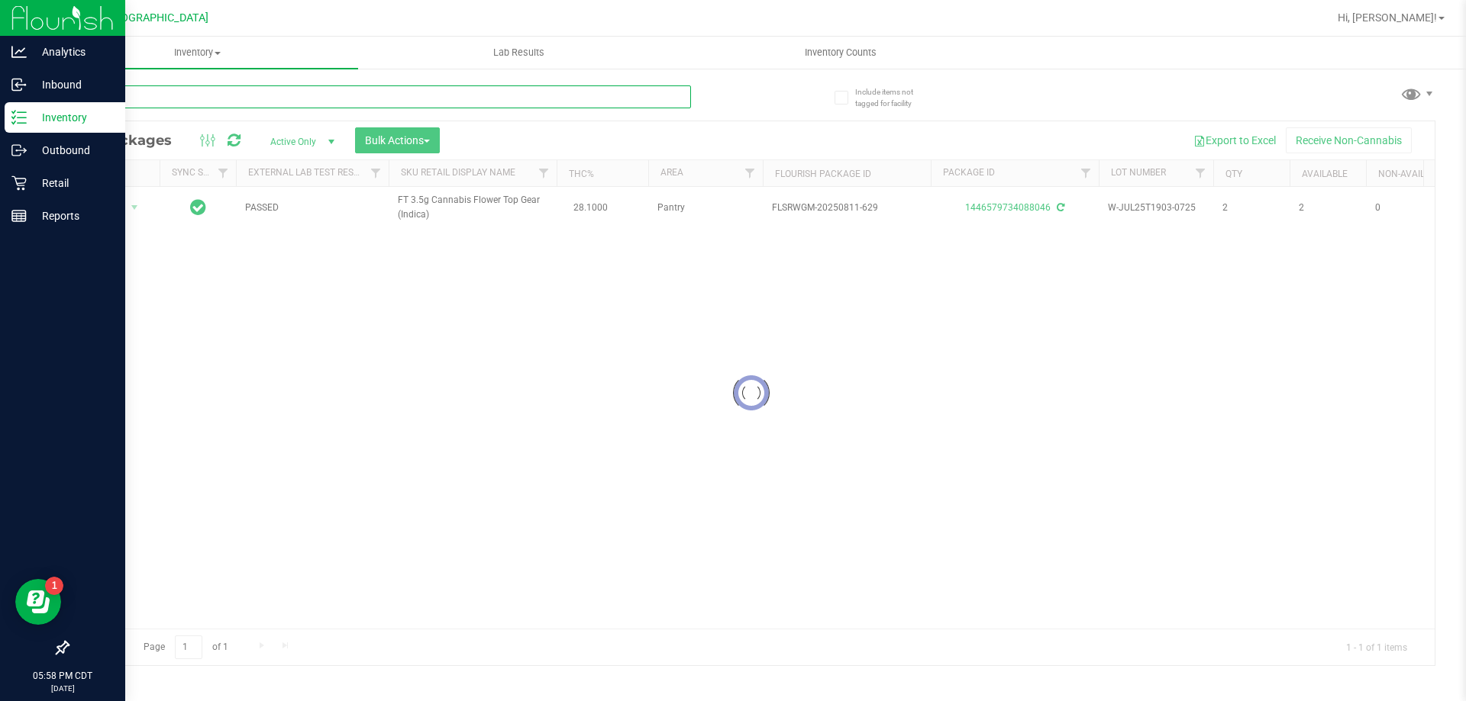
click at [623, 98] on input "text" at bounding box center [379, 96] width 624 height 23
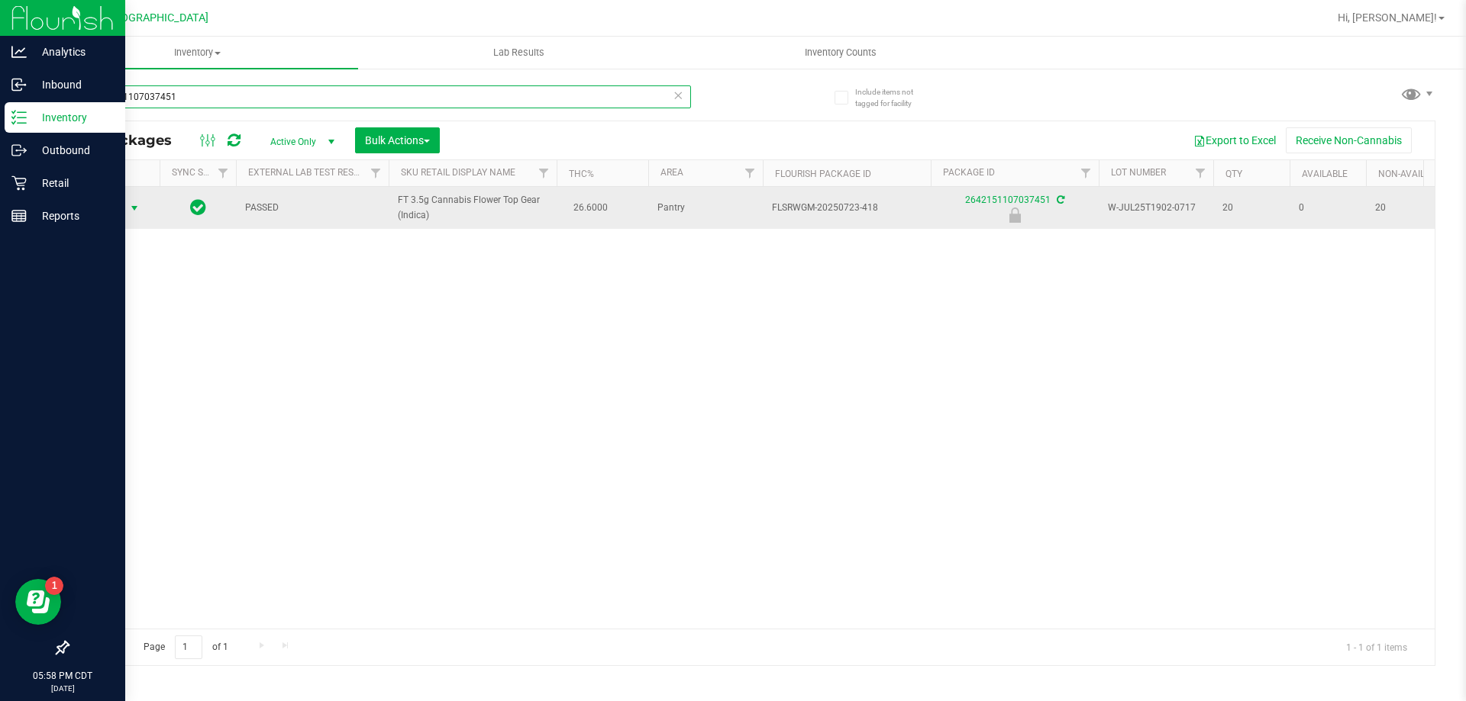
type input "2642151107037451"
click at [120, 211] on span "Action" at bounding box center [103, 208] width 41 height 21
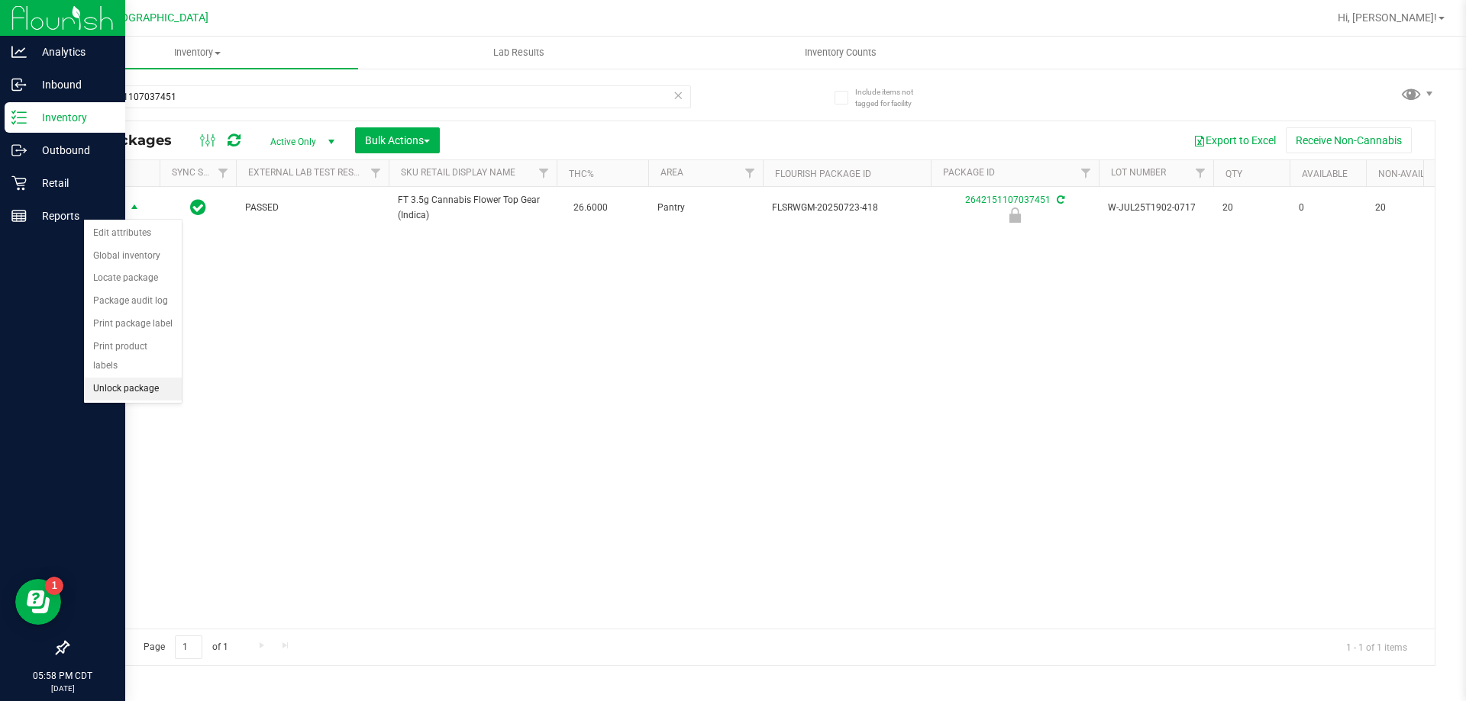
click at [112, 378] on li "Unlock package" at bounding box center [133, 389] width 98 height 23
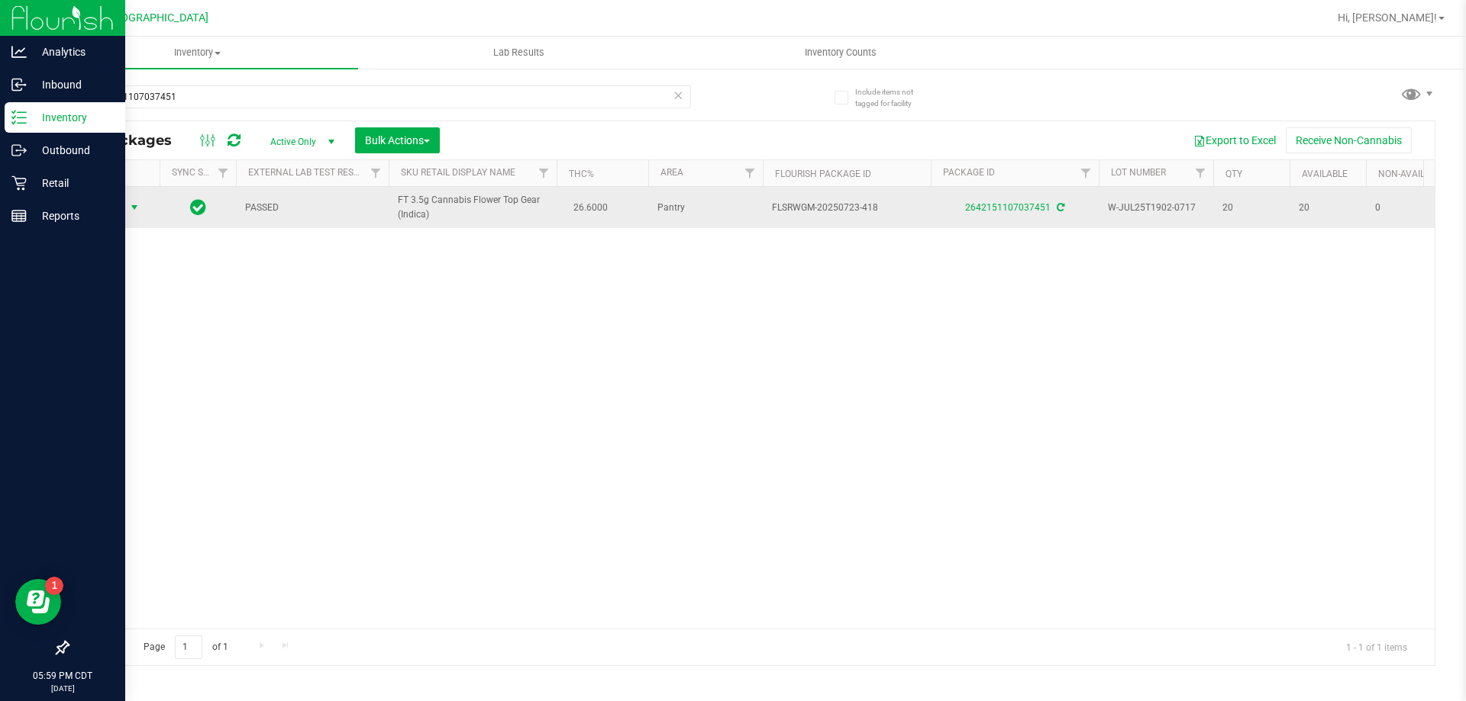
click at [125, 202] on span "select" at bounding box center [134, 207] width 19 height 21
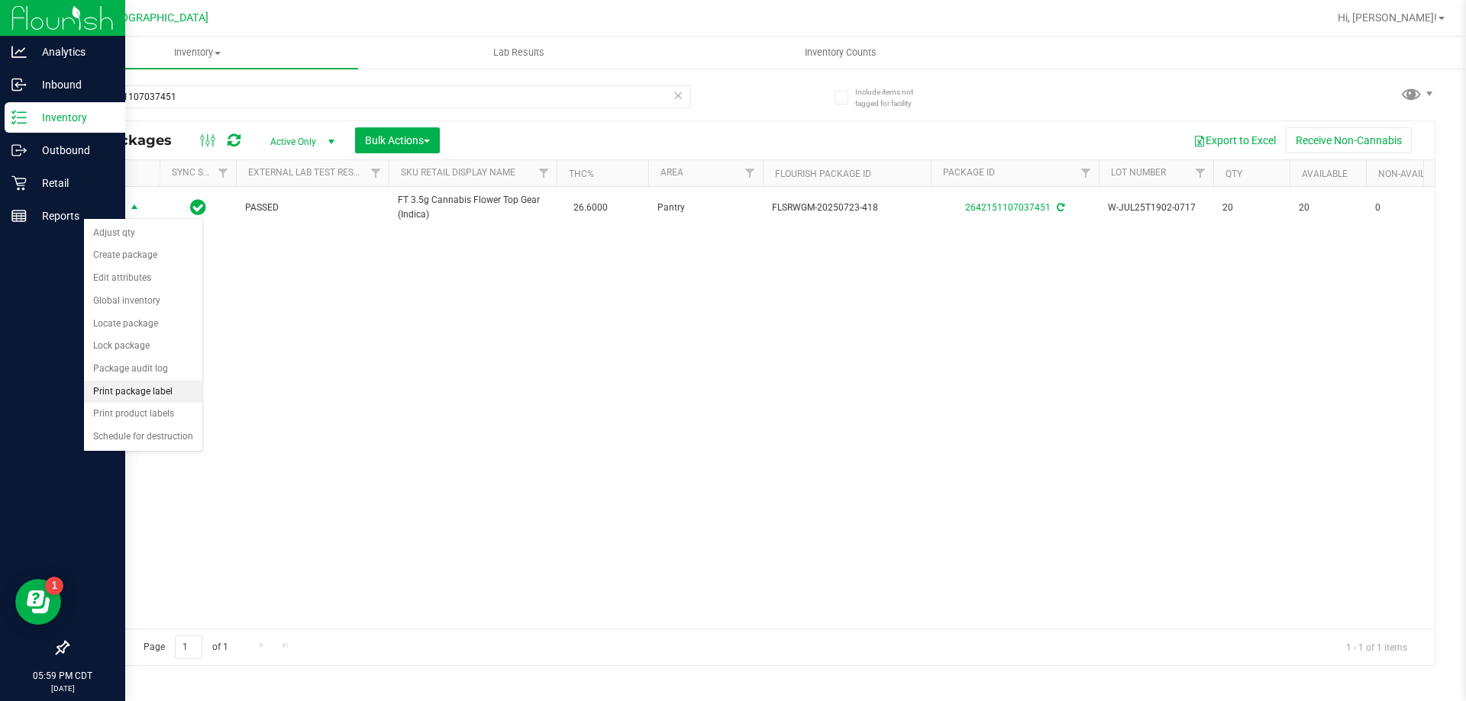
click at [178, 392] on li "Print package label" at bounding box center [143, 392] width 118 height 23
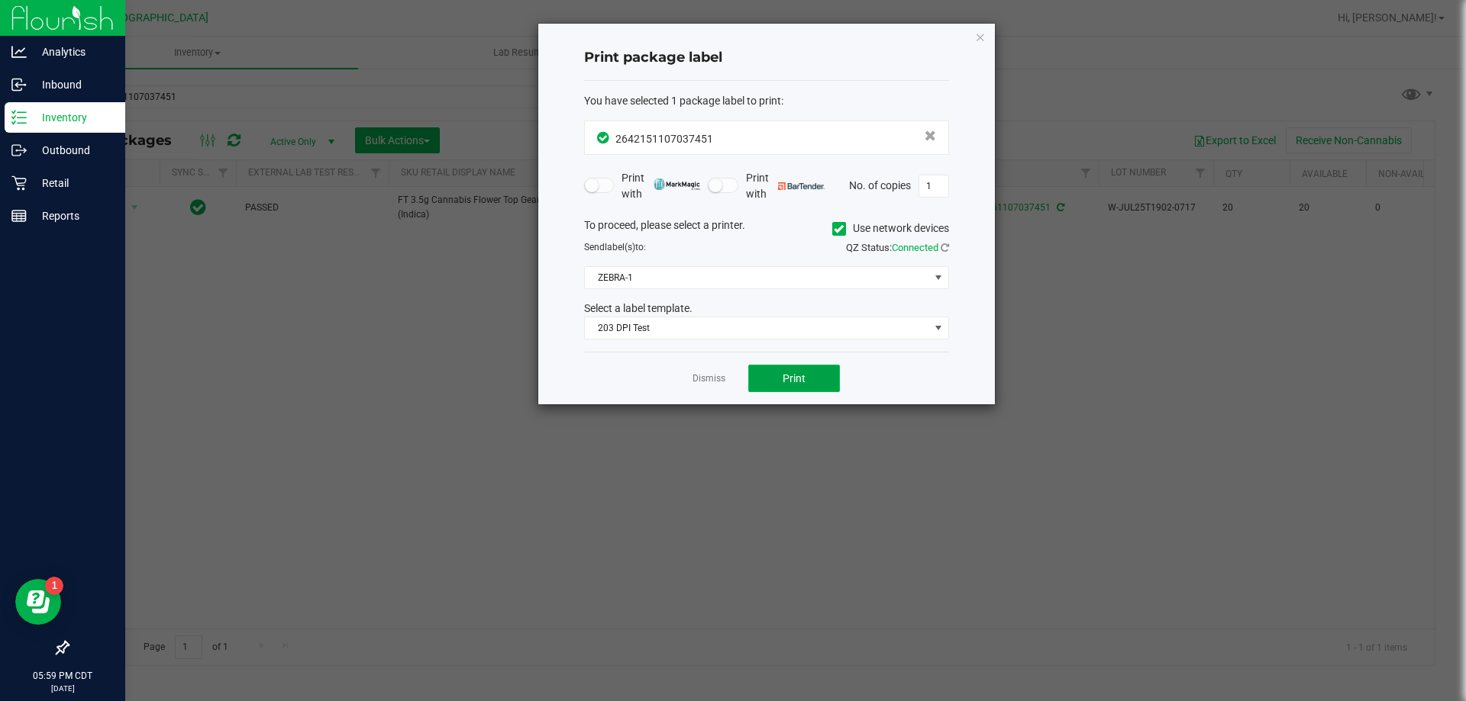
click at [795, 379] on span "Print" at bounding box center [793, 378] width 23 height 12
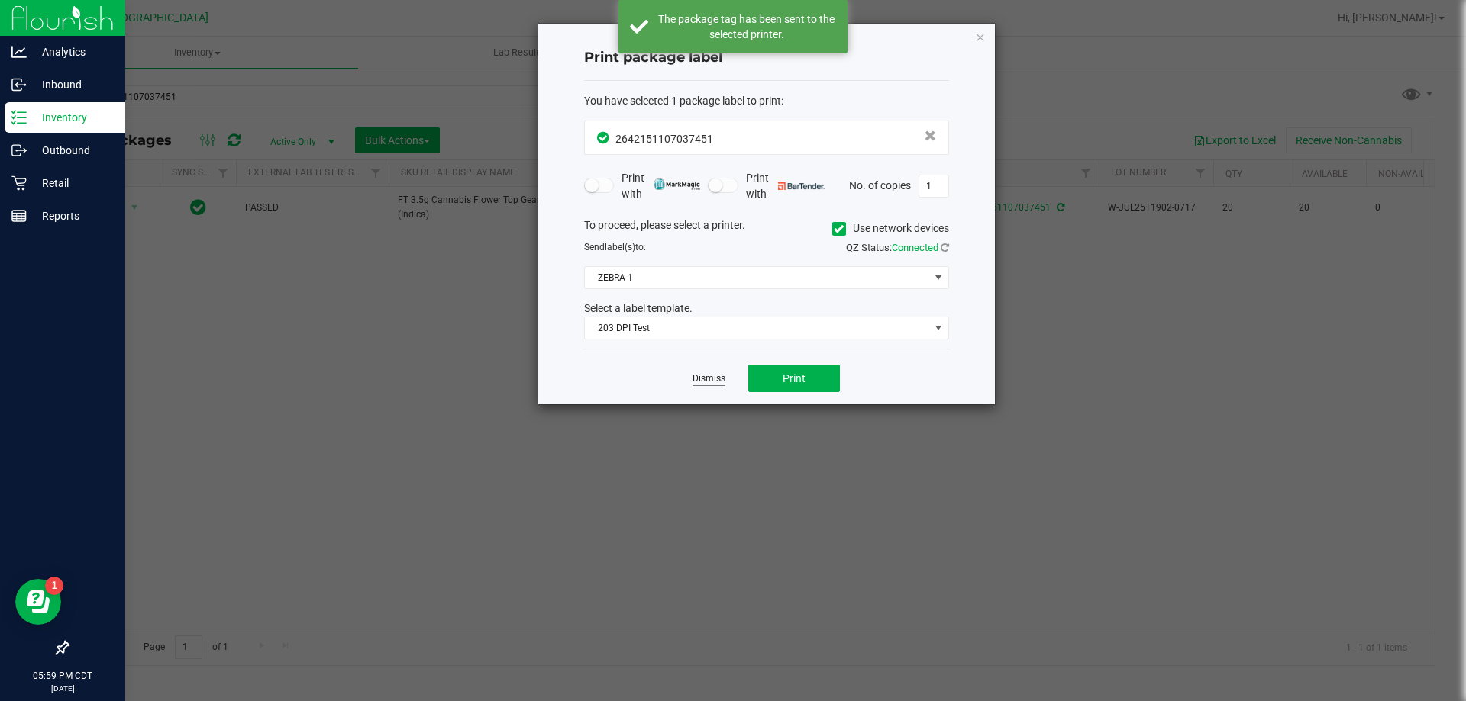
click at [714, 379] on link "Dismiss" at bounding box center [708, 378] width 33 height 13
